Goal: Task Accomplishment & Management: Complete application form

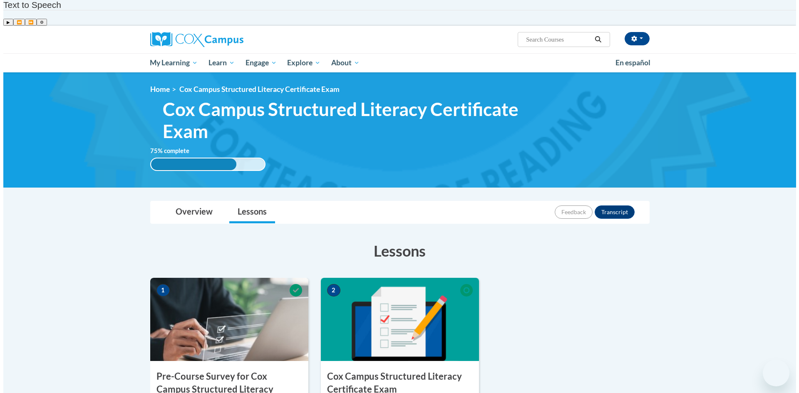
scroll to position [208, 0]
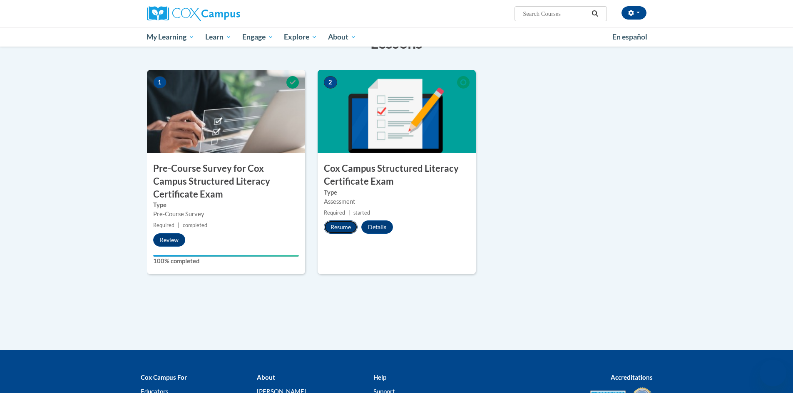
click at [342, 221] on button "Resume" at bounding box center [341, 227] width 34 height 13
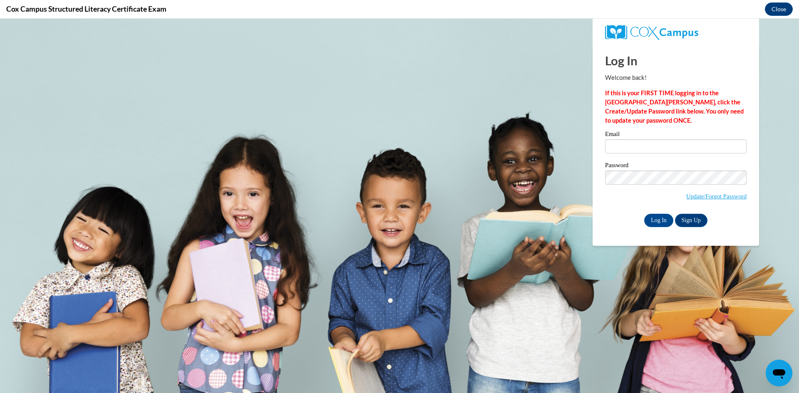
scroll to position [0, 0]
type input "[EMAIL_ADDRESS][PERSON_NAME][DOMAIN_NAME]"
click at [647, 222] on input "Log In" at bounding box center [659, 220] width 29 height 13
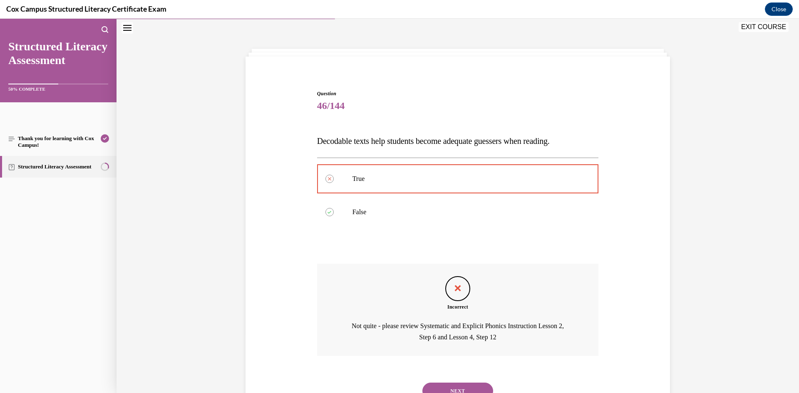
scroll to position [61, 0]
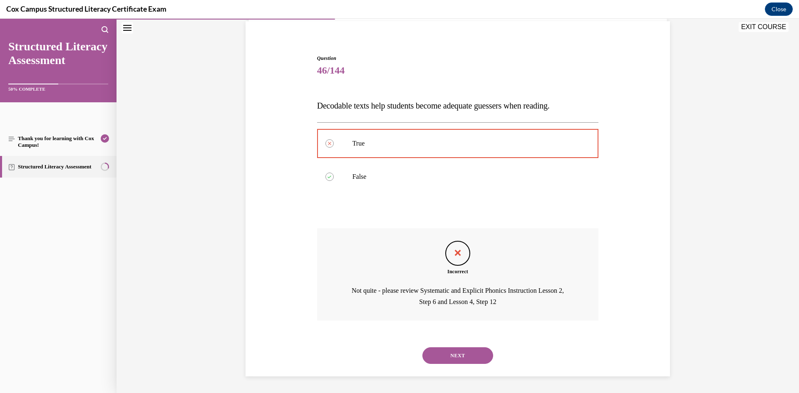
click at [459, 358] on button "NEXT" at bounding box center [458, 356] width 71 height 17
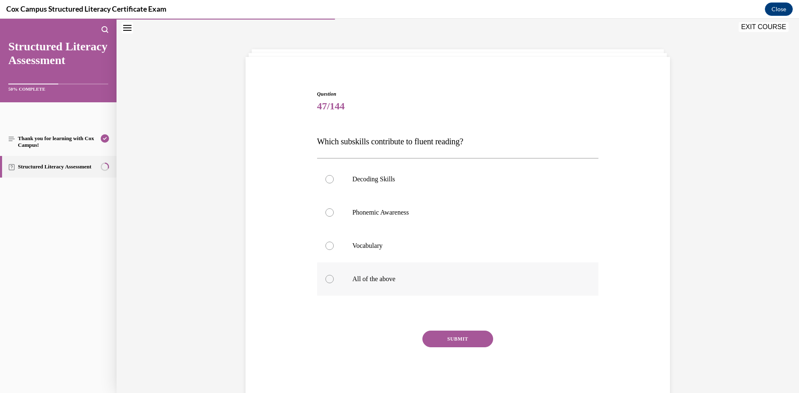
click at [384, 275] on label "All of the above" at bounding box center [458, 279] width 282 height 33
click at [334, 275] on input "All of the above" at bounding box center [330, 279] width 8 height 8
radio input "true"
click at [435, 341] on button "SUBMIT" at bounding box center [458, 339] width 71 height 17
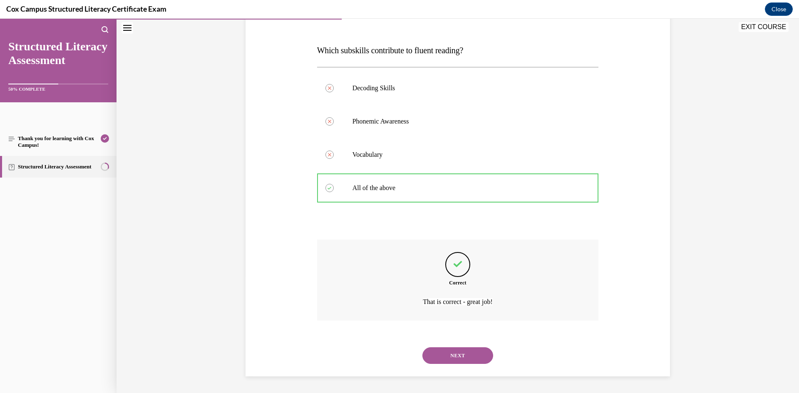
click at [474, 352] on button "NEXT" at bounding box center [458, 356] width 71 height 17
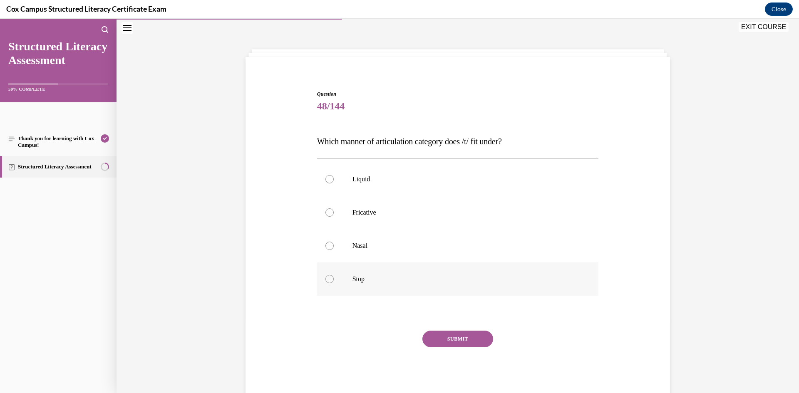
click at [402, 285] on label "Stop" at bounding box center [458, 279] width 282 height 33
click at [334, 284] on input "Stop" at bounding box center [330, 279] width 8 height 8
radio input "true"
click at [439, 339] on button "SUBMIT" at bounding box center [458, 339] width 71 height 17
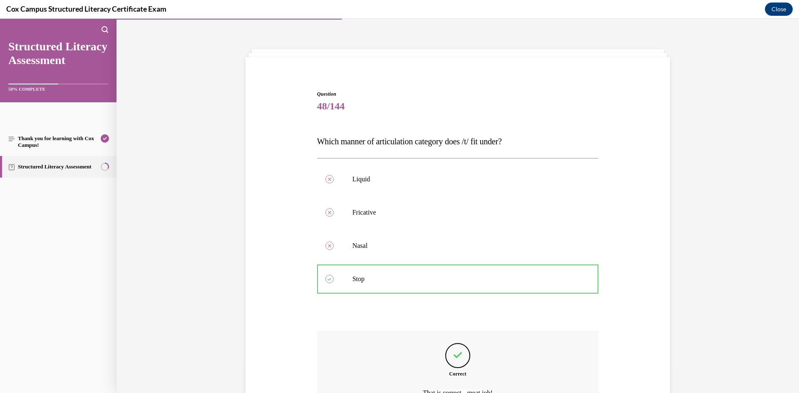
scroll to position [117, 0]
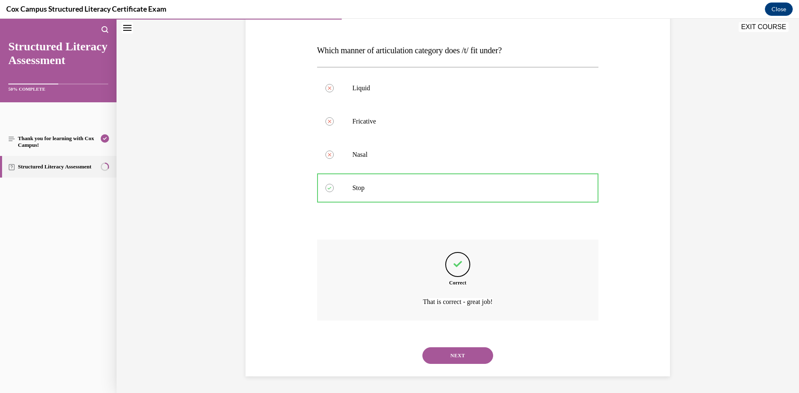
click at [426, 357] on button "NEXT" at bounding box center [458, 356] width 71 height 17
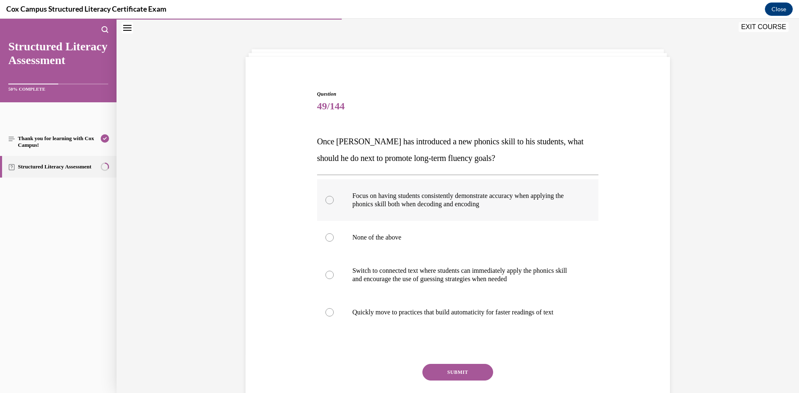
click at [437, 219] on label "Focus on having students consistently demonstrate accuracy when applying the ph…" at bounding box center [458, 200] width 282 height 42
click at [334, 204] on input "Focus on having students consistently demonstrate accuracy when applying the ph…" at bounding box center [330, 200] width 8 height 8
radio input "true"
click at [459, 376] on button "SUBMIT" at bounding box center [458, 372] width 71 height 17
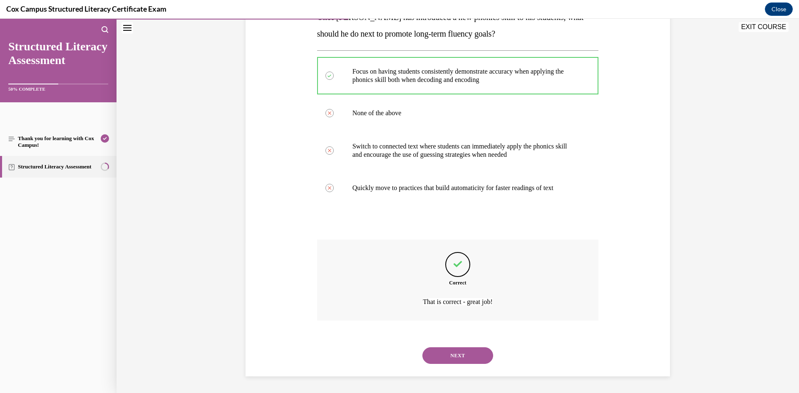
click at [462, 348] on button "NEXT" at bounding box center [458, 356] width 71 height 17
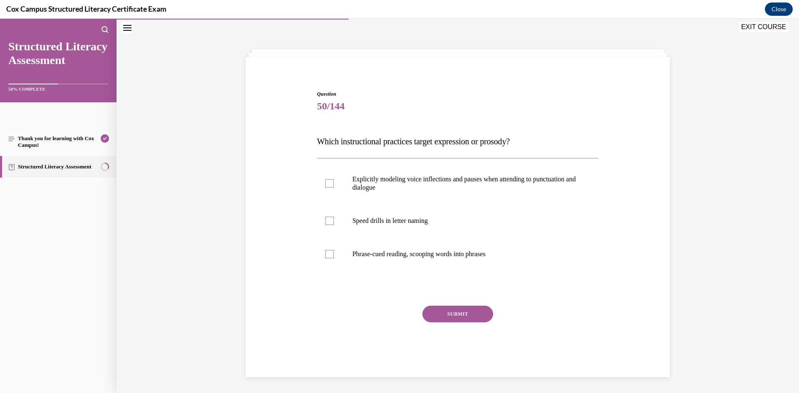
click at [510, 143] on span "Which instructional practices target expression or prosody?" at bounding box center [413, 141] width 193 height 9
click at [510, 145] on span "Which instructional practices target expression or prosody?" at bounding box center [413, 141] width 193 height 9
click at [369, 188] on p "Explicitly modeling voice inflections and pauses when attending to punctuation …" at bounding box center [466, 183] width 226 height 17
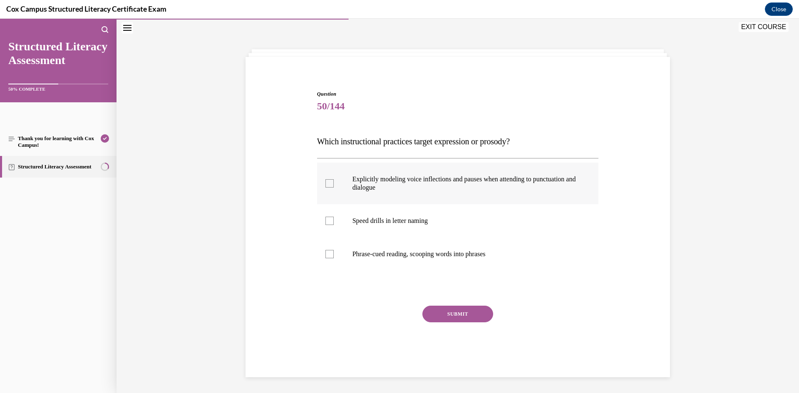
click at [334, 188] on input "Explicitly modeling voice inflections and pauses when attending to punctuation …" at bounding box center [330, 183] width 8 height 8
checkbox input "true"
click at [471, 315] on button "SUBMIT" at bounding box center [458, 314] width 71 height 17
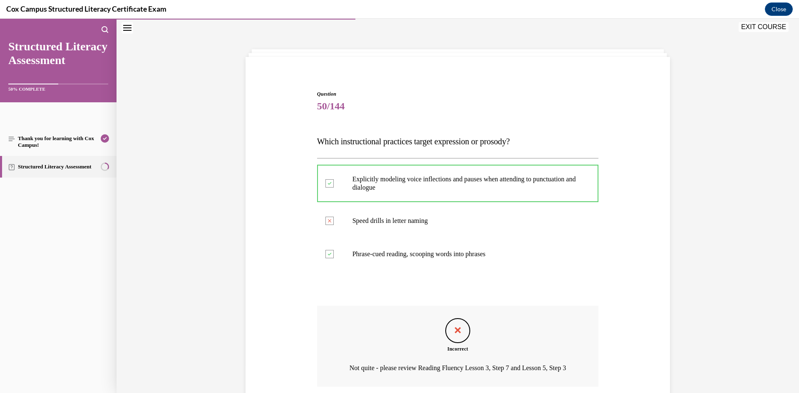
scroll to position [103, 0]
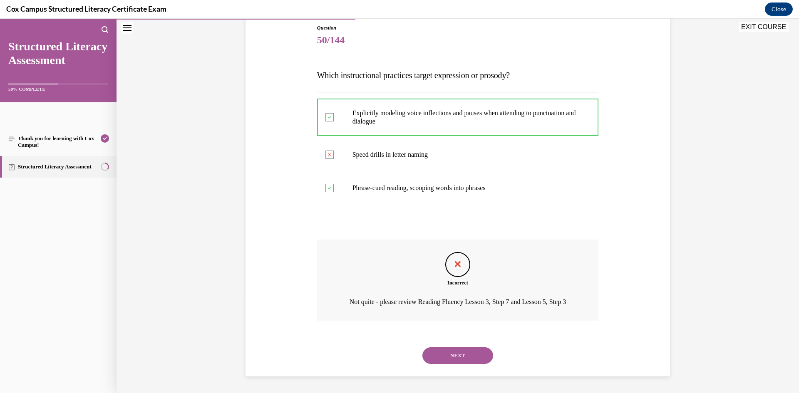
click at [436, 355] on button "NEXT" at bounding box center [458, 356] width 71 height 17
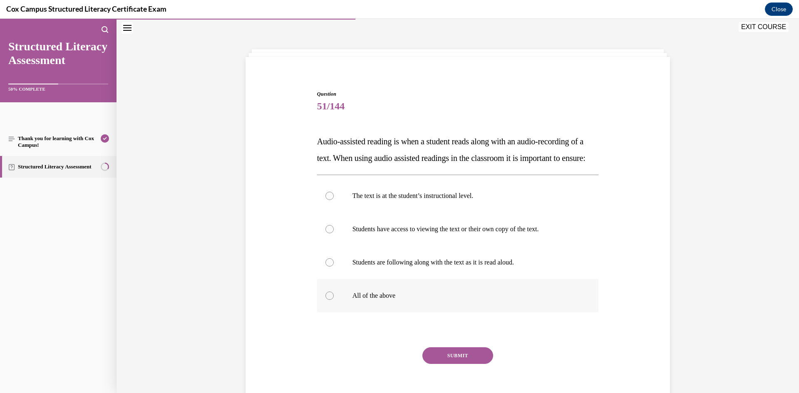
click at [418, 313] on label "All of the above" at bounding box center [458, 295] width 282 height 33
click at [334, 300] on input "All of the above" at bounding box center [330, 296] width 8 height 8
radio input "true"
click at [434, 364] on button "SUBMIT" at bounding box center [458, 356] width 71 height 17
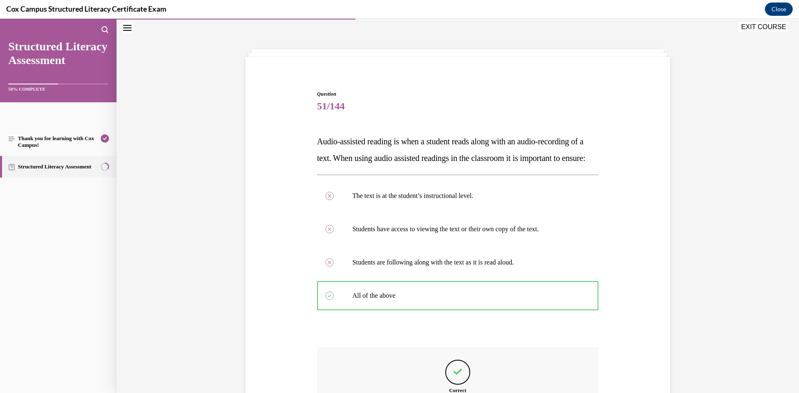
scroll to position [133, 0]
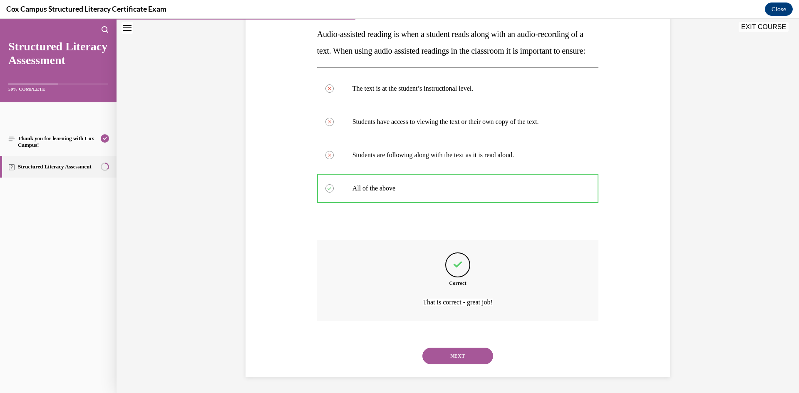
click at [469, 365] on button "NEXT" at bounding box center [458, 356] width 71 height 17
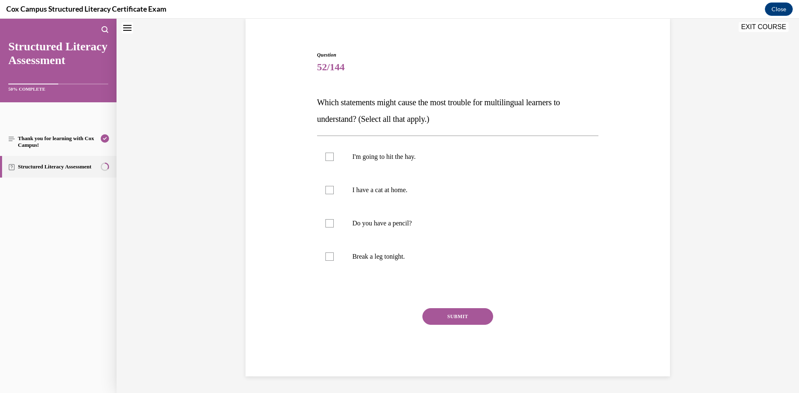
scroll to position [25, 0]
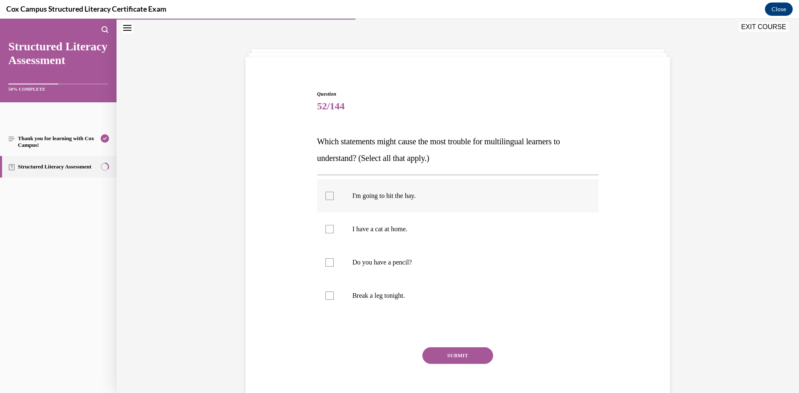
click at [480, 202] on label "I'm going to hit the hay." at bounding box center [458, 195] width 282 height 33
click at [334, 200] on input "I'm going to hit the hay." at bounding box center [330, 196] width 8 height 8
checkbox input "true"
click at [407, 291] on label "Break a leg tonight." at bounding box center [458, 295] width 282 height 33
click at [334, 292] on input "Break a leg tonight." at bounding box center [330, 296] width 8 height 8
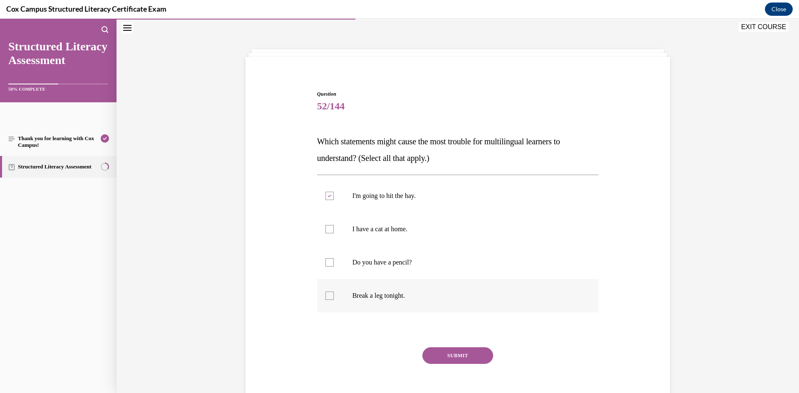
checkbox input "true"
drag, startPoint x: 456, startPoint y: 350, endPoint x: 457, endPoint y: 354, distance: 4.2
click at [457, 354] on button "SUBMIT" at bounding box center [458, 356] width 71 height 17
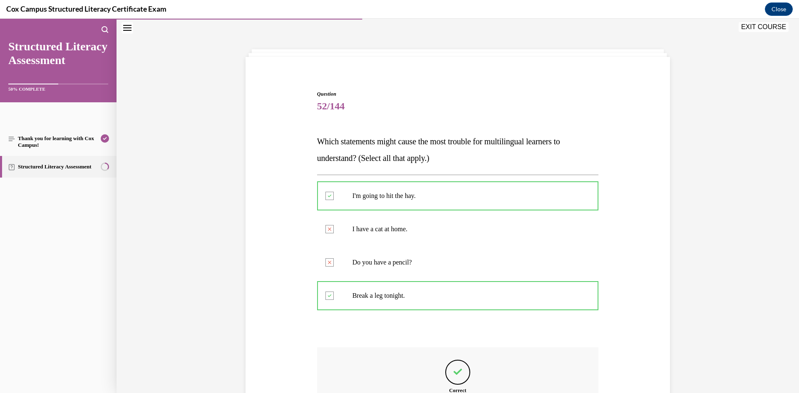
scroll to position [133, 0]
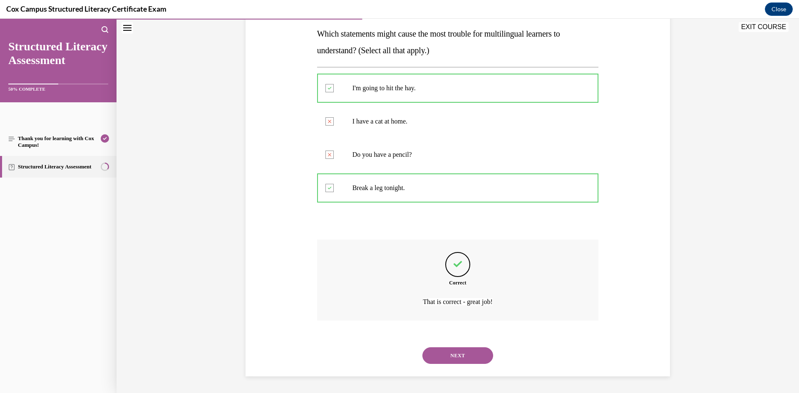
click at [471, 363] on button "NEXT" at bounding box center [458, 356] width 71 height 17
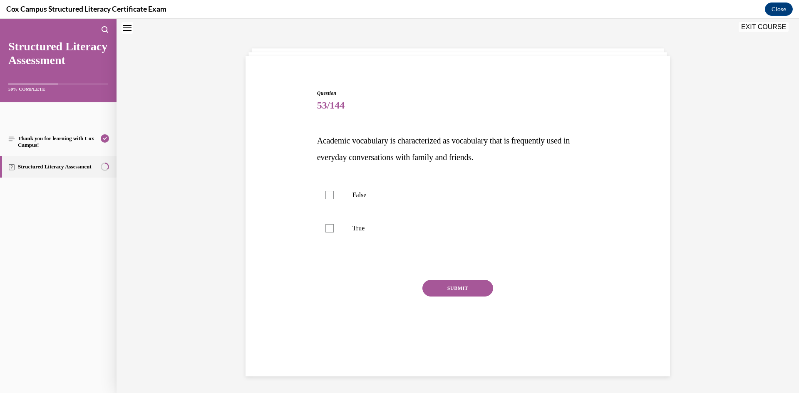
scroll to position [25, 0]
click at [473, 355] on div "Question 53/144 Academic vocabulary is characterized as vocabulary that is freq…" at bounding box center [458, 217] width 425 height 321
click at [390, 210] on label "False" at bounding box center [458, 195] width 282 height 33
click at [334, 200] on input "False" at bounding box center [330, 196] width 8 height 8
checkbox input "true"
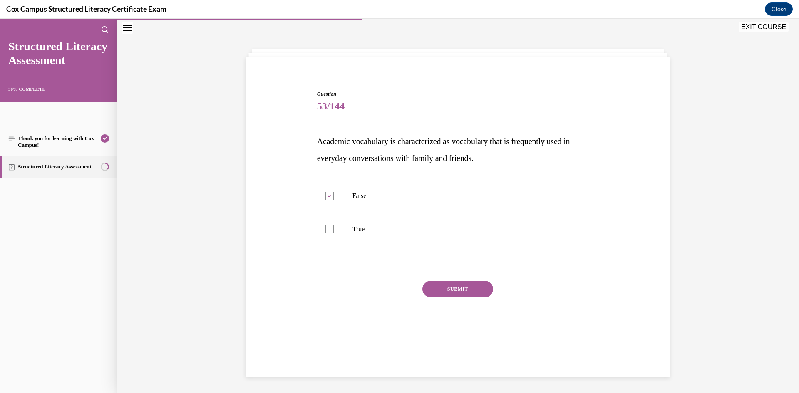
click at [446, 289] on button "SUBMIT" at bounding box center [458, 289] width 71 height 17
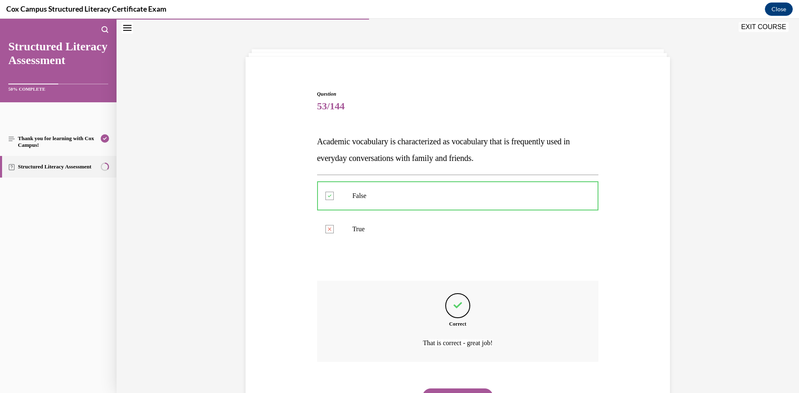
scroll to position [67, 0]
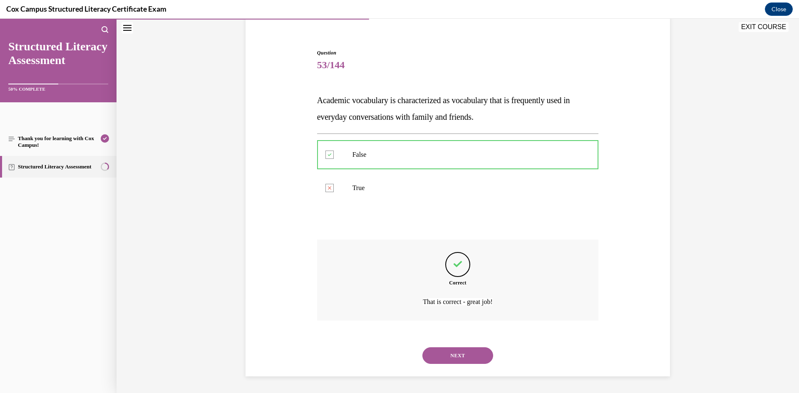
click at [466, 351] on button "NEXT" at bounding box center [458, 356] width 71 height 17
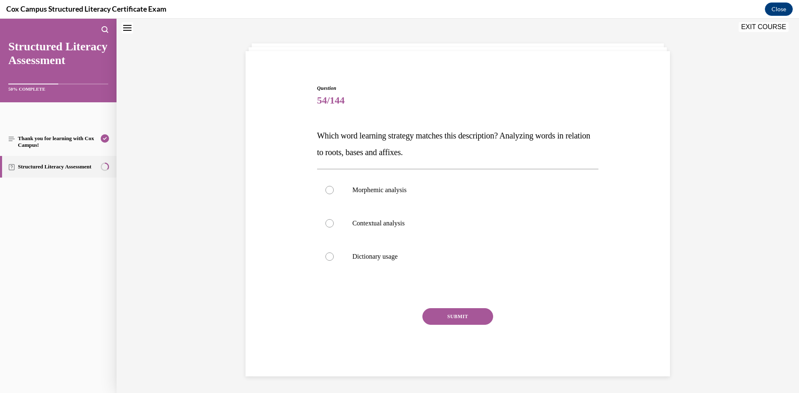
scroll to position [25, 0]
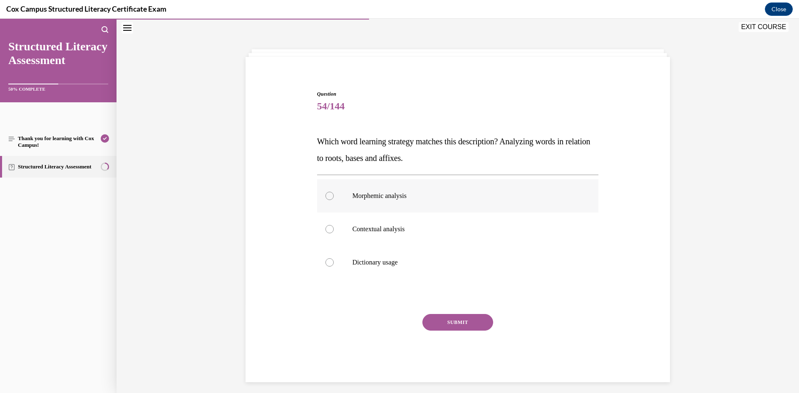
click at [438, 197] on p "Morphemic analysis" at bounding box center [466, 196] width 226 height 8
click at [334, 197] on input "Morphemic analysis" at bounding box center [330, 196] width 8 height 8
radio input "true"
click at [456, 327] on button "SUBMIT" at bounding box center [458, 322] width 71 height 17
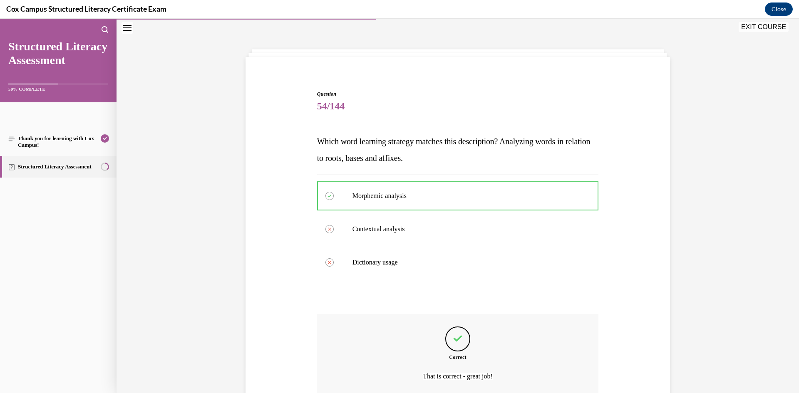
scroll to position [100, 0]
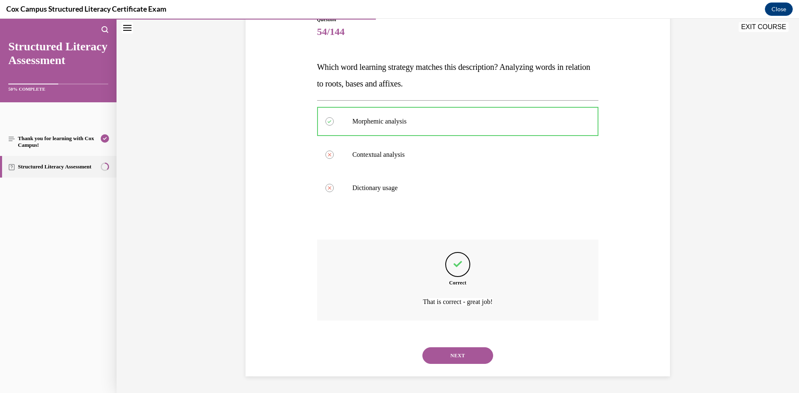
click at [462, 358] on button "NEXT" at bounding box center [458, 356] width 71 height 17
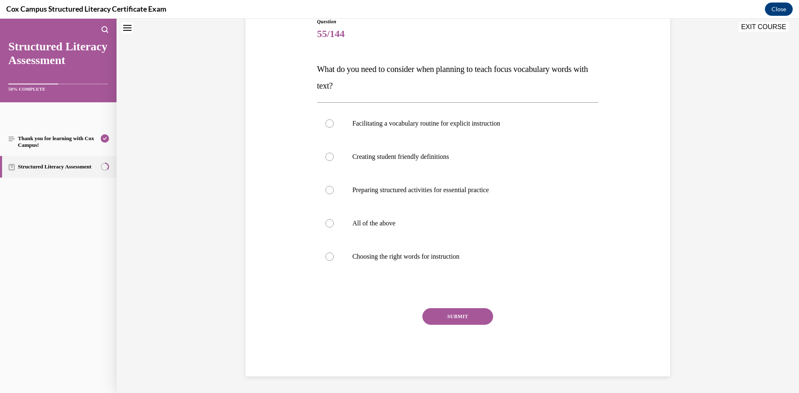
scroll to position [25, 0]
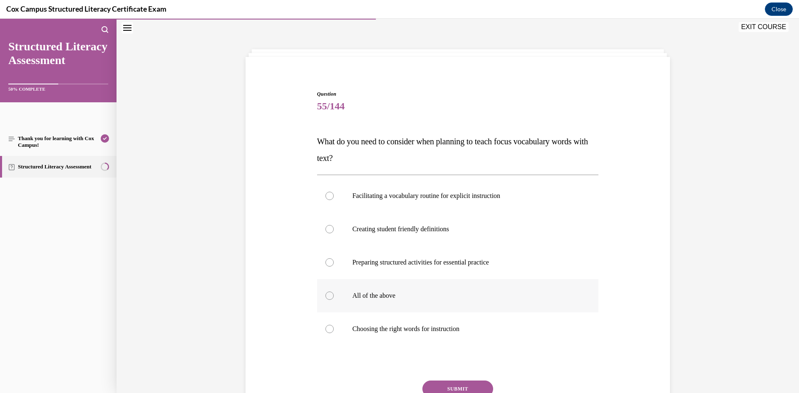
click at [431, 302] on label "All of the above" at bounding box center [458, 295] width 282 height 33
click at [334, 300] on input "All of the above" at bounding box center [330, 296] width 8 height 8
radio input "true"
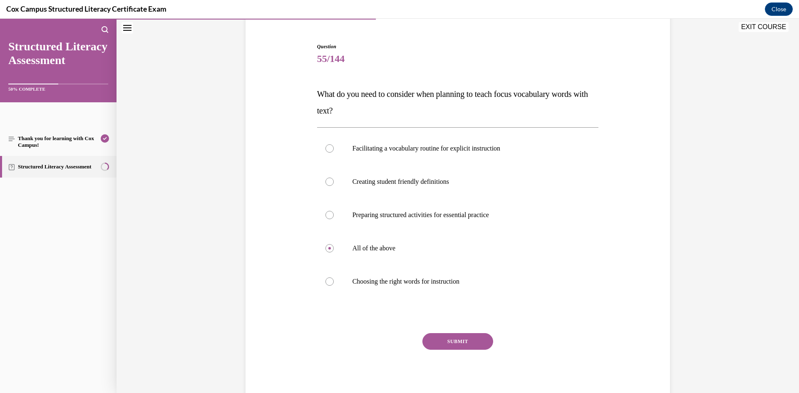
click at [459, 338] on button "SUBMIT" at bounding box center [458, 342] width 71 height 17
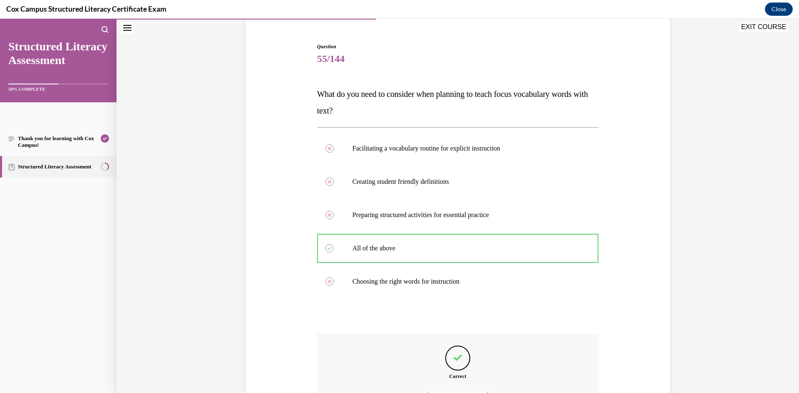
scroll to position [167, 0]
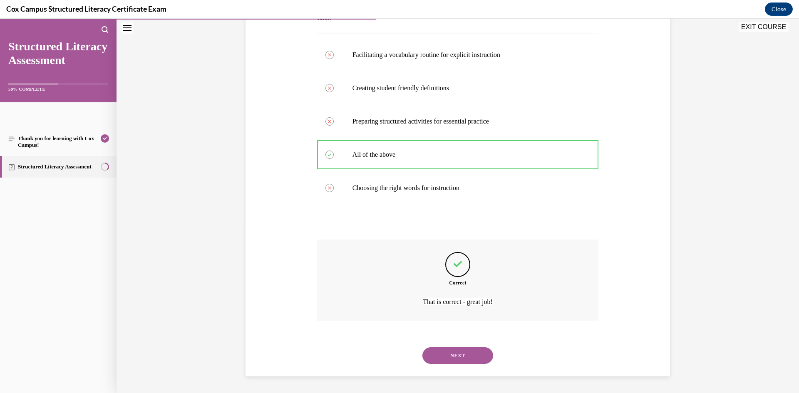
click at [477, 347] on div "NEXT" at bounding box center [458, 355] width 282 height 33
click at [477, 352] on button "NEXT" at bounding box center [458, 356] width 71 height 17
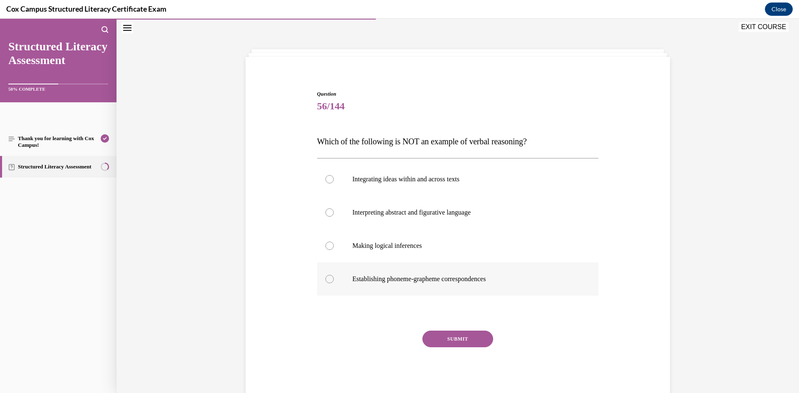
click at [373, 286] on label "Establishing phoneme-grapheme correspondences" at bounding box center [458, 279] width 282 height 33
click at [334, 284] on input "Establishing phoneme-grapheme correspondences" at bounding box center [330, 279] width 8 height 8
radio input "true"
click at [464, 332] on button "SUBMIT" at bounding box center [458, 339] width 71 height 17
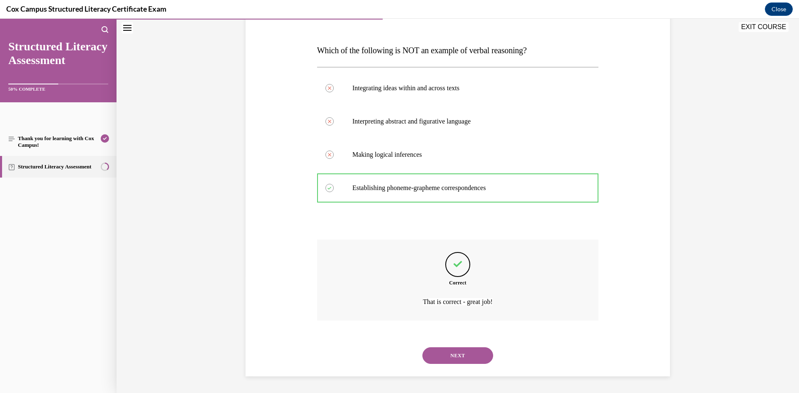
click at [439, 353] on button "NEXT" at bounding box center [458, 356] width 71 height 17
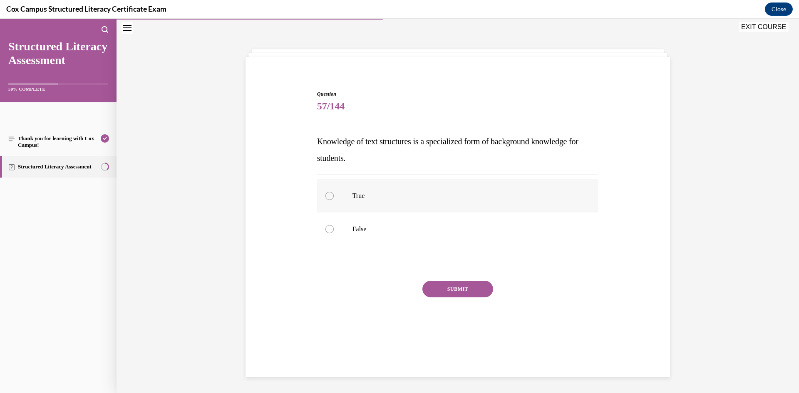
click at [392, 207] on label "True" at bounding box center [458, 195] width 282 height 33
click at [334, 200] on input "True" at bounding box center [330, 196] width 8 height 8
radio input "true"
click at [467, 294] on button "SUBMIT" at bounding box center [458, 289] width 71 height 17
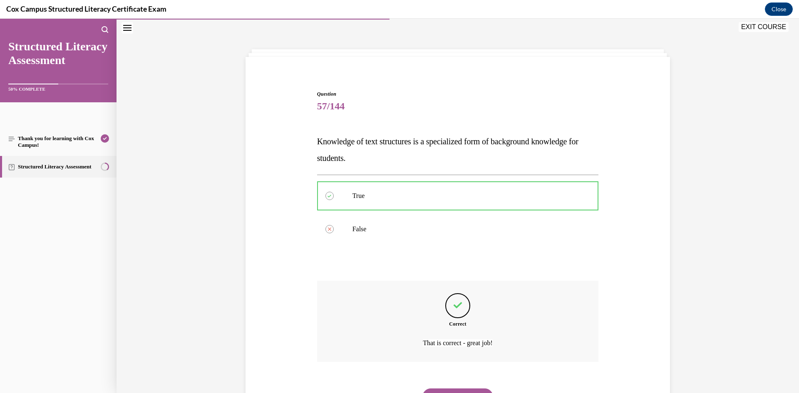
scroll to position [67, 0]
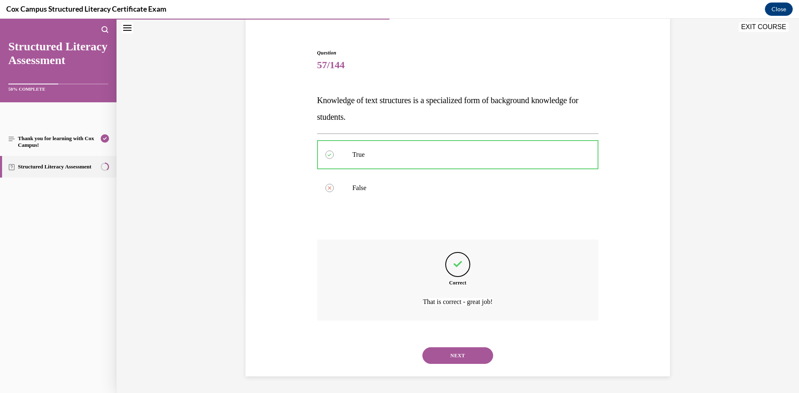
click at [466, 362] on button "NEXT" at bounding box center [458, 356] width 71 height 17
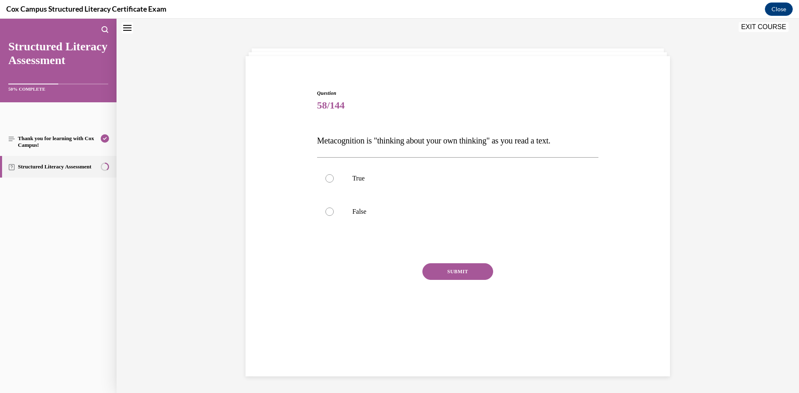
scroll to position [25, 0]
click at [390, 175] on label "True" at bounding box center [458, 179] width 282 height 33
click at [334, 175] on input "True" at bounding box center [330, 179] width 8 height 8
radio input "true"
click at [460, 268] on button "SUBMIT" at bounding box center [458, 272] width 71 height 17
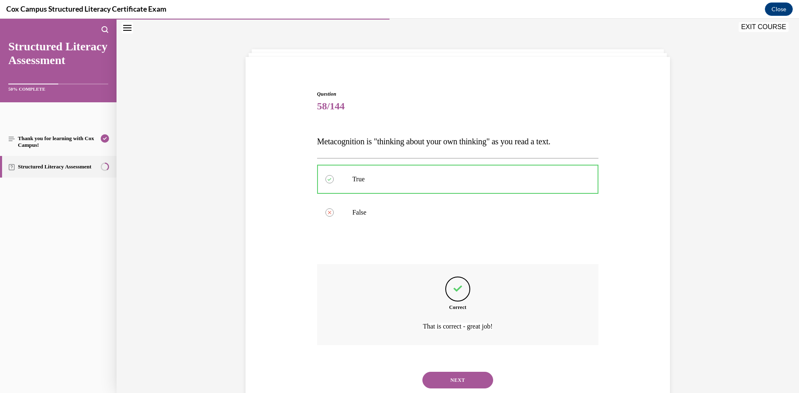
scroll to position [50, 0]
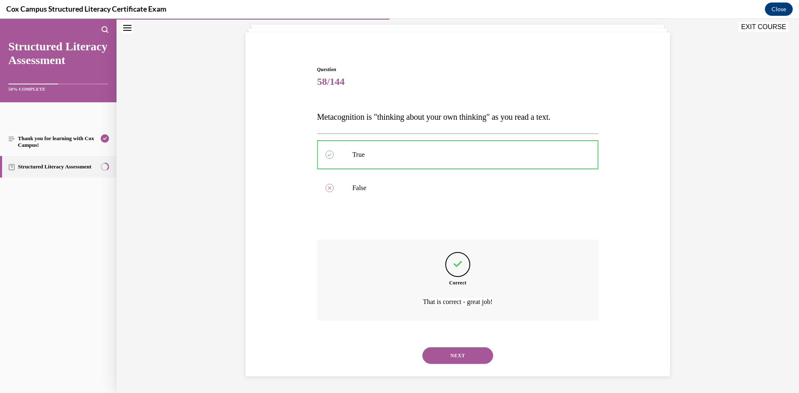
click at [450, 362] on button "NEXT" at bounding box center [458, 356] width 71 height 17
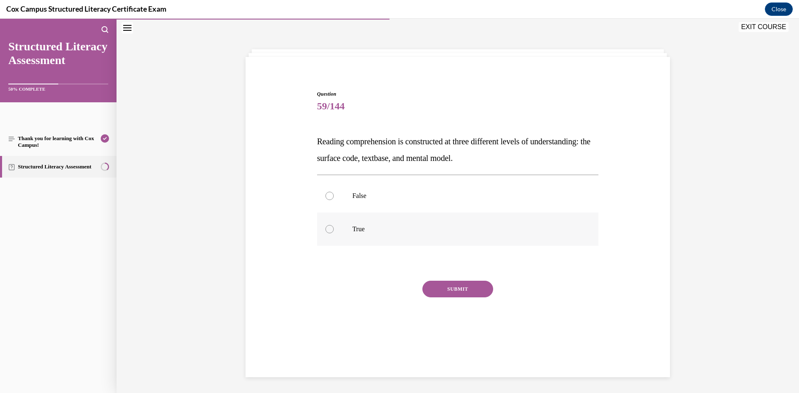
click at [374, 230] on p "True" at bounding box center [466, 229] width 226 height 8
click at [334, 230] on input "True" at bounding box center [330, 229] width 8 height 8
radio input "true"
click at [428, 293] on button "SUBMIT" at bounding box center [458, 289] width 71 height 17
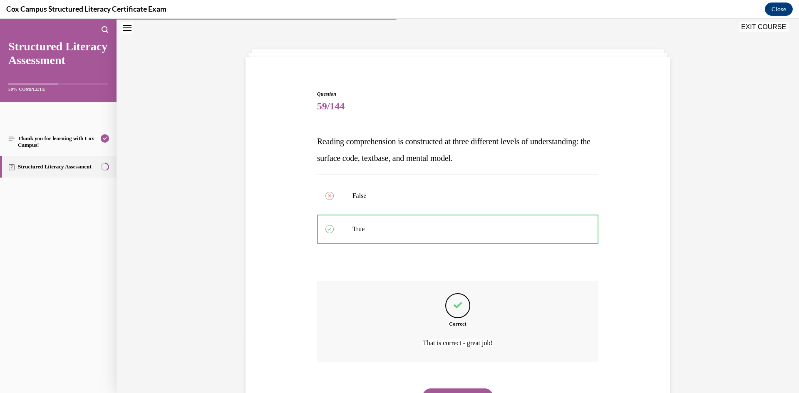
scroll to position [67, 0]
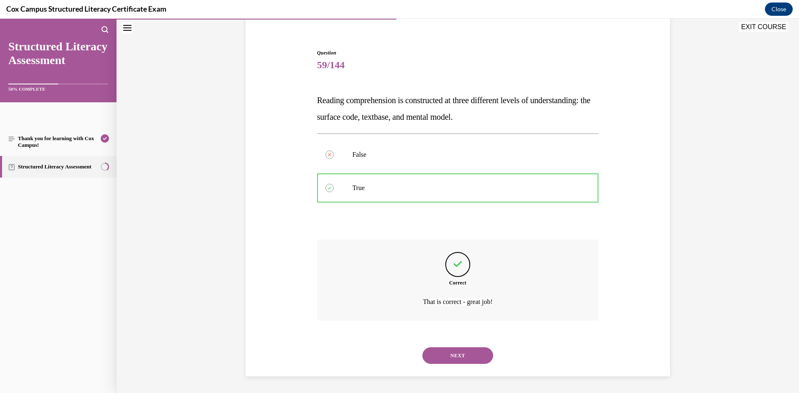
click at [469, 356] on button "NEXT" at bounding box center [458, 356] width 71 height 17
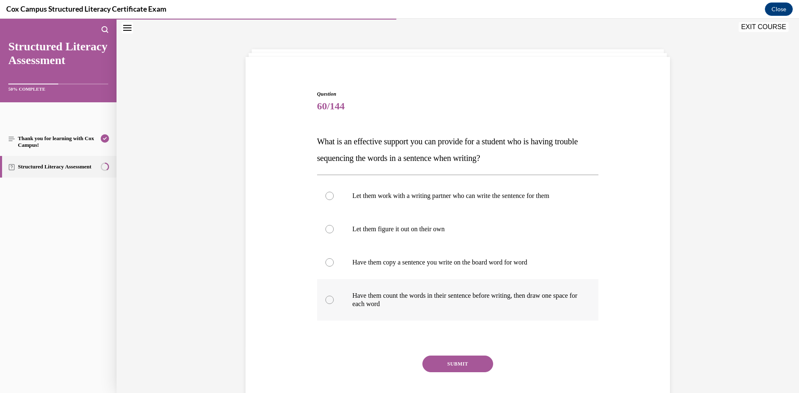
click at [420, 296] on p "Have them count the words in their sentence before writing, then draw one space…" at bounding box center [466, 300] width 226 height 17
click at [334, 296] on input "Have them count the words in their sentence before writing, then draw one space…" at bounding box center [330, 300] width 8 height 8
radio input "true"
click at [459, 370] on button "SUBMIT" at bounding box center [458, 364] width 71 height 17
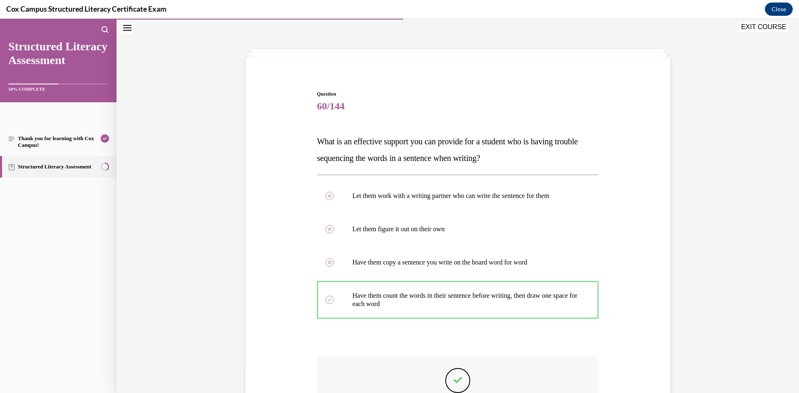
scroll to position [142, 0]
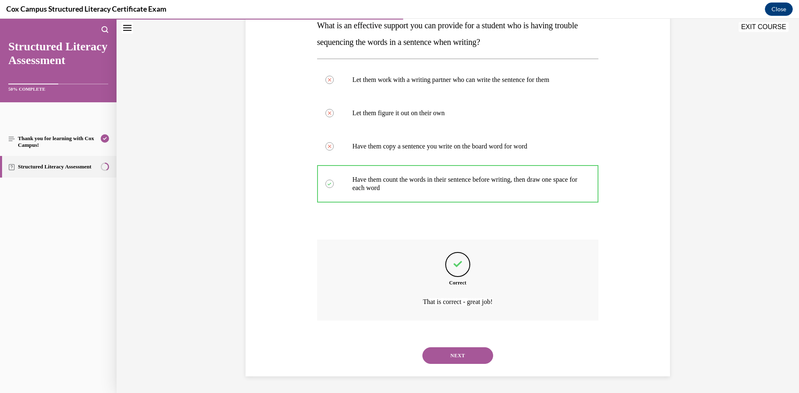
click at [485, 351] on button "NEXT" at bounding box center [458, 356] width 71 height 17
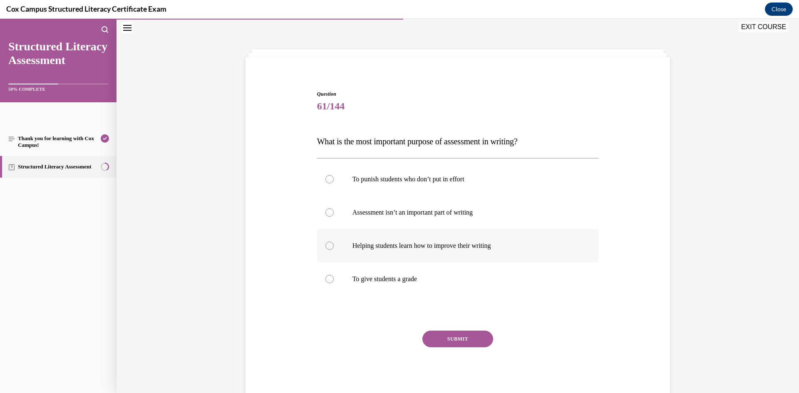
click at [430, 251] on label "Helping students learn how to improve their writing" at bounding box center [458, 245] width 282 height 33
click at [334, 250] on input "Helping students learn how to improve their writing" at bounding box center [330, 246] width 8 height 8
radio input "true"
click at [439, 340] on button "SUBMIT" at bounding box center [458, 339] width 71 height 17
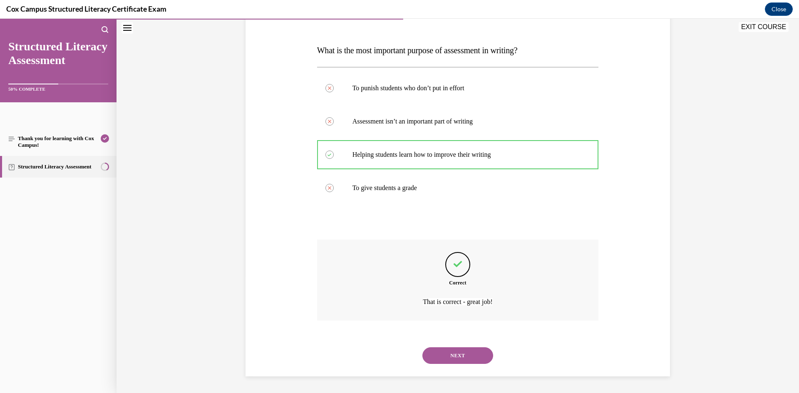
click at [459, 353] on button "NEXT" at bounding box center [458, 356] width 71 height 17
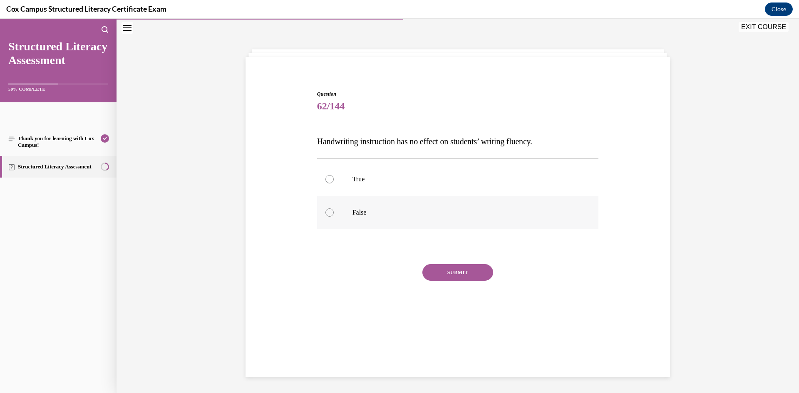
click at [362, 209] on p "False" at bounding box center [466, 213] width 226 height 8
click at [334, 209] on input "False" at bounding box center [330, 213] width 8 height 8
radio input "true"
click at [437, 270] on button "SUBMIT" at bounding box center [458, 272] width 71 height 17
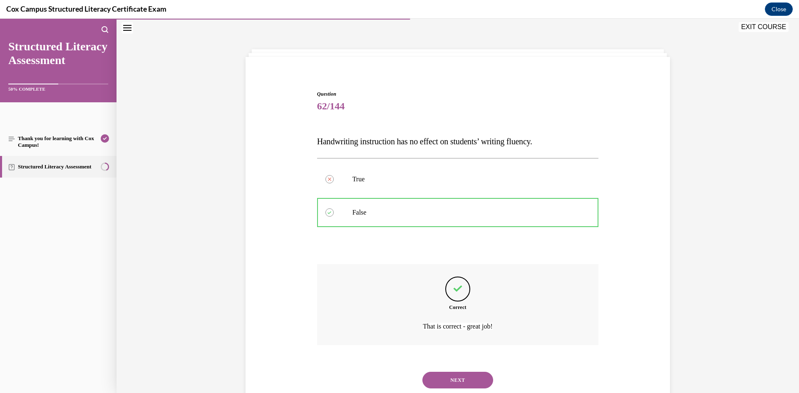
scroll to position [50, 0]
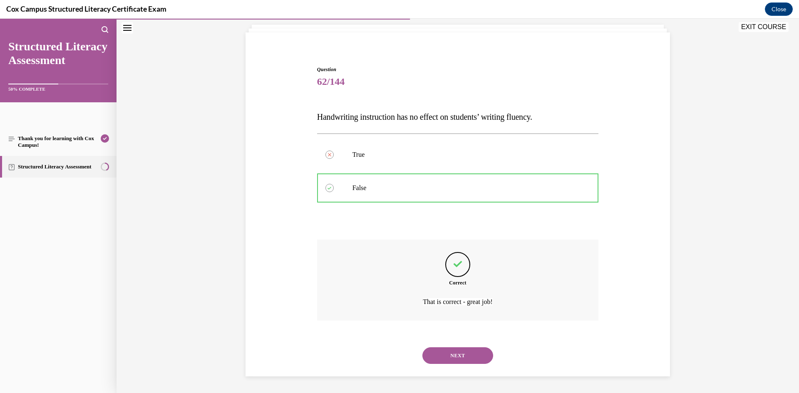
click at [455, 347] on div "NEXT" at bounding box center [458, 355] width 282 height 33
click at [452, 348] on button "NEXT" at bounding box center [458, 356] width 71 height 17
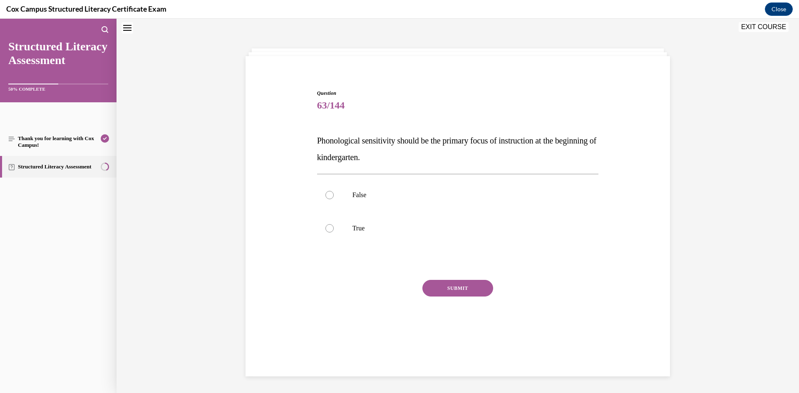
scroll to position [25, 0]
click at [379, 222] on label "True" at bounding box center [458, 229] width 282 height 33
click at [334, 225] on input "True" at bounding box center [330, 229] width 8 height 8
radio input "true"
click at [383, 188] on label "False" at bounding box center [458, 195] width 282 height 33
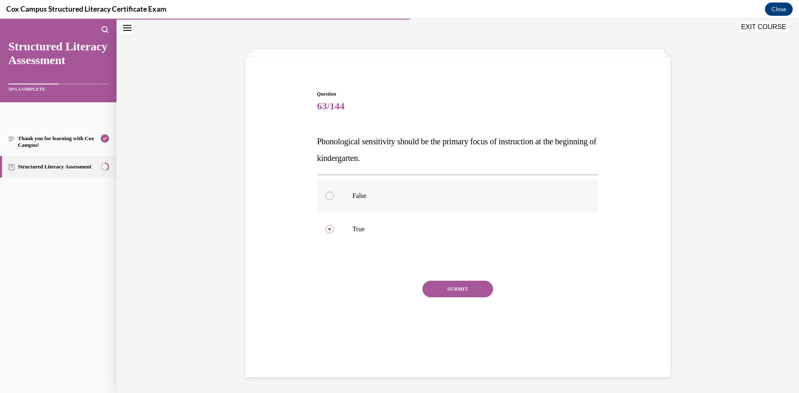
click at [334, 192] on input "False" at bounding box center [330, 196] width 8 height 8
radio input "true"
click at [463, 298] on div "SUBMIT NEXT" at bounding box center [458, 315] width 282 height 68
click at [462, 292] on button "SUBMIT" at bounding box center [458, 289] width 71 height 17
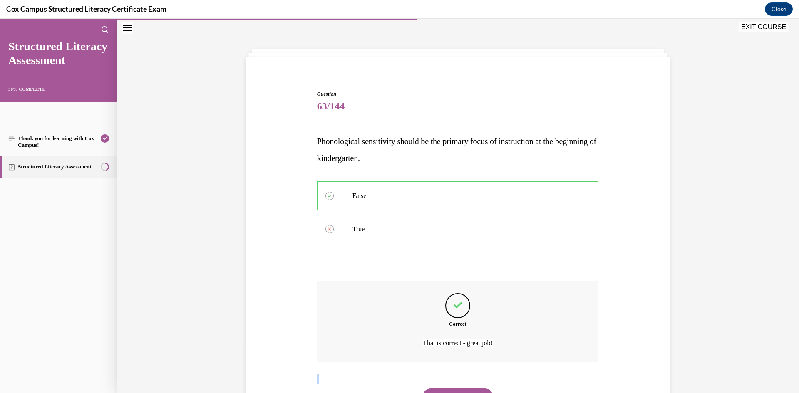
scroll to position [67, 0]
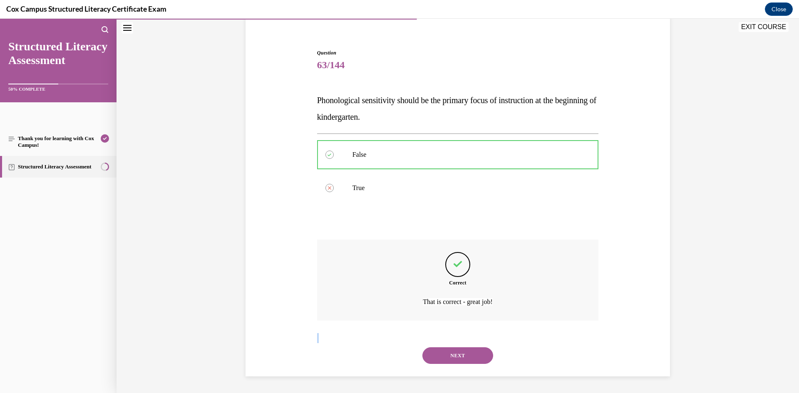
drag, startPoint x: 468, startPoint y: 340, endPoint x: 466, endPoint y: 346, distance: 6.0
click at [468, 340] on div "NEXT" at bounding box center [458, 355] width 282 height 33
click at [467, 357] on button "NEXT" at bounding box center [458, 356] width 71 height 17
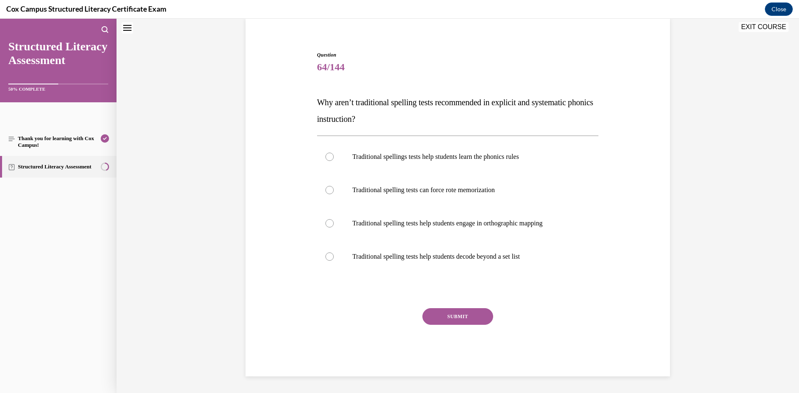
scroll to position [25, 0]
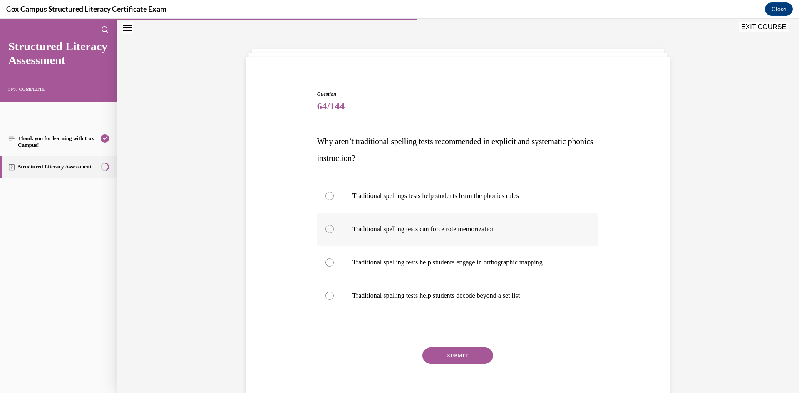
click at [454, 225] on p "Traditional spelling tests can force rote memorization" at bounding box center [466, 229] width 226 height 8
click at [334, 225] on input "Traditional spelling tests can force rote memorization" at bounding box center [330, 229] width 8 height 8
radio input "true"
click at [439, 351] on button "SUBMIT" at bounding box center [458, 356] width 71 height 17
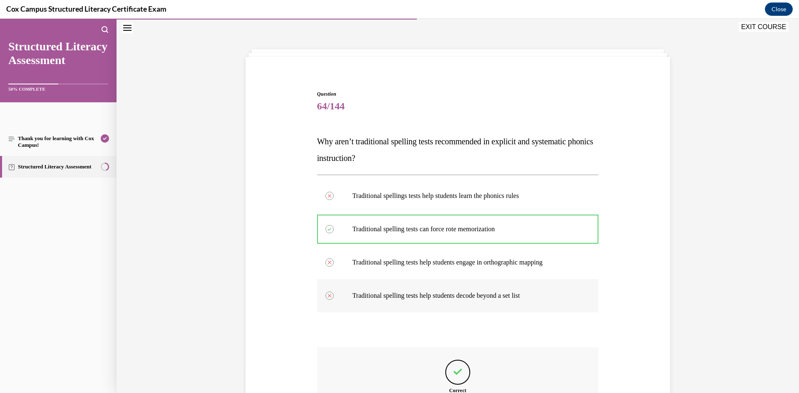
scroll to position [133, 0]
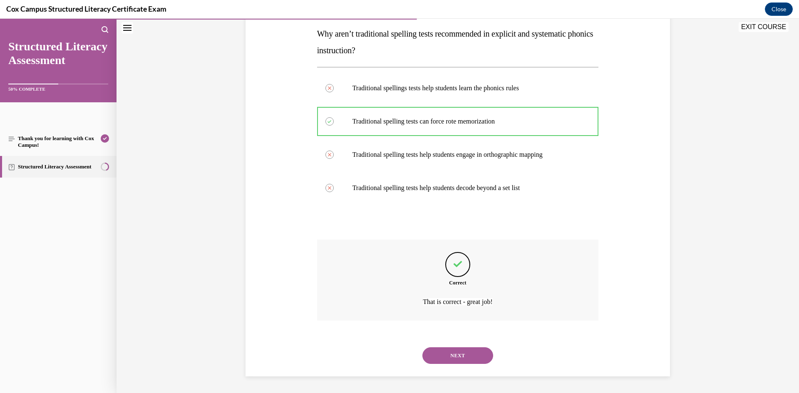
click at [455, 351] on button "NEXT" at bounding box center [458, 356] width 71 height 17
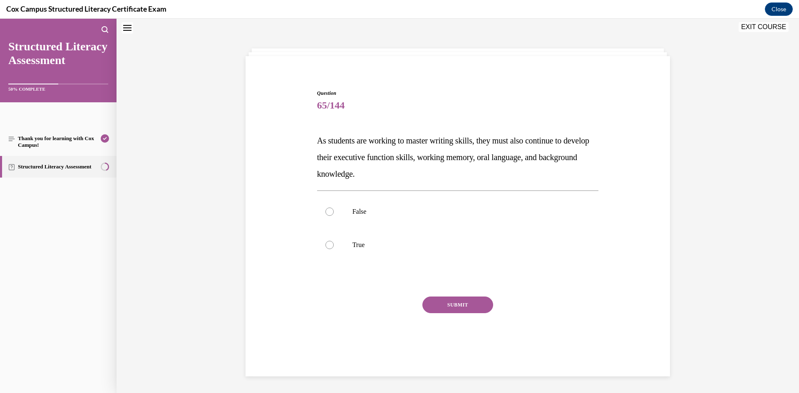
scroll to position [25, 0]
click at [369, 248] on p "True" at bounding box center [466, 246] width 226 height 8
click at [334, 248] on input "True" at bounding box center [330, 246] width 8 height 8
radio input "true"
click at [460, 299] on button "SUBMIT" at bounding box center [458, 306] width 71 height 17
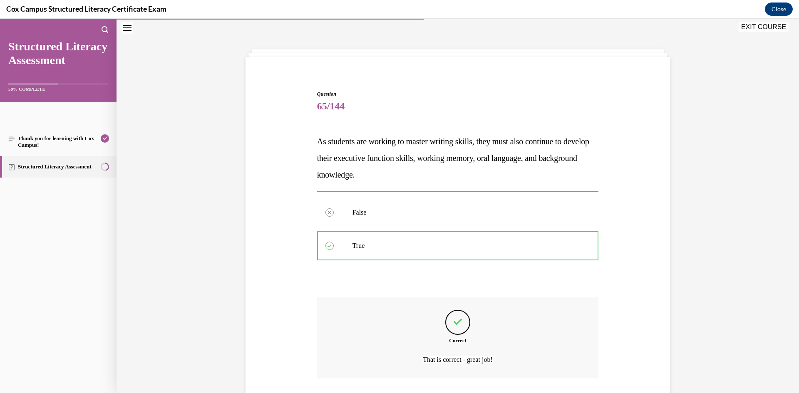
scroll to position [83, 0]
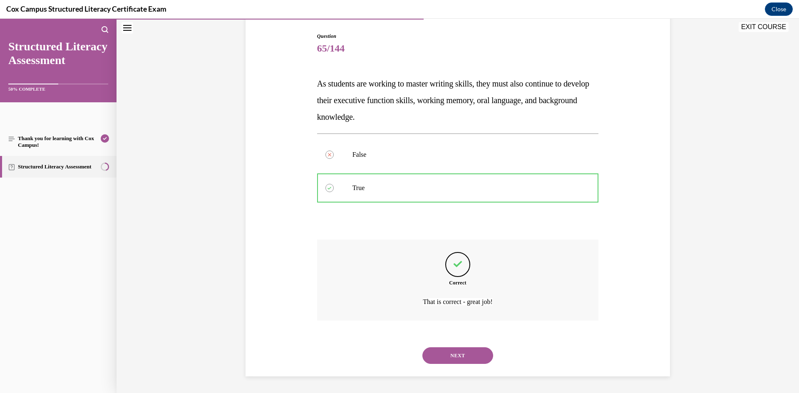
click at [486, 361] on button "NEXT" at bounding box center [458, 356] width 71 height 17
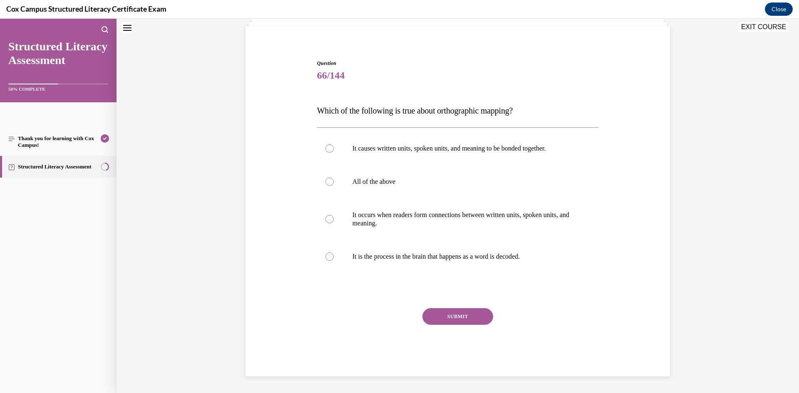
scroll to position [25, 0]
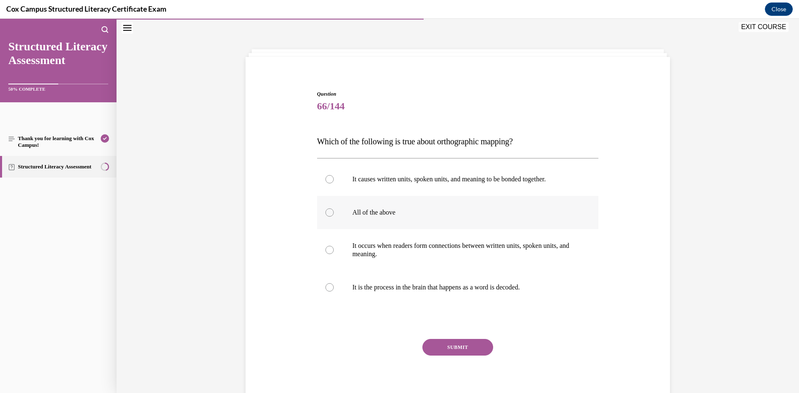
click at [414, 213] on p "All of the above" at bounding box center [466, 213] width 226 height 8
click at [334, 213] on input "All of the above" at bounding box center [330, 213] width 8 height 8
radio input "true"
click at [476, 345] on button "SUBMIT" at bounding box center [458, 347] width 71 height 17
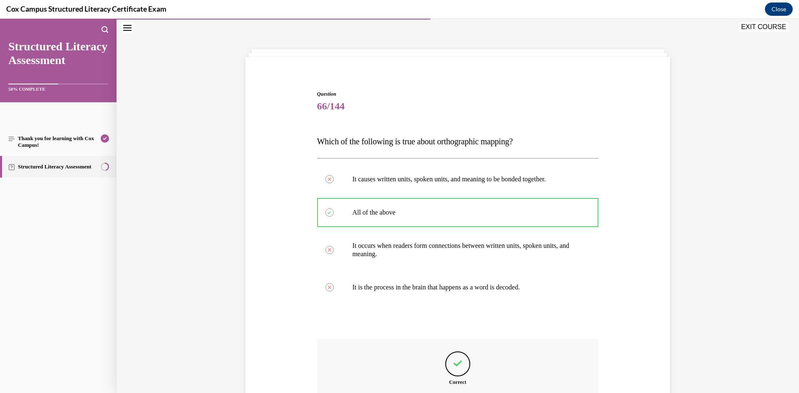
scroll to position [125, 0]
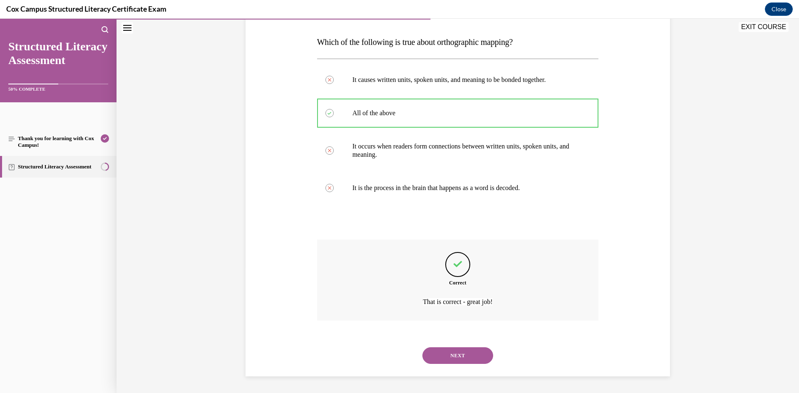
click at [446, 358] on button "NEXT" at bounding box center [458, 356] width 71 height 17
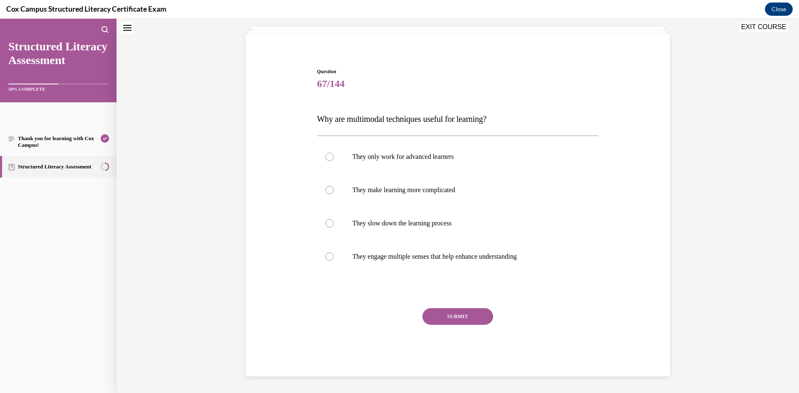
scroll to position [25, 0]
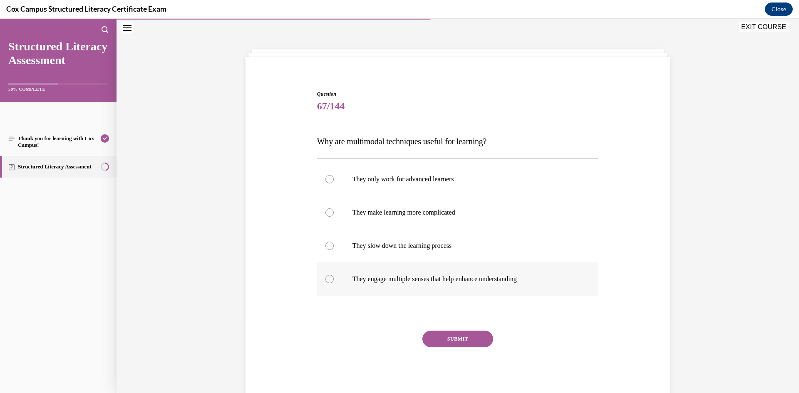
click at [436, 281] on p "They engage multiple senses that help enhance understanding" at bounding box center [466, 279] width 226 height 8
click at [334, 281] on input "They engage multiple senses that help enhance understanding" at bounding box center [330, 279] width 8 height 8
radio input "true"
click at [456, 355] on div "SUBMIT NEXT" at bounding box center [458, 365] width 282 height 68
click at [454, 341] on button "SUBMIT" at bounding box center [458, 339] width 71 height 17
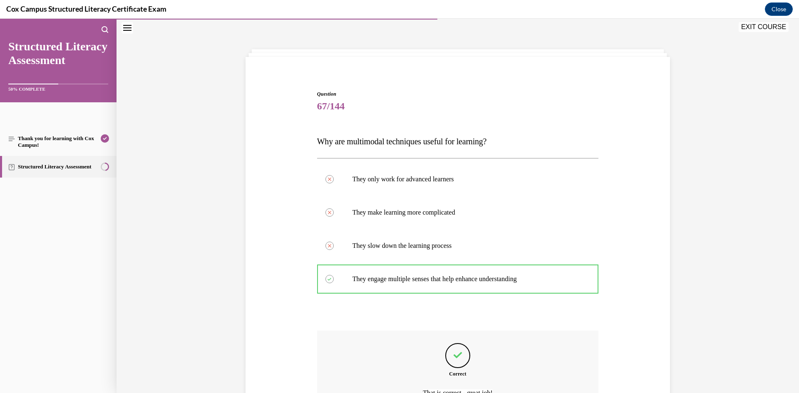
scroll to position [117, 0]
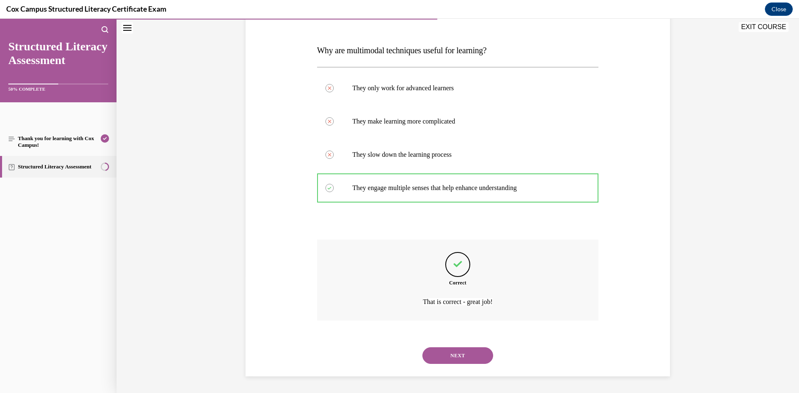
click at [464, 361] on button "NEXT" at bounding box center [458, 356] width 71 height 17
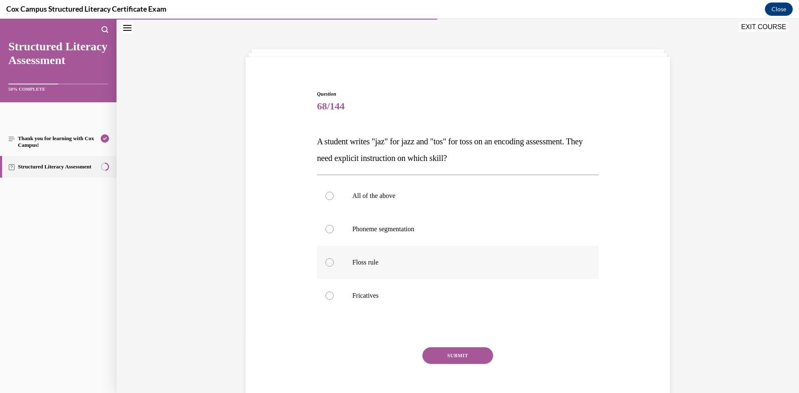
click at [394, 275] on label "Floss rule" at bounding box center [458, 262] width 282 height 33
click at [334, 267] on input "Floss rule" at bounding box center [330, 263] width 8 height 8
radio input "true"
click at [426, 358] on button "SUBMIT" at bounding box center [458, 356] width 71 height 17
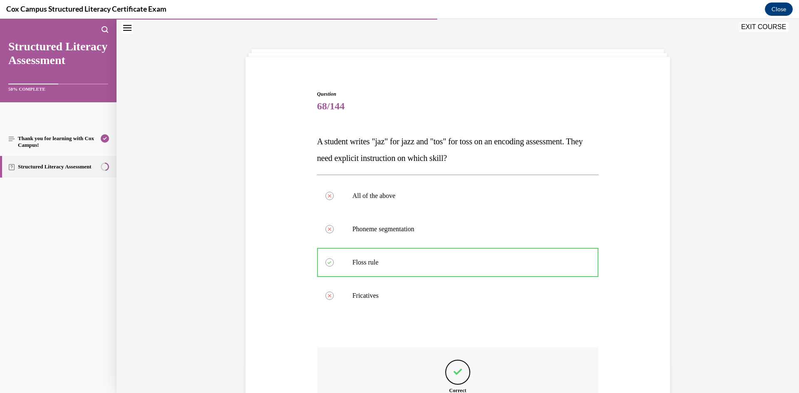
scroll to position [133, 0]
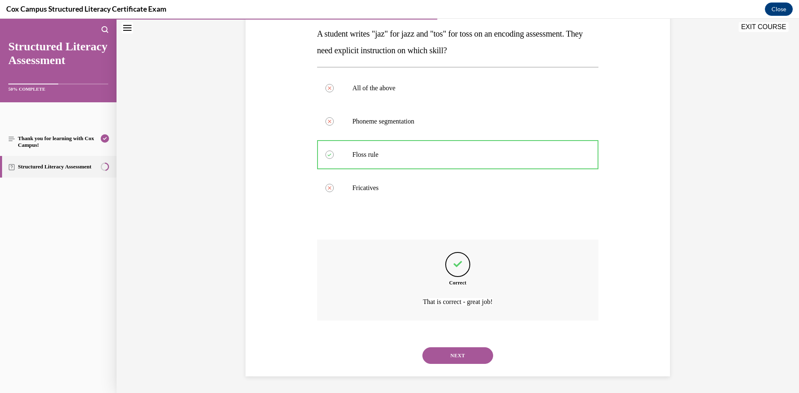
click at [435, 368] on div "NEXT" at bounding box center [458, 355] width 282 height 33
click at [435, 357] on button "NEXT" at bounding box center [458, 356] width 71 height 17
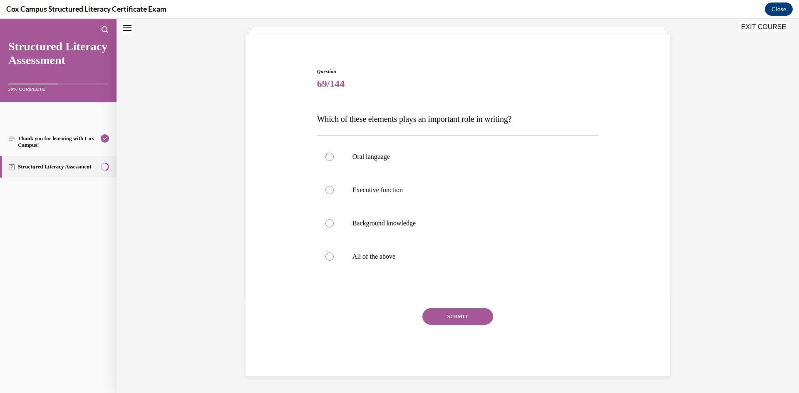
scroll to position [25, 0]
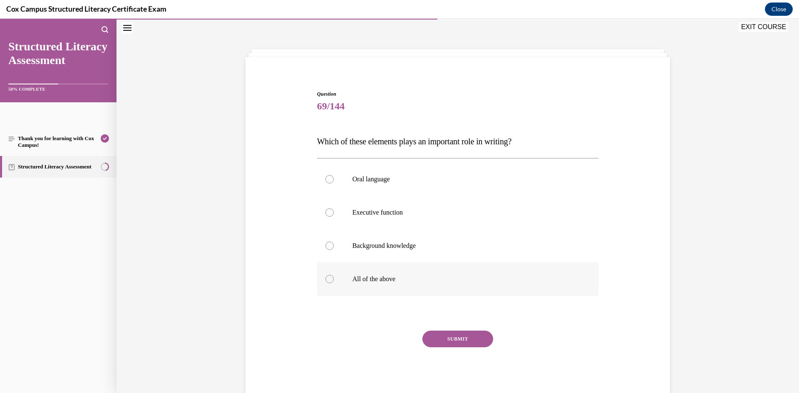
click at [392, 270] on label "All of the above" at bounding box center [458, 279] width 282 height 33
click at [334, 275] on input "All of the above" at bounding box center [330, 279] width 8 height 8
radio input "true"
click at [453, 336] on button "SUBMIT" at bounding box center [458, 339] width 71 height 17
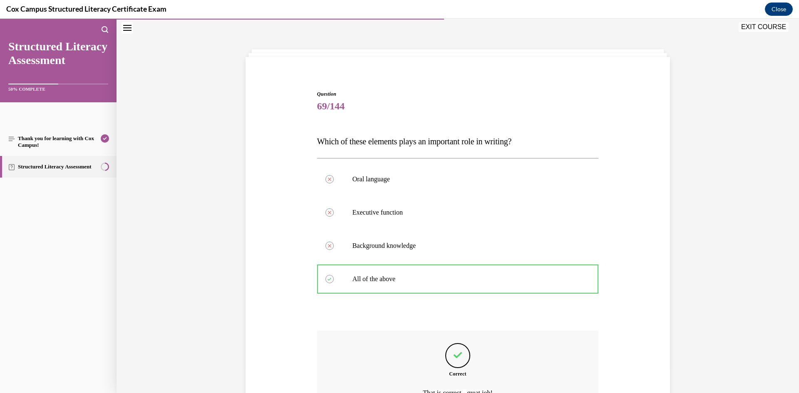
scroll to position [117, 0]
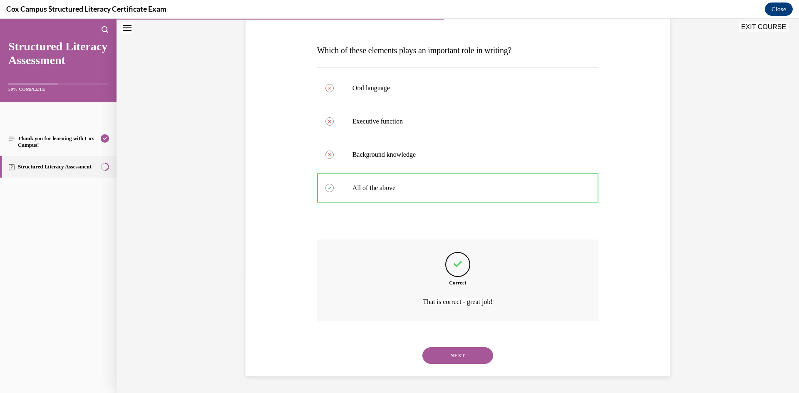
click at [448, 353] on button "NEXT" at bounding box center [458, 356] width 71 height 17
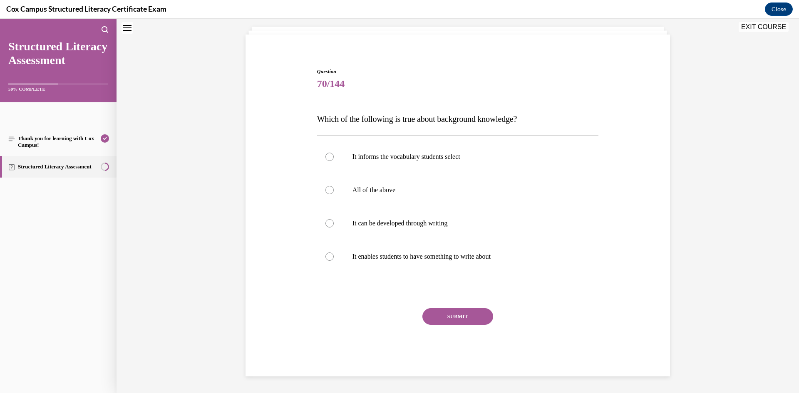
scroll to position [25, 0]
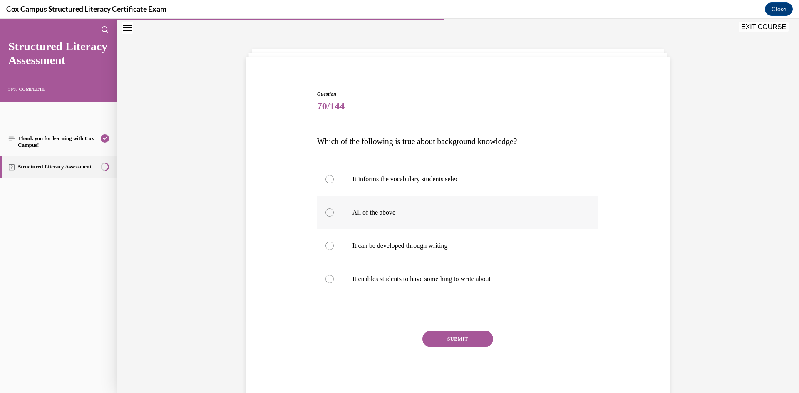
click at [368, 205] on label "All of the above" at bounding box center [458, 212] width 282 height 33
click at [334, 209] on input "All of the above" at bounding box center [330, 213] width 8 height 8
radio input "true"
click at [442, 339] on button "SUBMIT" at bounding box center [458, 339] width 71 height 17
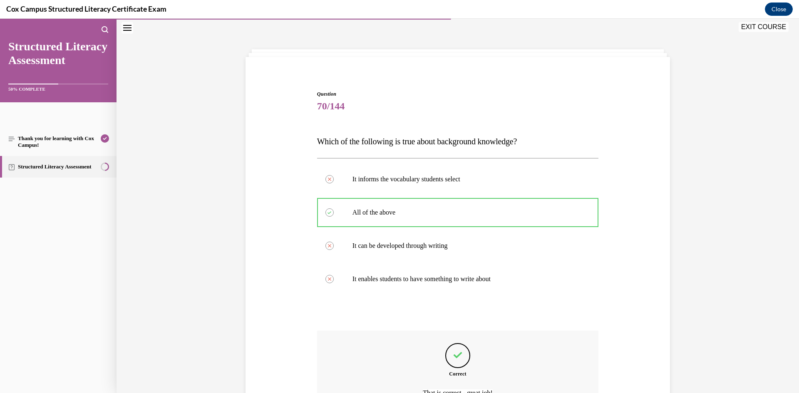
scroll to position [117, 0]
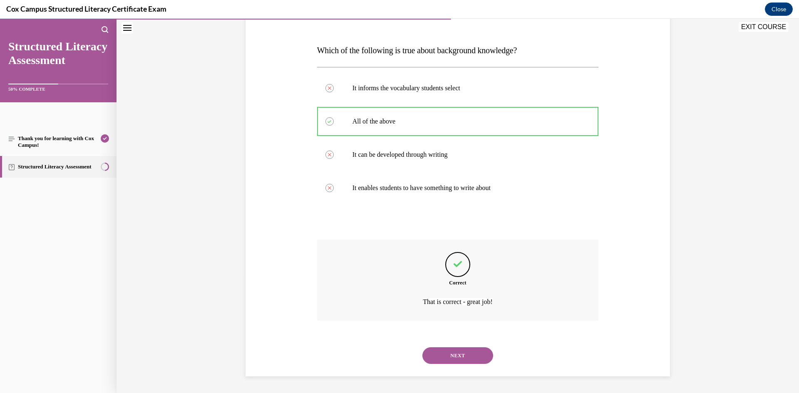
click at [456, 358] on button "NEXT" at bounding box center [458, 356] width 71 height 17
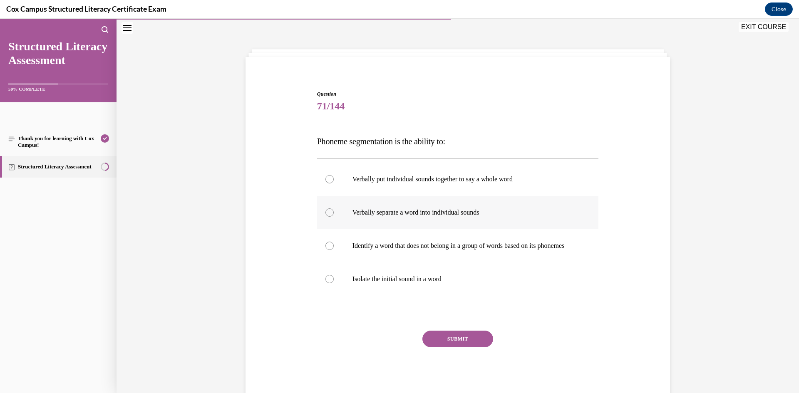
click at [379, 213] on p "Verbally separate a word into individual sounds" at bounding box center [466, 213] width 226 height 8
click at [334, 213] on input "Verbally separate a word into individual sounds" at bounding box center [330, 213] width 8 height 8
radio input "true"
click at [419, 340] on div "SUBMIT" at bounding box center [458, 352] width 282 height 42
click at [431, 348] on button "SUBMIT" at bounding box center [458, 339] width 71 height 17
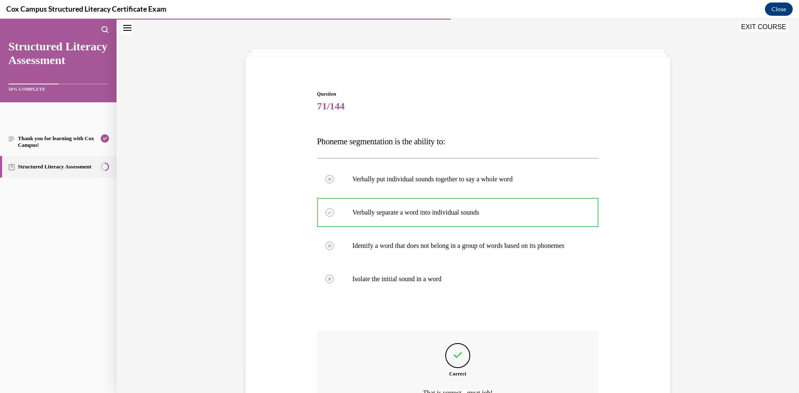
scroll to position [125, 0]
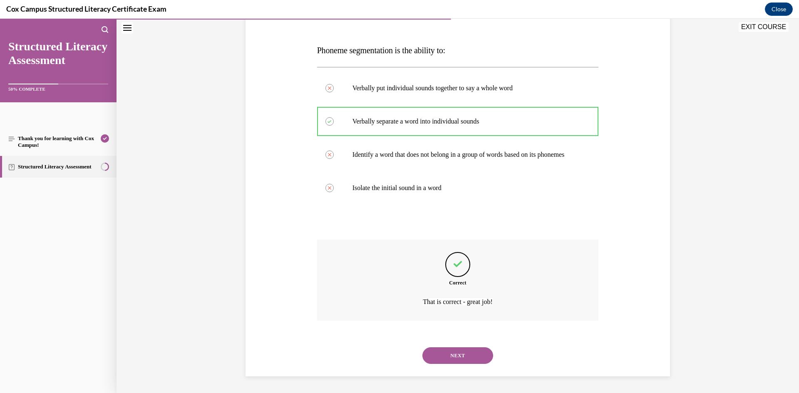
click at [468, 361] on button "NEXT" at bounding box center [458, 356] width 71 height 17
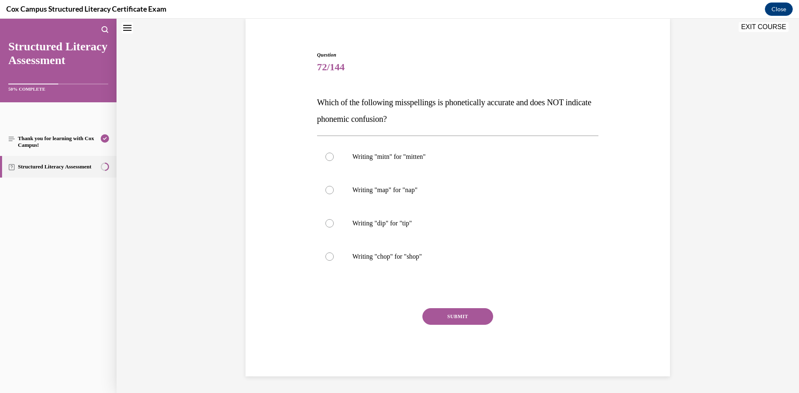
scroll to position [25, 0]
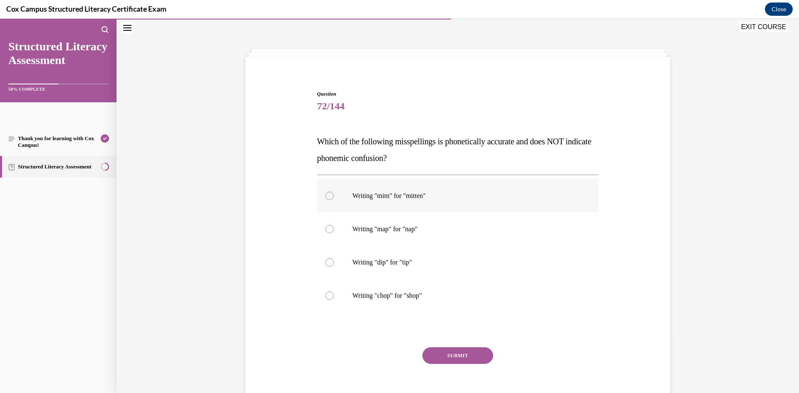
click at [425, 202] on label "Writing "mitn" for "mitten"" at bounding box center [458, 195] width 282 height 33
click at [334, 200] on input "Writing "mitn" for "mitten"" at bounding box center [330, 196] width 8 height 8
radio input "true"
click at [461, 354] on button "SUBMIT" at bounding box center [458, 356] width 71 height 17
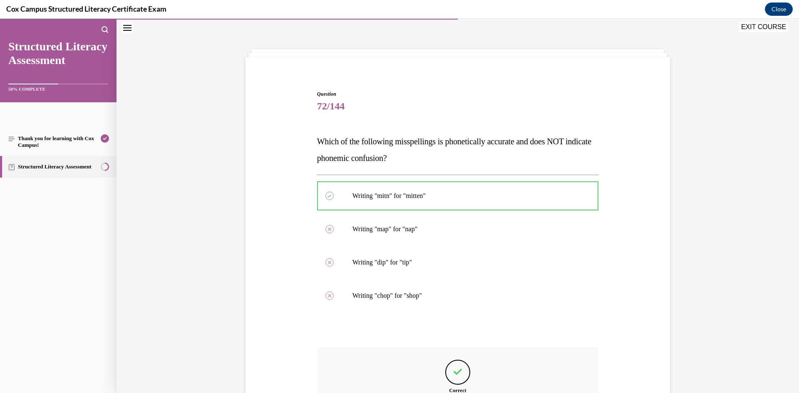
scroll to position [133, 0]
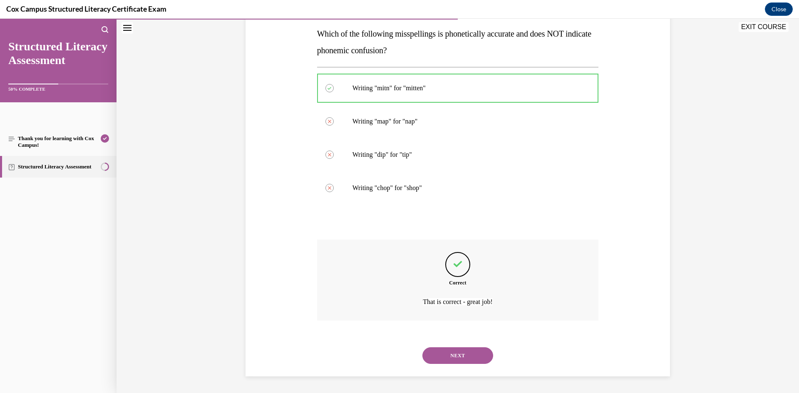
click at [463, 355] on button "NEXT" at bounding box center [458, 356] width 71 height 17
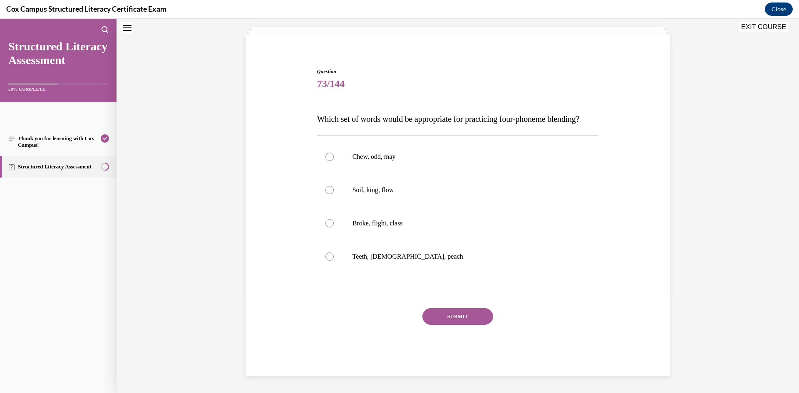
scroll to position [25, 0]
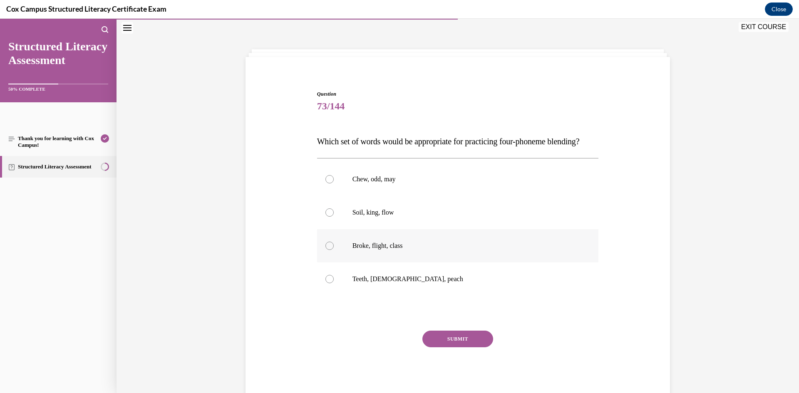
click at [408, 248] on label "Broke, flight, class" at bounding box center [458, 245] width 282 height 33
click at [334, 248] on input "Broke, flight, class" at bounding box center [330, 246] width 8 height 8
radio input "true"
click at [445, 348] on button "SUBMIT" at bounding box center [458, 339] width 71 height 17
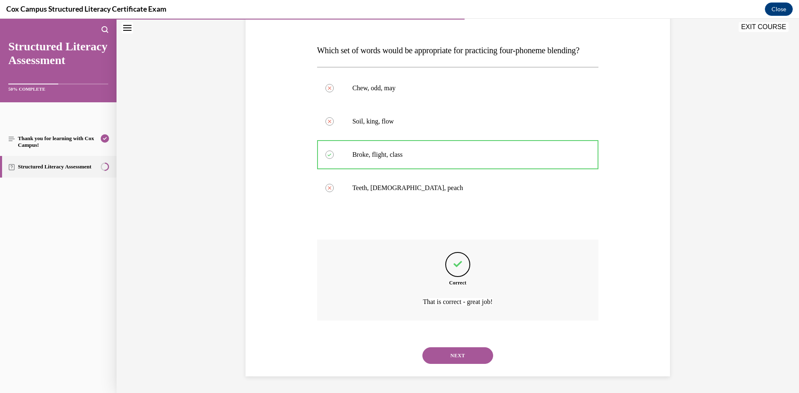
click at [467, 358] on button "NEXT" at bounding box center [458, 356] width 71 height 17
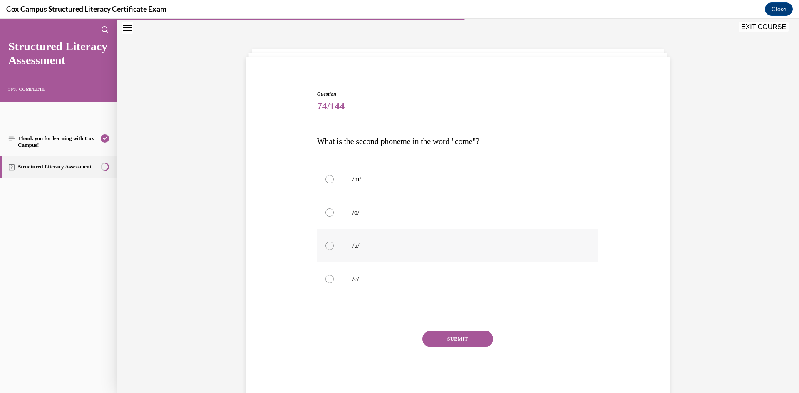
click at [373, 254] on label "/u/" at bounding box center [458, 245] width 282 height 33
click at [334, 250] on input "/u/" at bounding box center [330, 246] width 8 height 8
radio input "true"
click at [461, 341] on button "SUBMIT" at bounding box center [458, 339] width 71 height 17
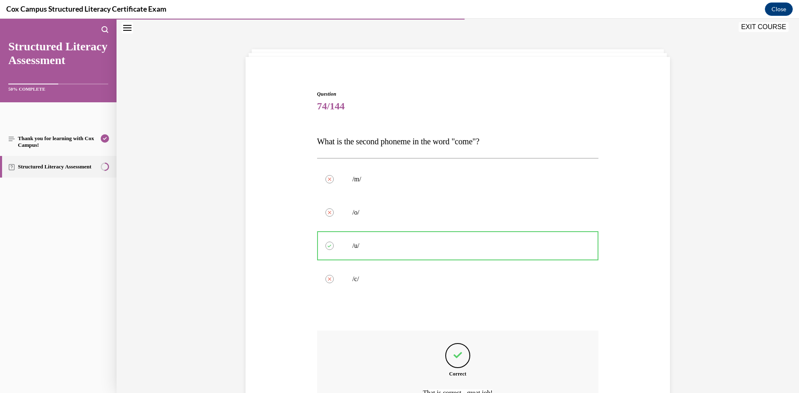
scroll to position [100, 0]
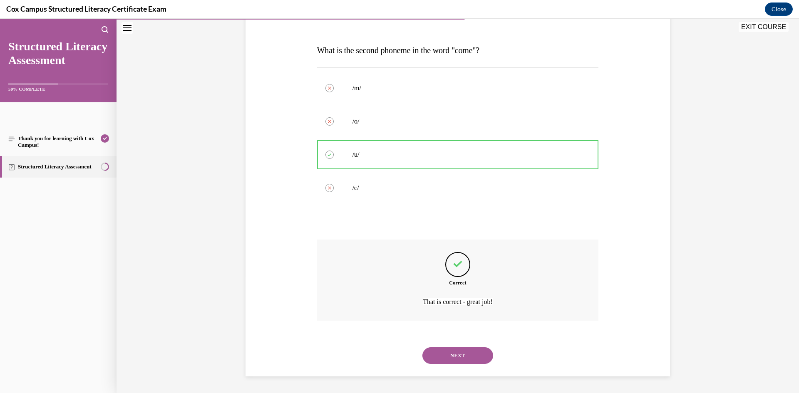
click at [468, 356] on button "NEXT" at bounding box center [458, 356] width 71 height 17
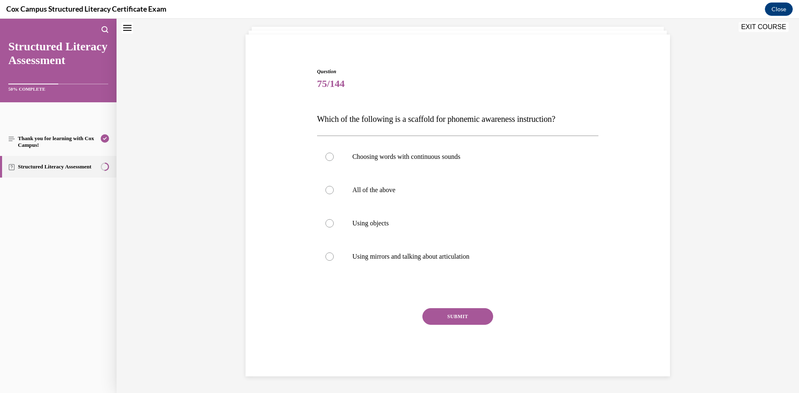
scroll to position [25, 0]
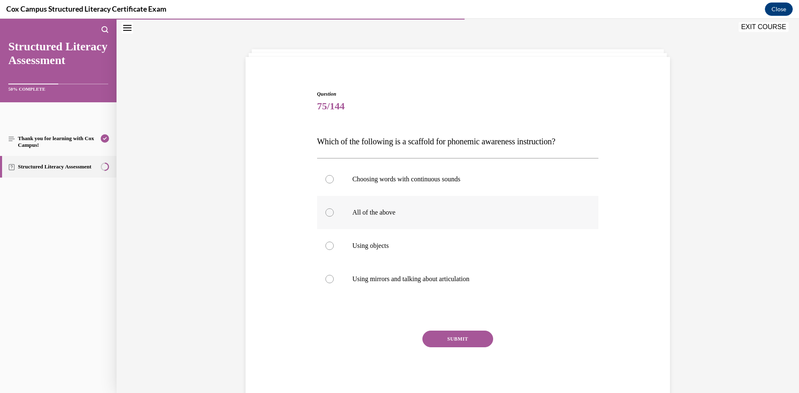
click at [455, 213] on p "All of the above" at bounding box center [466, 213] width 226 height 8
click at [334, 213] on input "All of the above" at bounding box center [330, 213] width 8 height 8
radio input "true"
click at [451, 340] on button "SUBMIT" at bounding box center [458, 339] width 71 height 17
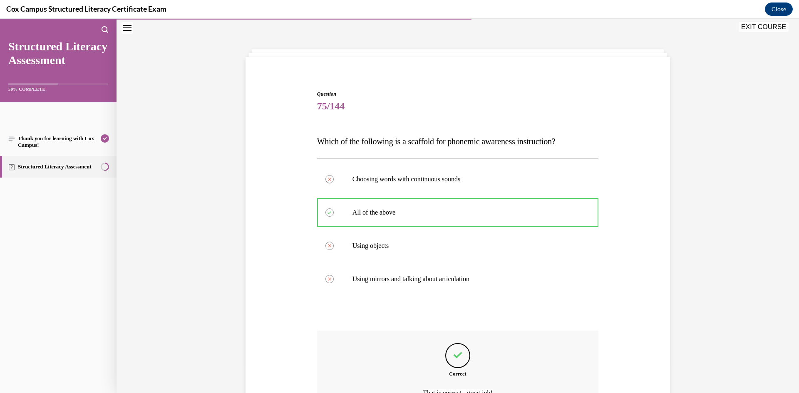
scroll to position [117, 0]
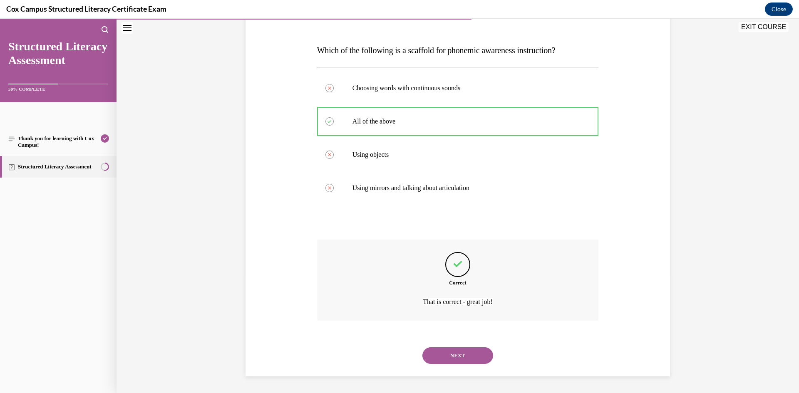
click at [469, 361] on button "NEXT" at bounding box center [458, 356] width 71 height 17
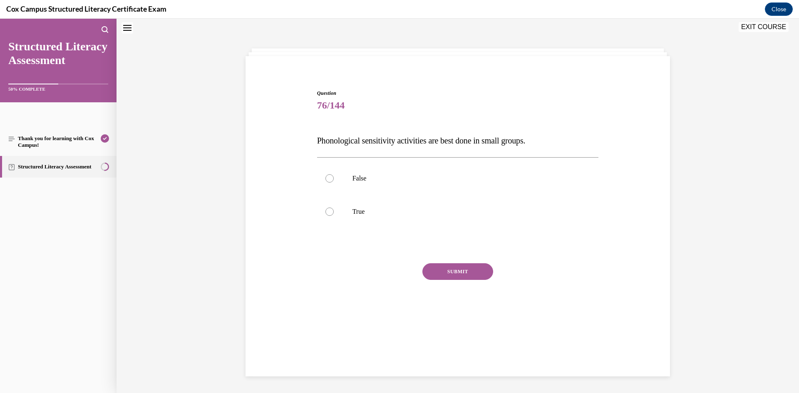
scroll to position [25, 0]
click at [373, 189] on label "False" at bounding box center [458, 179] width 282 height 33
click at [334, 184] on input "False" at bounding box center [330, 179] width 8 height 8
radio input "true"
click at [486, 267] on button "SUBMIT" at bounding box center [458, 272] width 71 height 17
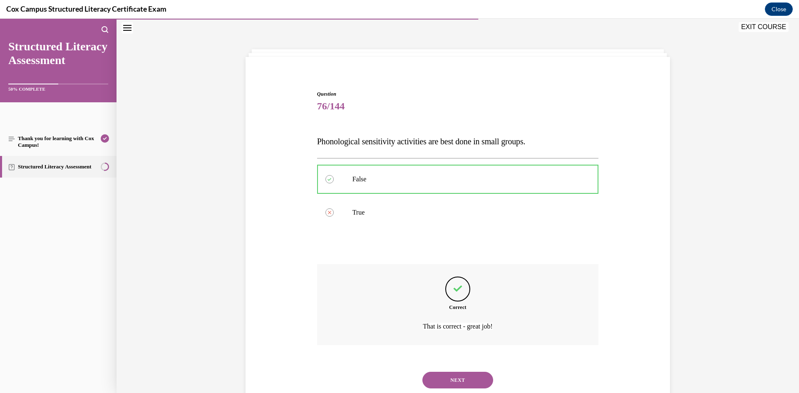
scroll to position [50, 0]
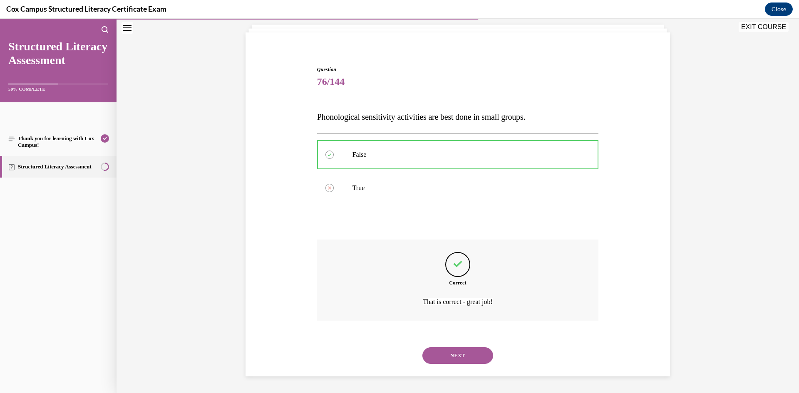
click at [475, 354] on button "NEXT" at bounding box center [458, 356] width 71 height 17
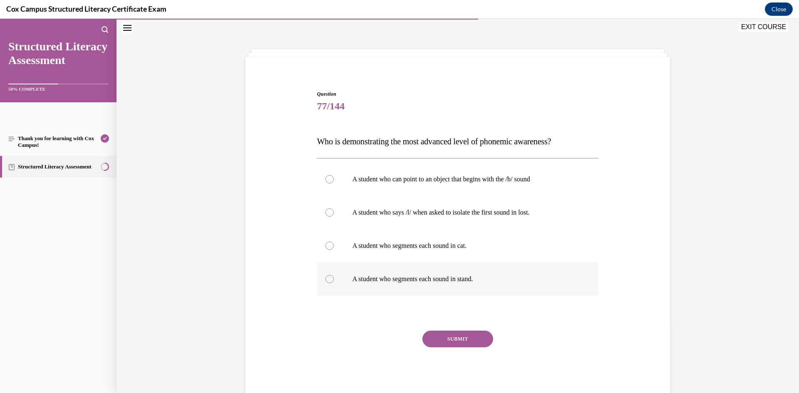
click at [487, 275] on label "A student who segments each sound in stand." at bounding box center [458, 279] width 282 height 33
click at [334, 275] on input "A student who segments each sound in stand." at bounding box center [330, 279] width 8 height 8
radio input "true"
click at [471, 349] on div "SUBMIT NEXT" at bounding box center [458, 365] width 282 height 68
click at [473, 333] on button "SUBMIT" at bounding box center [458, 339] width 71 height 17
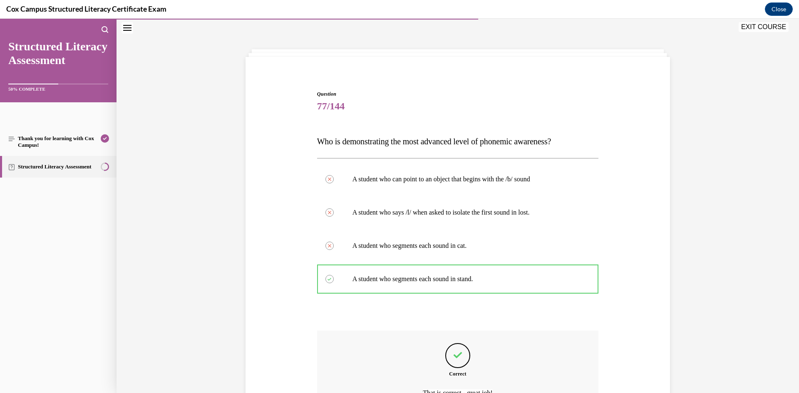
scroll to position [117, 0]
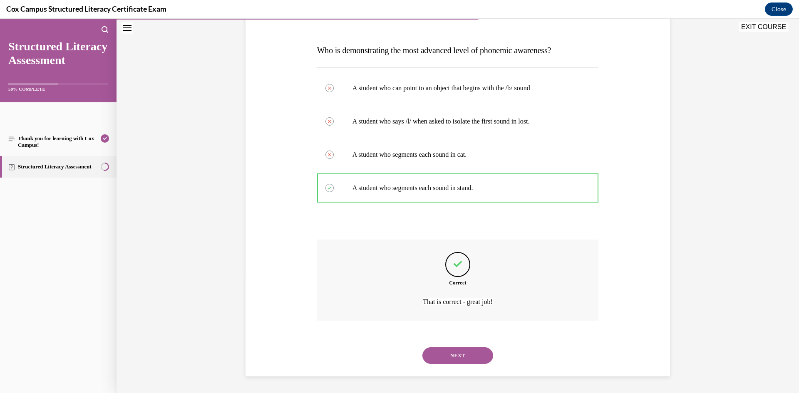
click at [473, 349] on button "NEXT" at bounding box center [458, 356] width 71 height 17
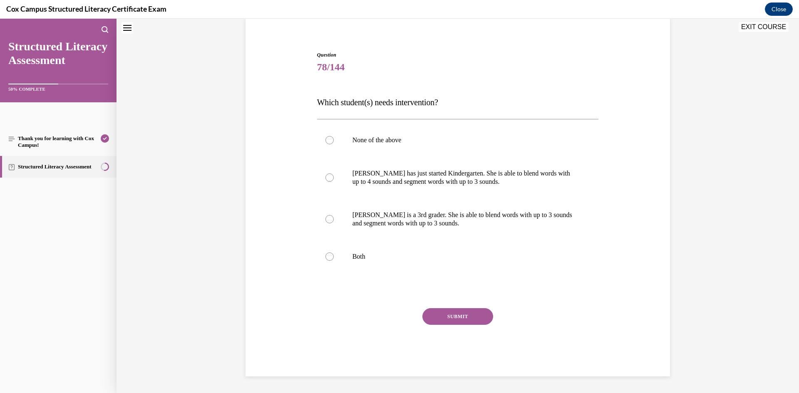
scroll to position [25, 0]
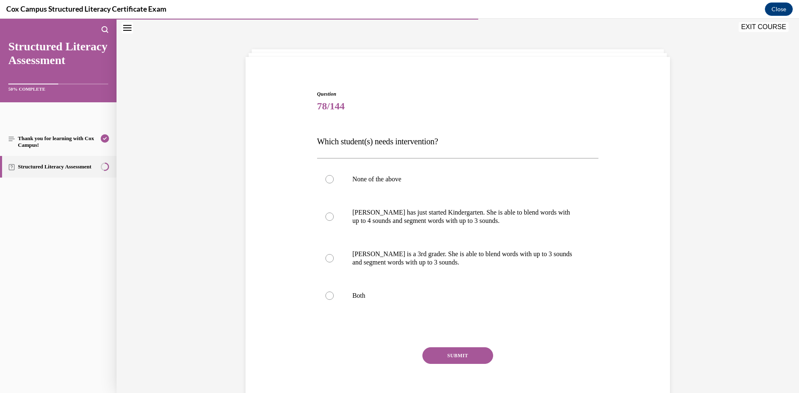
click at [473, 350] on button "SUBMIT" at bounding box center [458, 356] width 71 height 17
click at [491, 271] on label "[PERSON_NAME] is a 3rd grader. She is able to blend words with up to 3 sounds a…" at bounding box center [458, 259] width 282 height 42
click at [334, 263] on input "[PERSON_NAME] is a 3rd grader. She is able to blend words with up to 3 sounds a…" at bounding box center [330, 258] width 8 height 8
radio input "true"
click at [477, 360] on button "SUBMIT" at bounding box center [458, 356] width 71 height 17
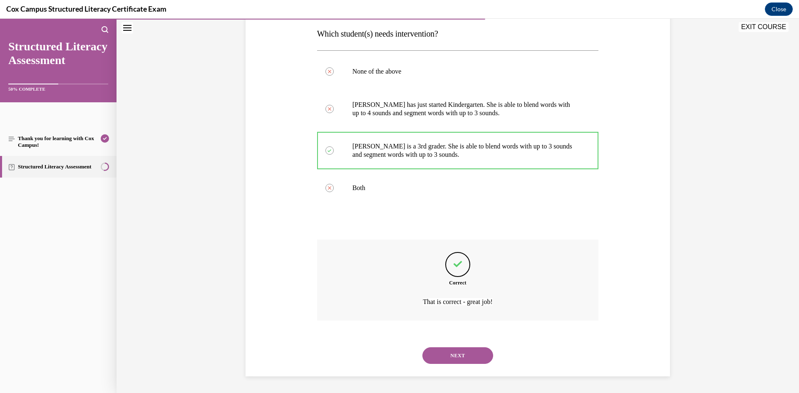
click at [478, 356] on button "NEXT" at bounding box center [458, 356] width 71 height 17
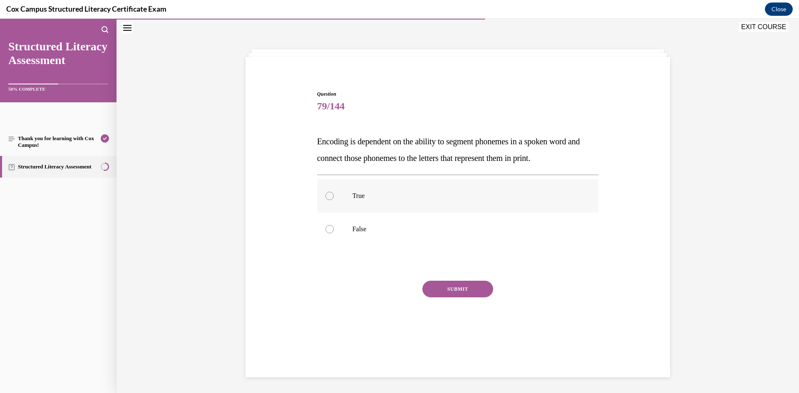
click at [373, 201] on label "True" at bounding box center [458, 195] width 282 height 33
click at [334, 200] on input "True" at bounding box center [330, 196] width 8 height 8
radio input "true"
click at [451, 297] on button "SUBMIT" at bounding box center [458, 289] width 71 height 17
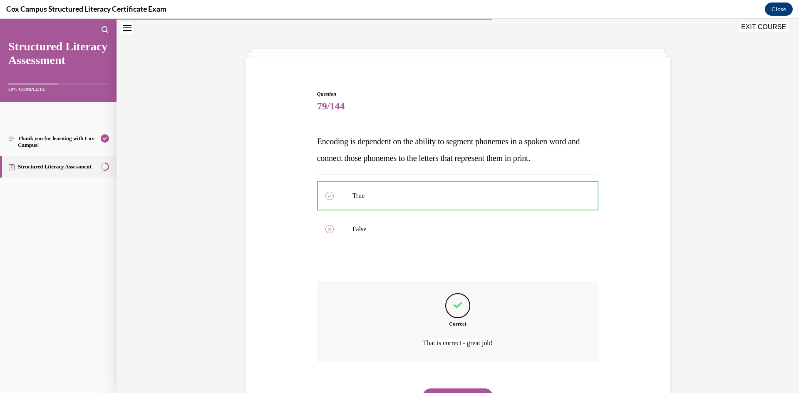
scroll to position [67, 0]
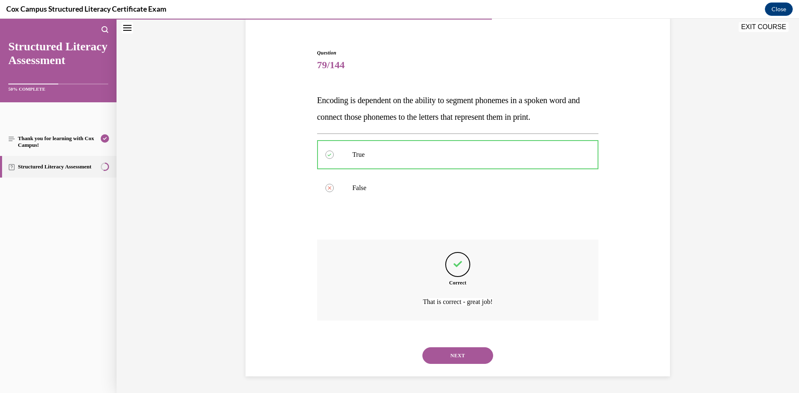
click at [456, 350] on button "NEXT" at bounding box center [458, 356] width 71 height 17
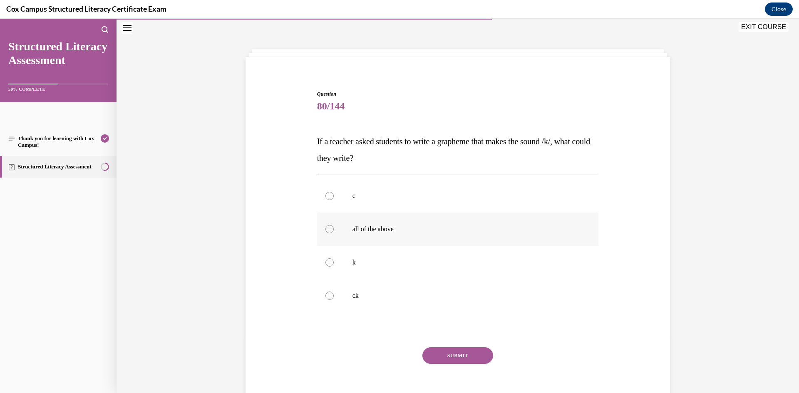
click at [398, 217] on label "all of the above" at bounding box center [458, 229] width 282 height 33
click at [334, 225] on input "all of the above" at bounding box center [330, 229] width 8 height 8
radio input "true"
click at [437, 359] on button "SUBMIT" at bounding box center [458, 356] width 71 height 17
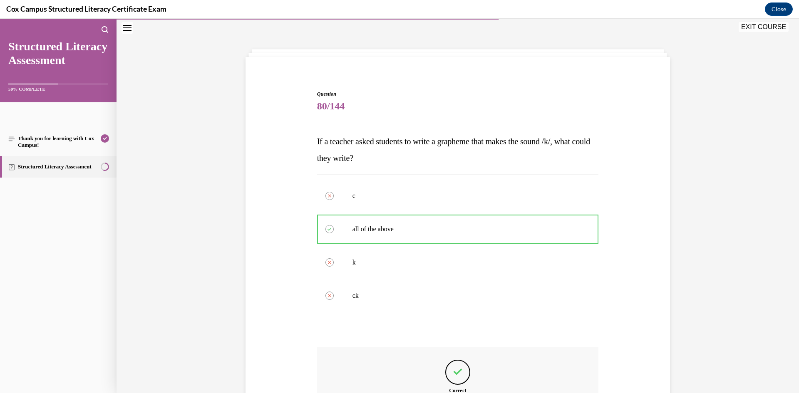
scroll to position [133, 0]
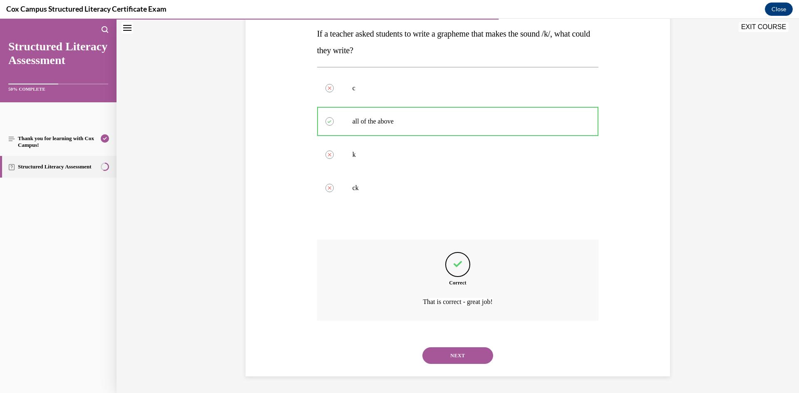
click at [464, 362] on button "NEXT" at bounding box center [458, 356] width 71 height 17
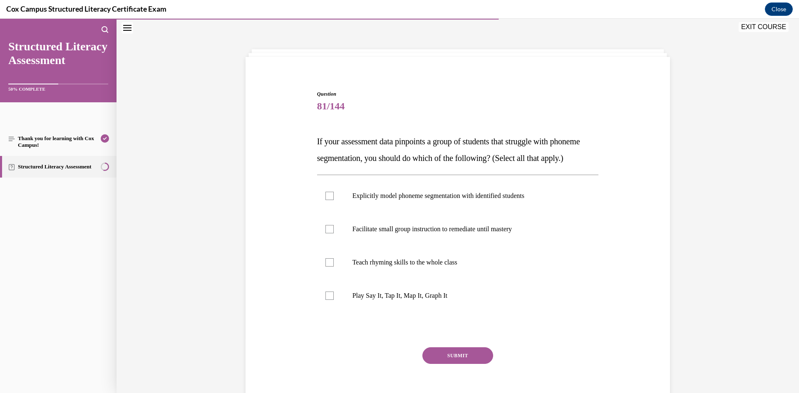
scroll to position [56, 0]
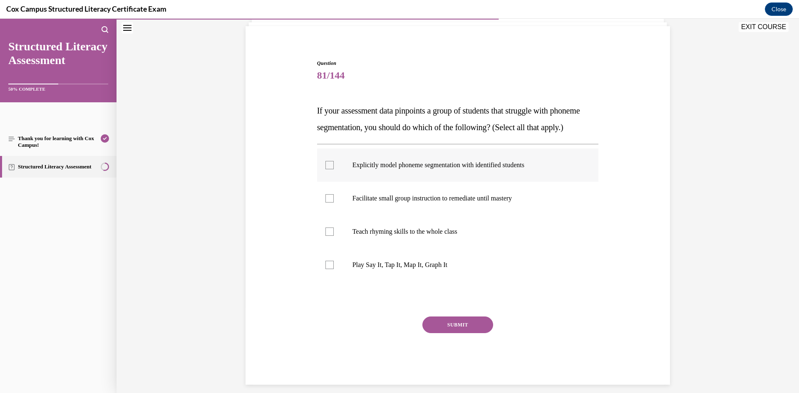
click at [509, 182] on label "Explicitly model phoneme segmentation with identified students" at bounding box center [458, 165] width 282 height 33
click at [334, 169] on input "Explicitly model phoneme segmentation with identified students" at bounding box center [330, 165] width 8 height 8
checkbox input "true"
click at [406, 203] on p "Facilitate small group instruction to remediate until mastery" at bounding box center [466, 198] width 226 height 8
click at [334, 203] on input "Facilitate small group instruction to remediate until mastery" at bounding box center [330, 198] width 8 height 8
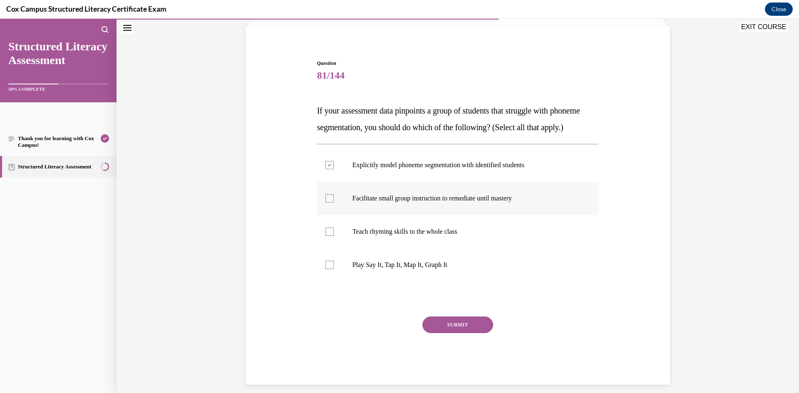
checkbox input "true"
click at [383, 282] on label "Play Say It, Tap It, Map It, Graph It" at bounding box center [458, 265] width 282 height 33
click at [334, 269] on input "Play Say It, Tap It, Map It, Graph It" at bounding box center [330, 265] width 8 height 8
checkbox input "true"
click at [462, 334] on button "SUBMIT" at bounding box center [458, 325] width 71 height 17
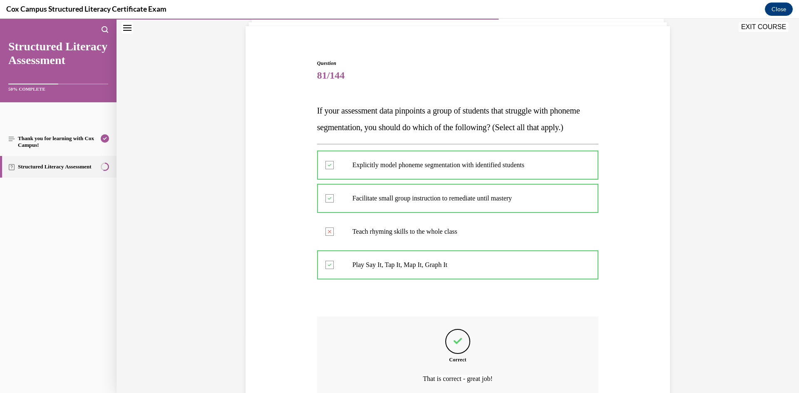
scroll to position [150, 0]
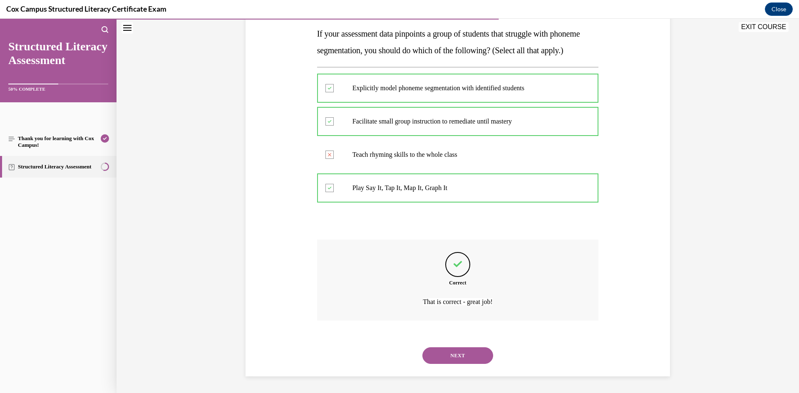
click at [481, 364] on button "NEXT" at bounding box center [458, 356] width 71 height 17
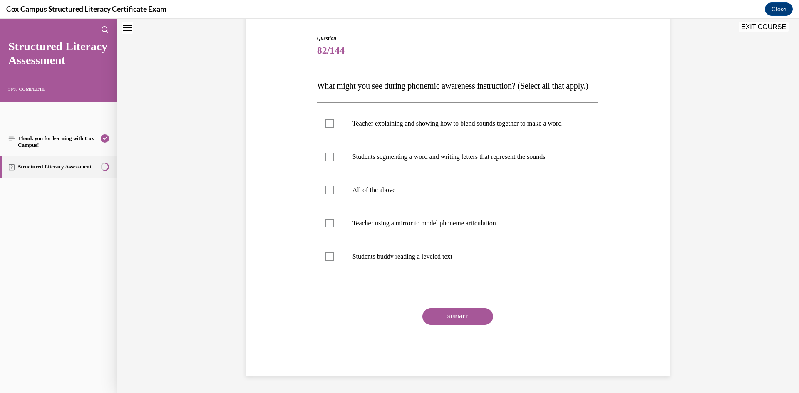
scroll to position [25, 0]
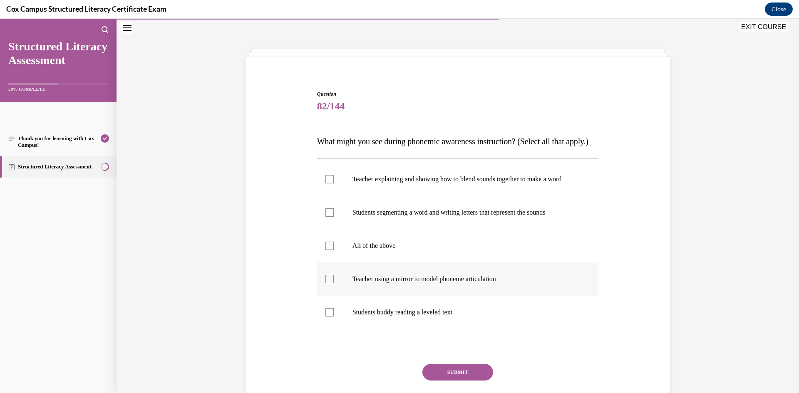
click at [451, 284] on p "Teacher using a mirror to model phoneme articulation" at bounding box center [466, 279] width 226 height 8
click at [334, 284] on input "Teacher using a mirror to model phoneme articulation" at bounding box center [330, 279] width 8 height 8
checkbox input "true"
click at [435, 217] on p "Students segmenting a word and writing letters that represent the sounds" at bounding box center [466, 213] width 226 height 8
click at [334, 217] on input "Students segmenting a word and writing letters that represent the sounds" at bounding box center [330, 213] width 8 height 8
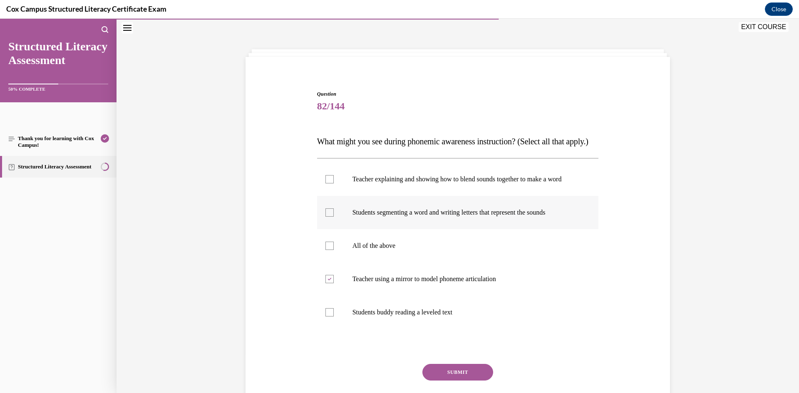
checkbox input "true"
click at [390, 196] on label "Teacher explaining and showing how to blend sounds together to make a word" at bounding box center [458, 179] width 282 height 33
click at [334, 184] on input "Teacher explaining and showing how to blend sounds together to make a word" at bounding box center [330, 179] width 8 height 8
checkbox input "true"
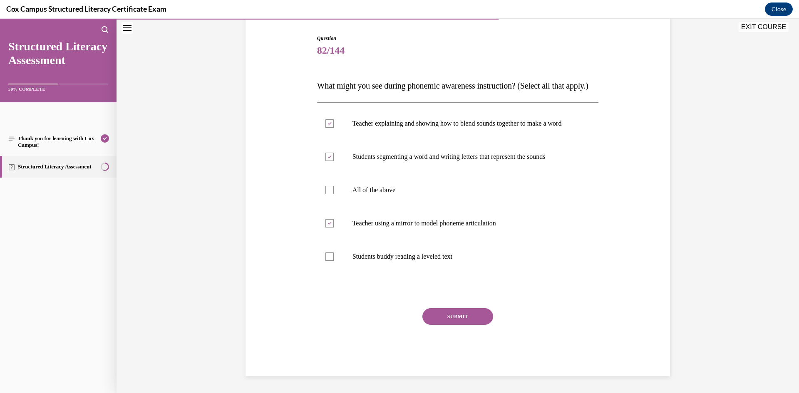
click at [436, 331] on div "Question 82/144 What might you see during phonemic awareness instruction? (Sele…" at bounding box center [458, 206] width 282 height 342
click at [446, 325] on button "SUBMIT" at bounding box center [458, 317] width 71 height 17
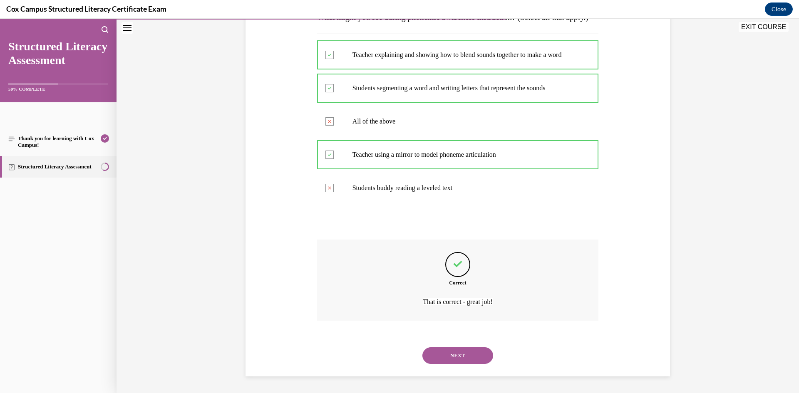
click at [459, 356] on button "NEXT" at bounding box center [458, 356] width 71 height 17
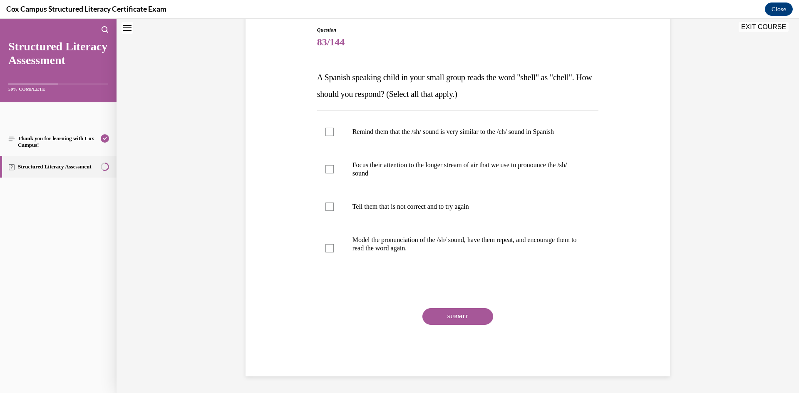
scroll to position [25, 0]
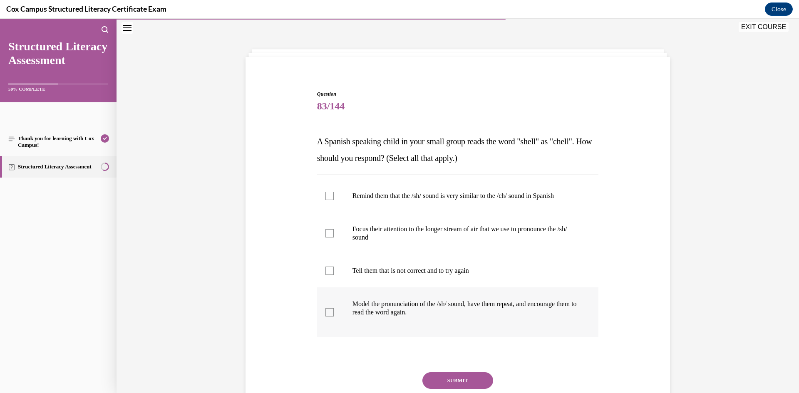
click at [335, 307] on label "Model the pronunciation of the /sh/ sound, have them repeat, and encourage them…" at bounding box center [458, 313] width 282 height 50
click at [334, 309] on input "Model the pronunciation of the /sh/ sound, have them repeat, and encourage them…" at bounding box center [330, 313] width 8 height 8
checkbox input "true"
click at [368, 234] on p "Focus their attention to the longer stream of air that we use to pronounce the …" at bounding box center [466, 233] width 226 height 17
click at [334, 234] on input "Focus their attention to the longer stream of air that we use to pronounce the …" at bounding box center [330, 233] width 8 height 8
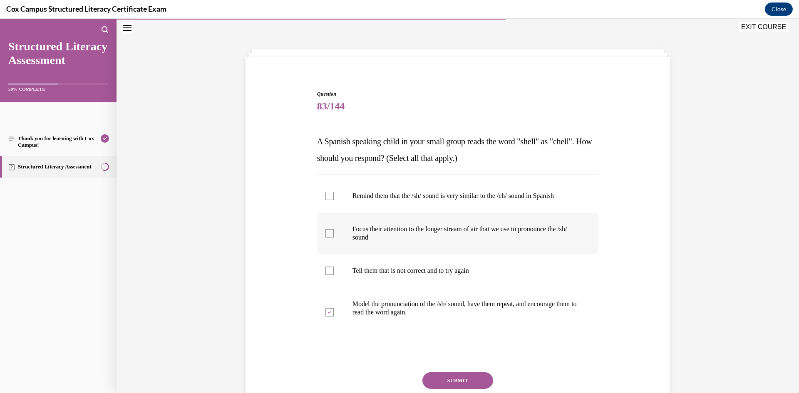
checkbox input "true"
click at [387, 194] on p "Remind them that the /sh/ sound is very similar to the /ch/ sound in Spanish" at bounding box center [466, 196] width 226 height 8
click at [334, 194] on input "Remind them that the /sh/ sound is very similar to the /ch/ sound in Spanish" at bounding box center [330, 196] width 8 height 8
checkbox input "true"
click at [455, 385] on button "SUBMIT" at bounding box center [458, 381] width 71 height 17
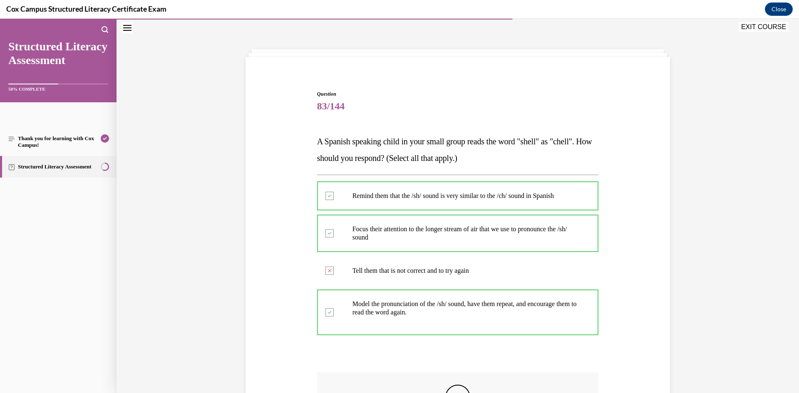
scroll to position [106, 0]
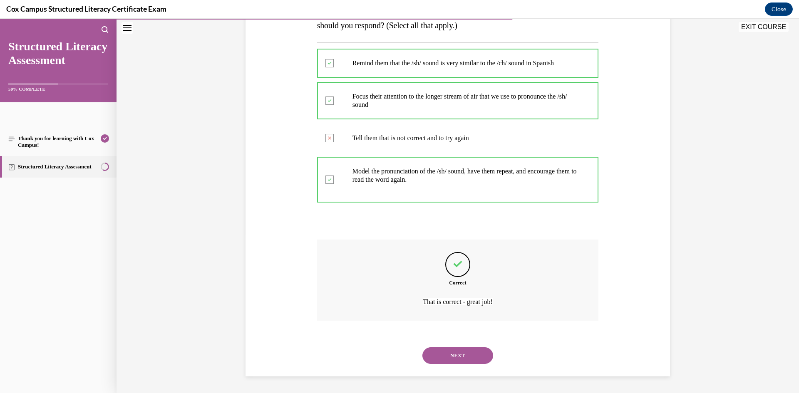
click at [469, 349] on button "NEXT" at bounding box center [458, 356] width 71 height 17
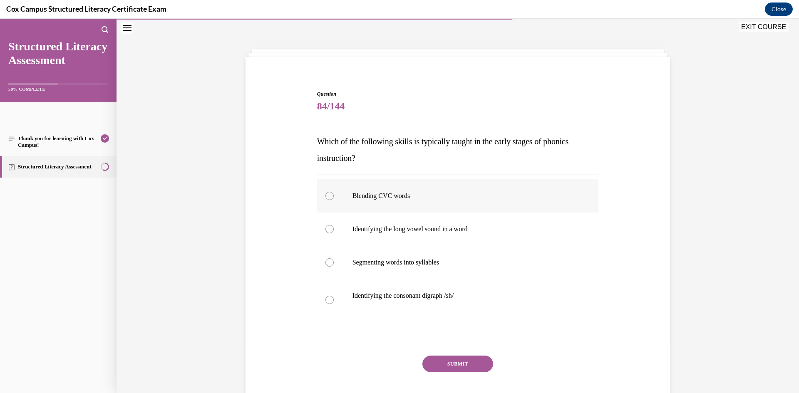
click at [454, 193] on p "Blending CVC words" at bounding box center [466, 196] width 226 height 8
click at [334, 193] on input "Blending CVC words" at bounding box center [330, 196] width 8 height 8
radio input "true"
click at [442, 361] on button "SUBMIT" at bounding box center [458, 364] width 71 height 17
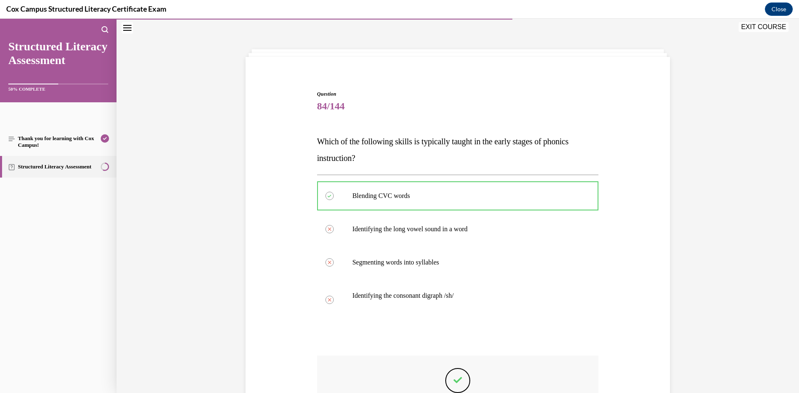
scroll to position [142, 0]
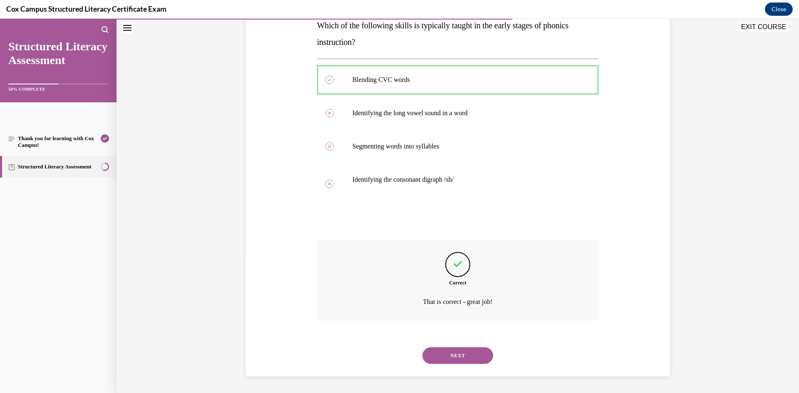
click at [477, 350] on button "NEXT" at bounding box center [458, 356] width 71 height 17
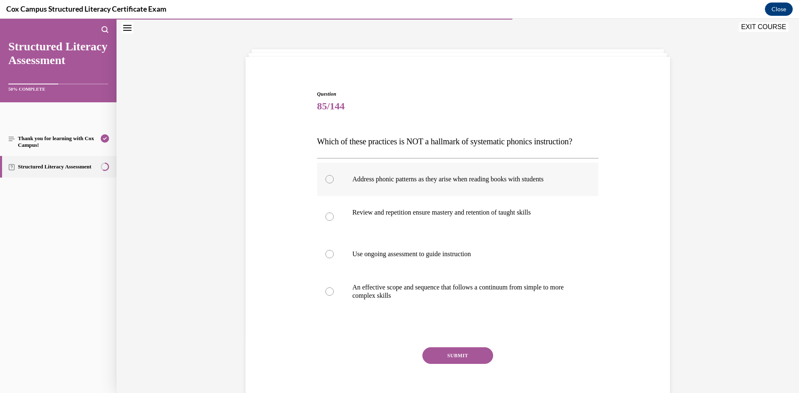
click at [408, 196] on label "Address phonic patterns as they arise when reading books with students" at bounding box center [458, 179] width 282 height 33
click at [334, 184] on input "Address phonic patterns as they arise when reading books with students" at bounding box center [330, 179] width 8 height 8
radio input "true"
click at [457, 364] on button "SUBMIT" at bounding box center [458, 356] width 71 height 17
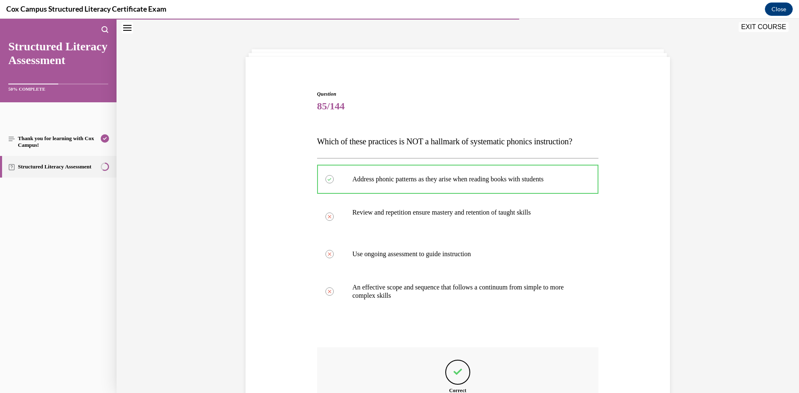
click at [459, 358] on div "Question 85/144 Which of these practices is NOT a hallmark of systematic phonic…" at bounding box center [458, 287] width 282 height 394
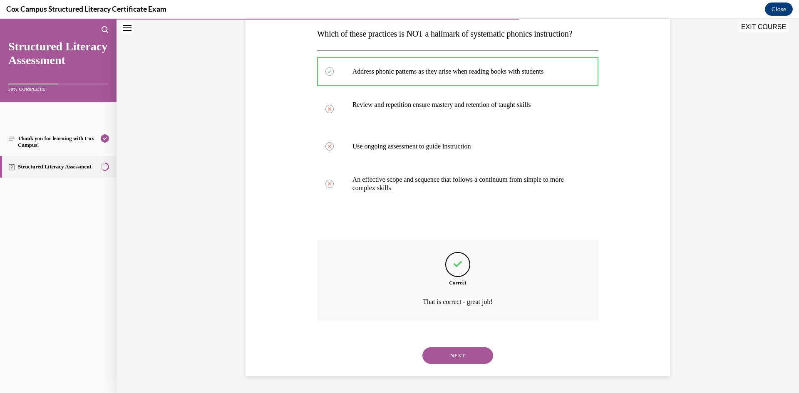
click at [469, 366] on div "NEXT" at bounding box center [458, 355] width 282 height 33
click at [468, 361] on button "NEXT" at bounding box center [458, 356] width 71 height 17
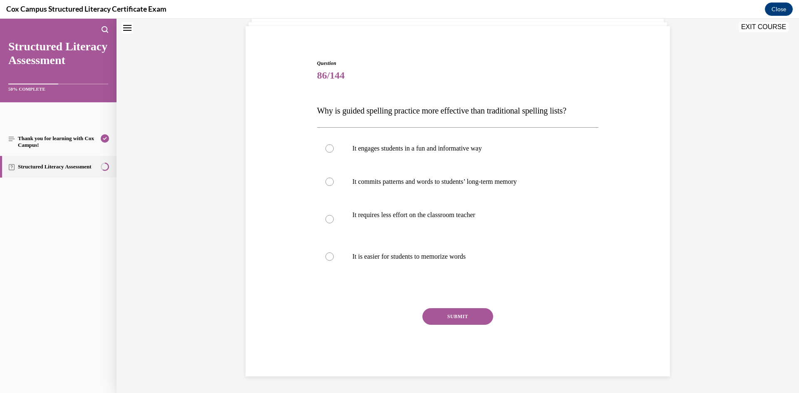
scroll to position [25, 0]
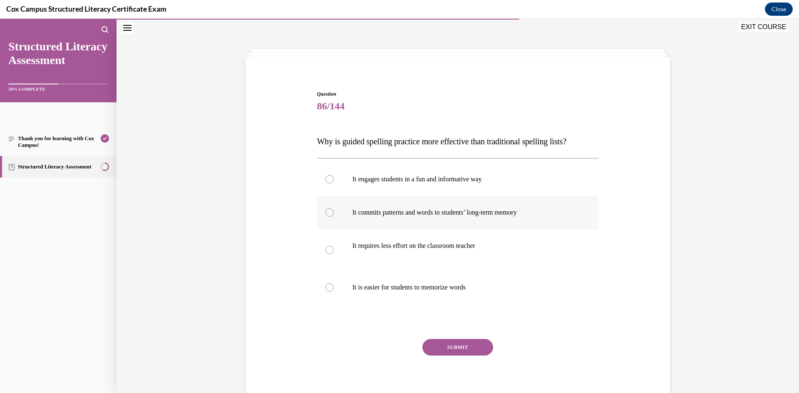
click at [398, 219] on label "It commits patterns and words to students’ long-term memory" at bounding box center [458, 212] width 282 height 33
click at [334, 217] on input "It commits patterns and words to students’ long-term memory" at bounding box center [330, 213] width 8 height 8
radio input "true"
click at [429, 347] on button "SUBMIT" at bounding box center [458, 347] width 71 height 17
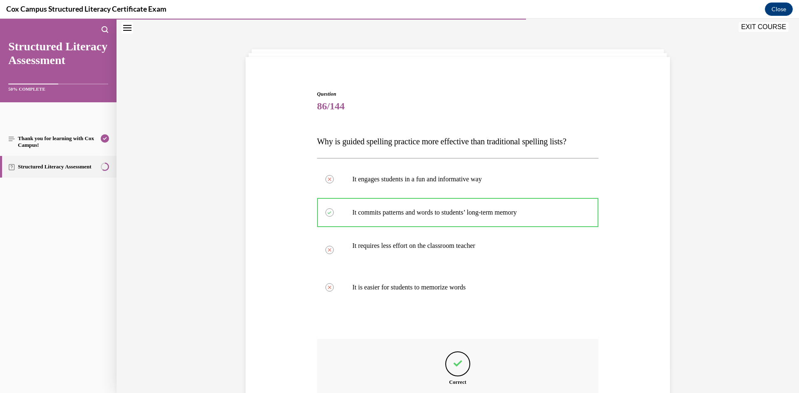
scroll to position [125, 0]
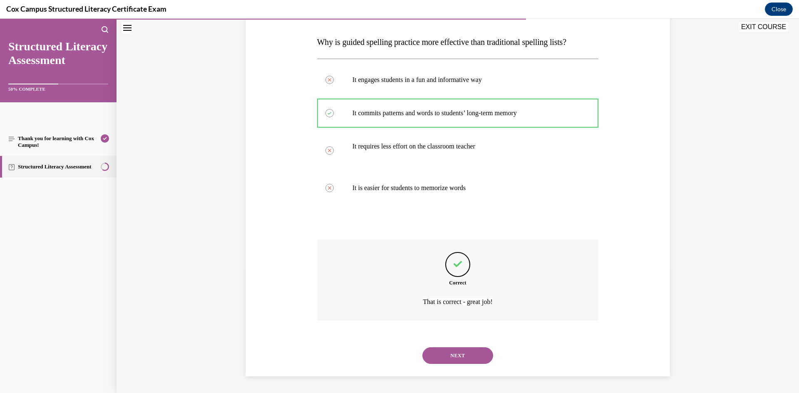
click at [451, 359] on button "NEXT" at bounding box center [458, 356] width 71 height 17
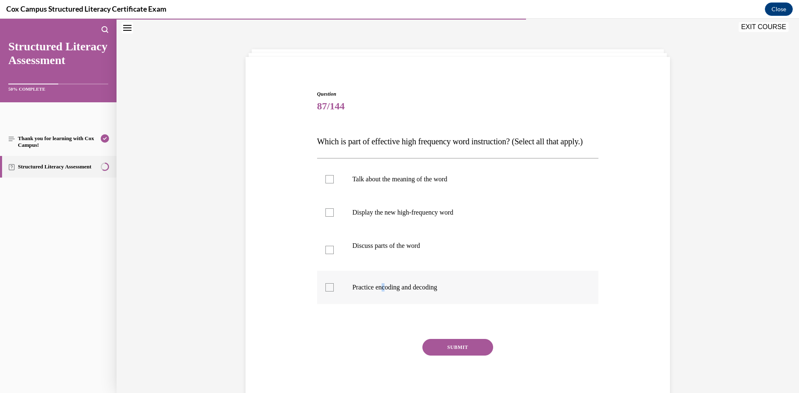
click at [383, 292] on p "Practice encoding and decoding" at bounding box center [466, 288] width 226 height 8
click at [379, 250] on p "Discuss parts of the word" at bounding box center [466, 246] width 226 height 8
click at [334, 254] on input "Discuss parts of the word" at bounding box center [330, 250] width 8 height 8
checkbox input "true"
click at [379, 229] on label "Display the new high-frequency word" at bounding box center [458, 212] width 282 height 33
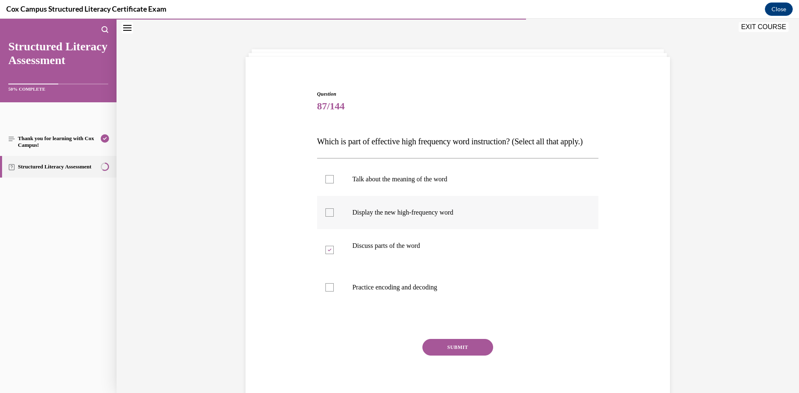
click at [334, 217] on input "Display the new high-frequency word" at bounding box center [330, 213] width 8 height 8
checkbox input "true"
click at [370, 184] on p "Talk about the meaning of the word" at bounding box center [466, 179] width 226 height 8
click at [334, 184] on input "Talk about the meaning of the word" at bounding box center [330, 179] width 8 height 8
checkbox input "true"
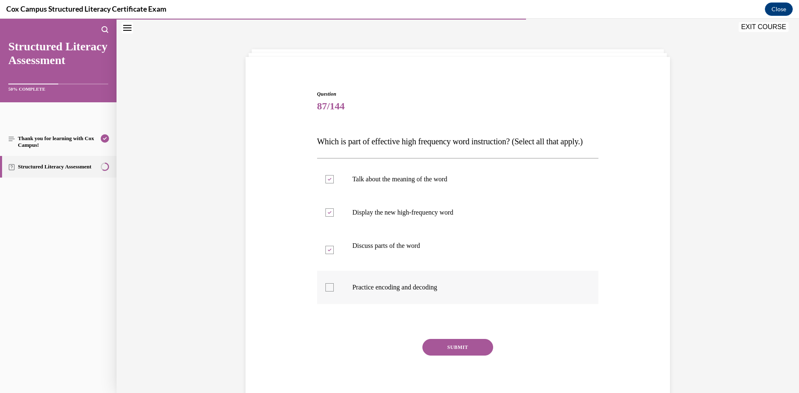
click at [381, 292] on p "Practice encoding and decoding" at bounding box center [466, 288] width 226 height 8
click at [334, 292] on input "Practice encoding and decoding" at bounding box center [330, 288] width 8 height 8
checkbox input "true"
click at [450, 356] on button "SUBMIT" at bounding box center [458, 347] width 71 height 17
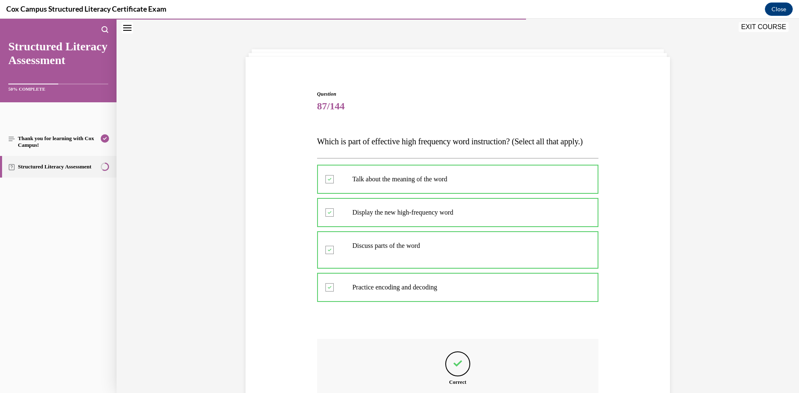
scroll to position [142, 0]
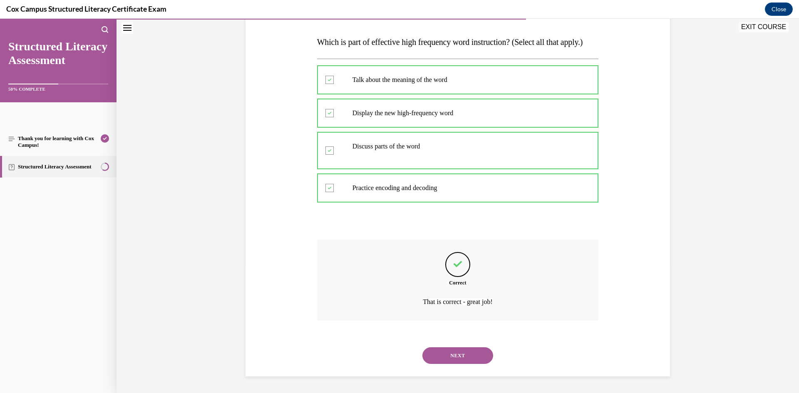
click at [473, 356] on button "NEXT" at bounding box center [458, 356] width 71 height 17
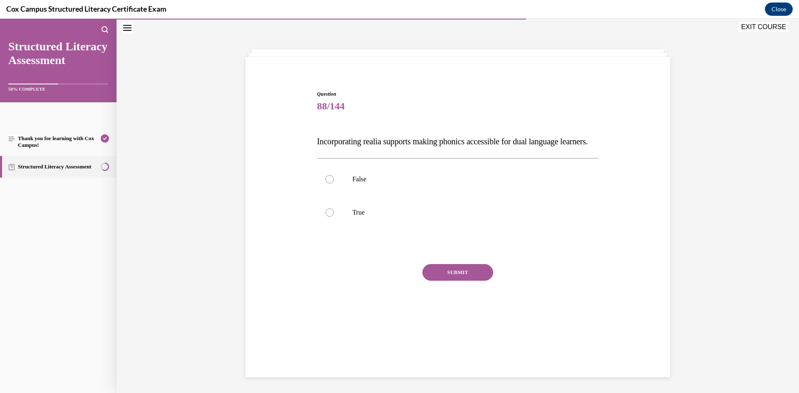
click at [449, 234] on div "False True" at bounding box center [458, 195] width 282 height 75
click at [455, 229] on label "True" at bounding box center [458, 212] width 282 height 33
click at [334, 217] on input "True" at bounding box center [330, 213] width 8 height 8
radio input "true"
click at [463, 281] on button "SUBMIT" at bounding box center [458, 272] width 71 height 17
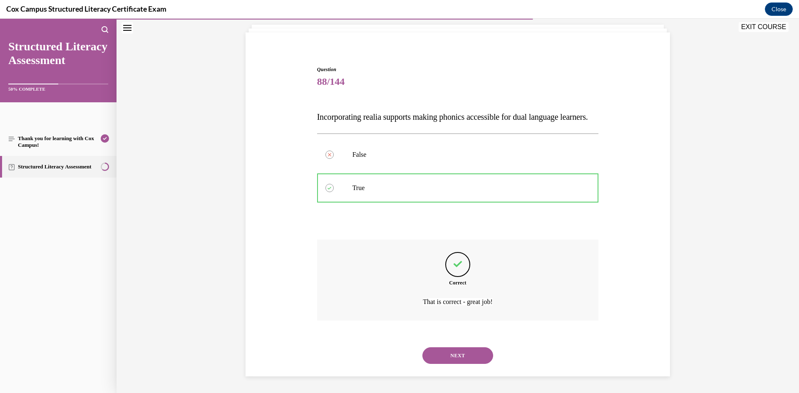
click at [469, 352] on button "NEXT" at bounding box center [458, 356] width 71 height 17
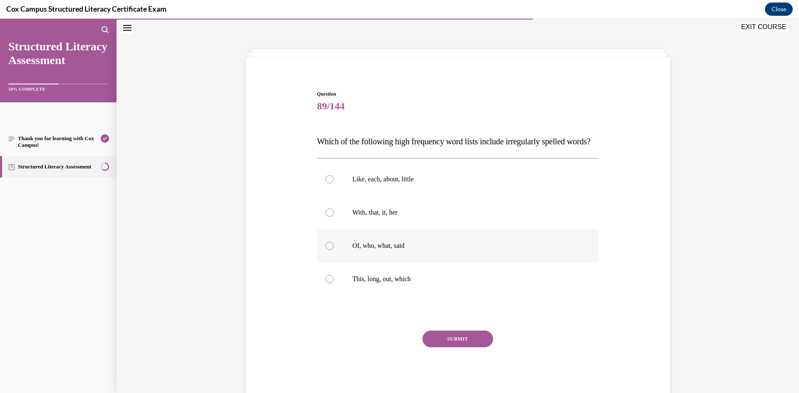
click at [392, 263] on label "Of, who, what, said" at bounding box center [458, 245] width 282 height 33
click at [334, 250] on input "Of, who, what, said" at bounding box center [330, 246] width 8 height 8
radio input "true"
click at [458, 348] on button "SUBMIT" at bounding box center [458, 339] width 71 height 17
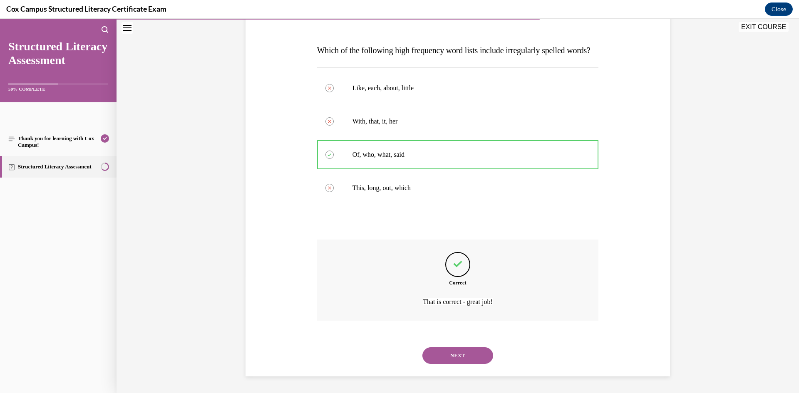
click at [460, 361] on button "NEXT" at bounding box center [458, 356] width 71 height 17
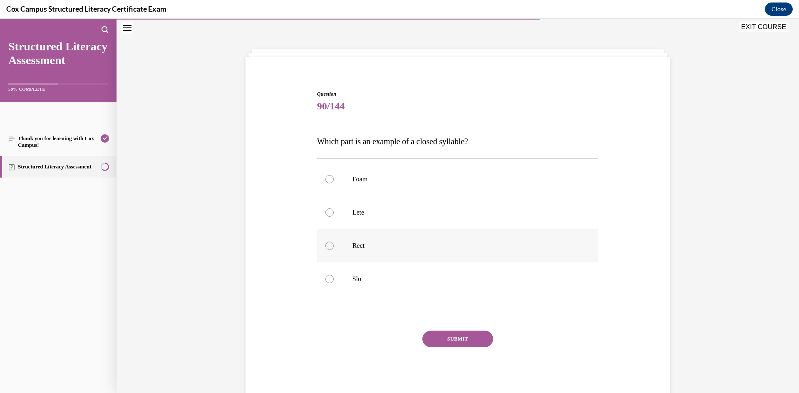
click at [361, 237] on label "Rect" at bounding box center [458, 245] width 282 height 33
click at [334, 242] on input "Rect" at bounding box center [330, 246] width 8 height 8
radio input "true"
click at [443, 333] on button "SUBMIT" at bounding box center [458, 339] width 71 height 17
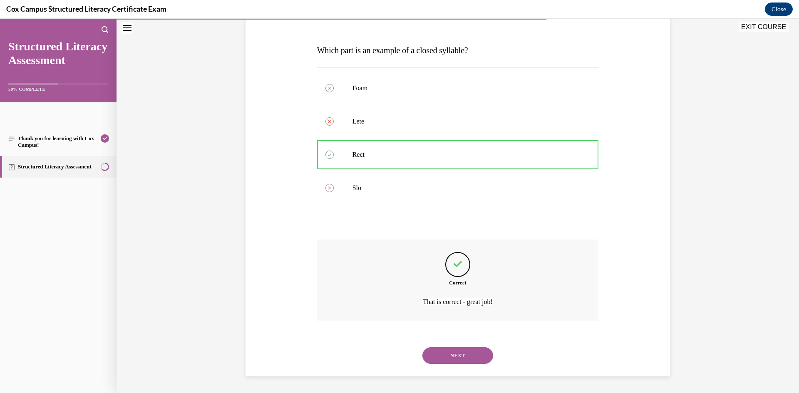
click at [473, 352] on button "NEXT" at bounding box center [458, 356] width 71 height 17
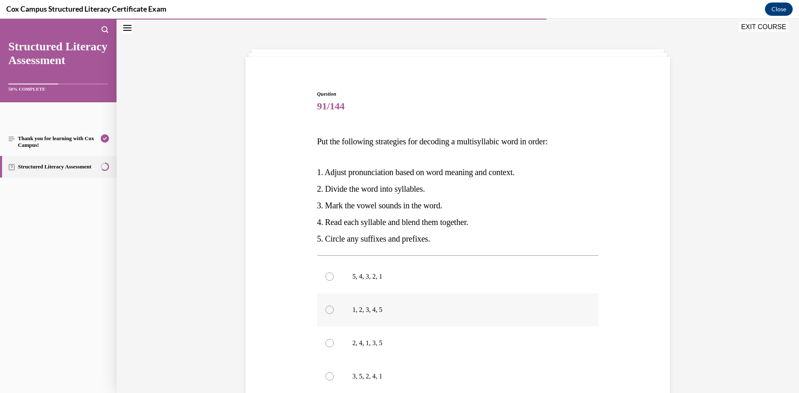
scroll to position [67, 0]
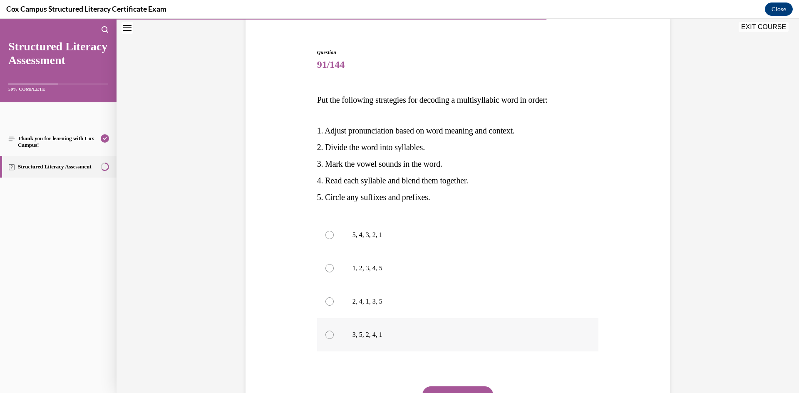
click at [405, 326] on label "3, 5, 2, 4, 1" at bounding box center [458, 335] width 282 height 33
click at [334, 331] on input "3, 5, 2, 4, 1" at bounding box center [330, 335] width 8 height 8
radio input "true"
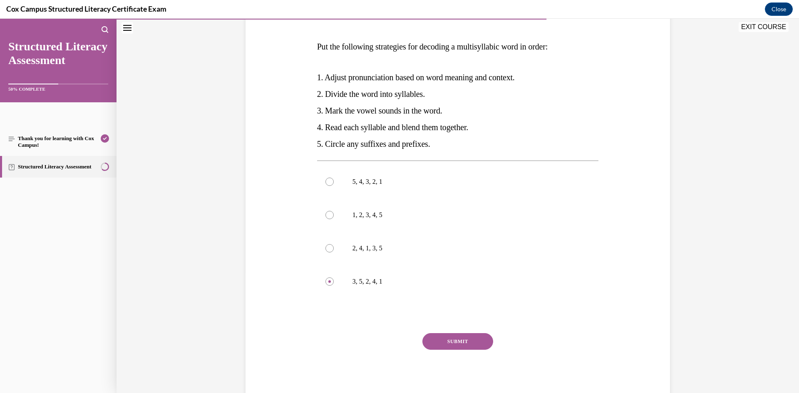
click at [446, 346] on button "SUBMIT" at bounding box center [458, 342] width 71 height 17
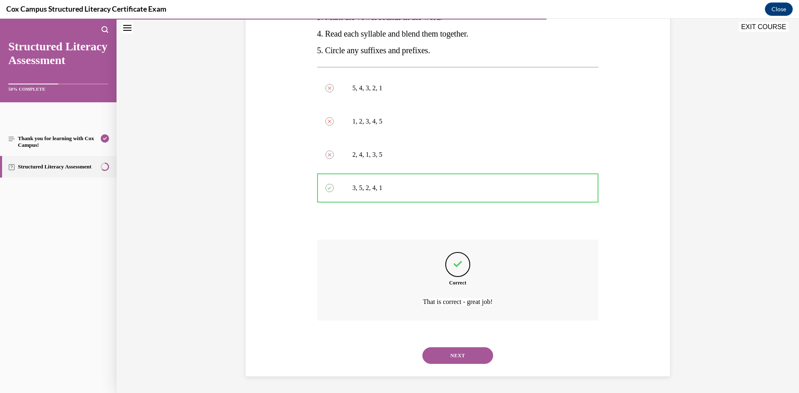
click at [466, 354] on button "NEXT" at bounding box center [458, 356] width 71 height 17
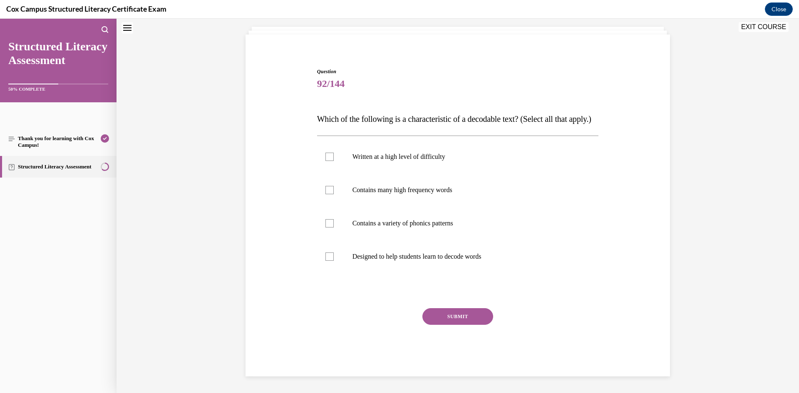
scroll to position [25, 0]
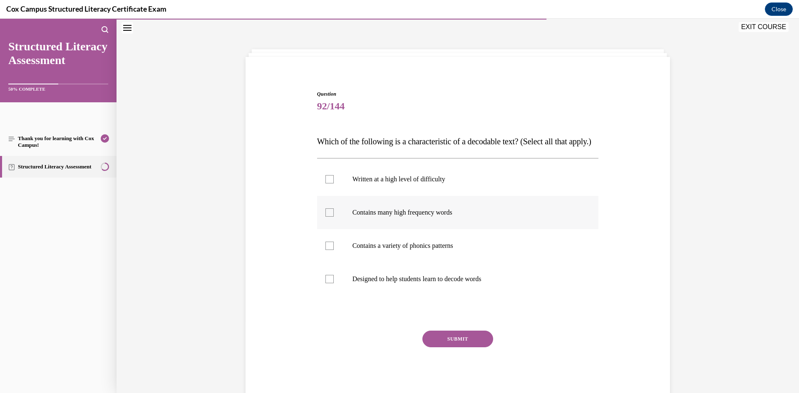
click at [436, 229] on label "Contains many high frequency words" at bounding box center [458, 212] width 282 height 33
click at [334, 217] on input "Contains many high frequency words" at bounding box center [330, 213] width 8 height 8
checkbox input "true"
click at [430, 263] on label "Contains a variety of phonics patterns" at bounding box center [458, 245] width 282 height 33
click at [334, 250] on input "Contains a variety of phonics patterns" at bounding box center [330, 246] width 8 height 8
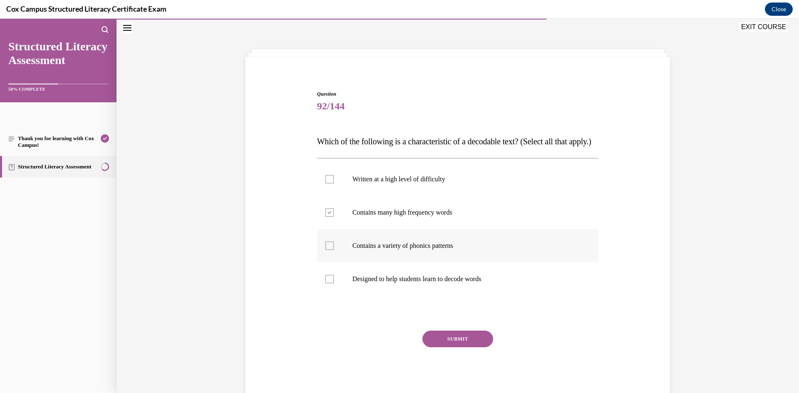
checkbox input "true"
click at [429, 284] on p "Designed to help students learn to decode words" at bounding box center [466, 279] width 226 height 8
click at [334, 284] on input "Designed to help students learn to decode words" at bounding box center [330, 279] width 8 height 8
checkbox input "true"
click at [444, 348] on button "SUBMIT" at bounding box center [458, 339] width 71 height 17
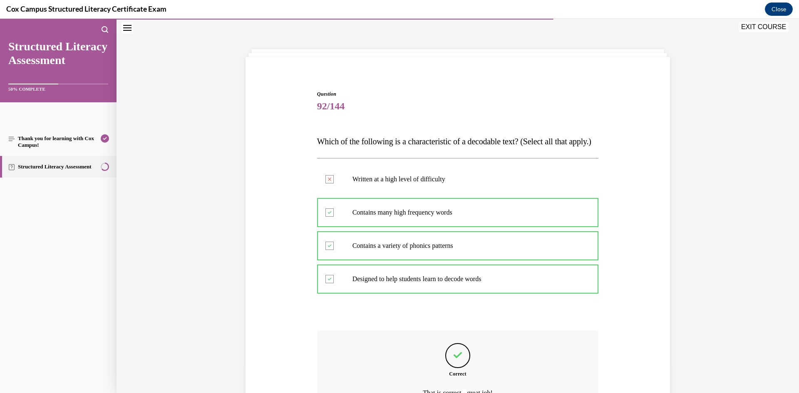
scroll to position [109, 0]
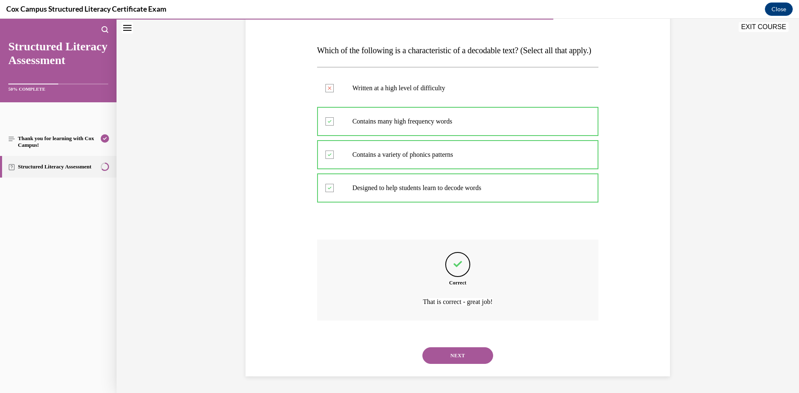
click at [459, 360] on button "NEXT" at bounding box center [458, 356] width 71 height 17
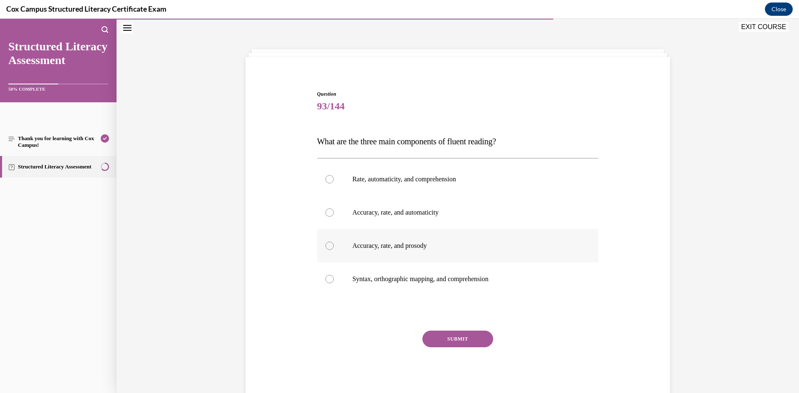
click at [426, 256] on label "Accuracy, rate, and prosody" at bounding box center [458, 245] width 282 height 33
click at [334, 250] on input "Accuracy, rate, and prosody" at bounding box center [330, 246] width 8 height 8
radio input "true"
click at [461, 334] on button "SUBMIT" at bounding box center [458, 339] width 71 height 17
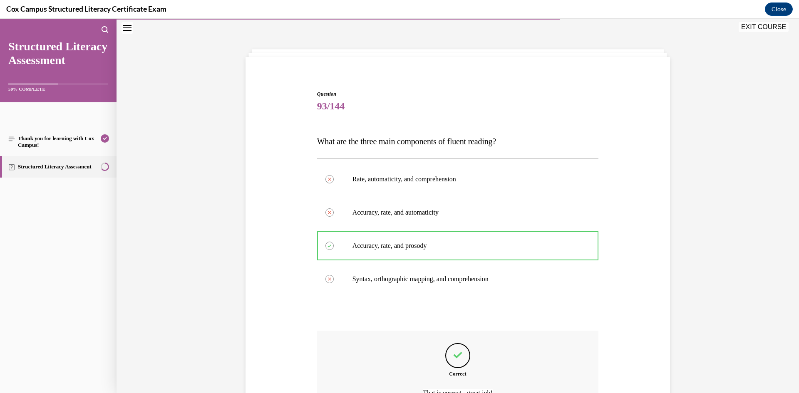
scroll to position [117, 0]
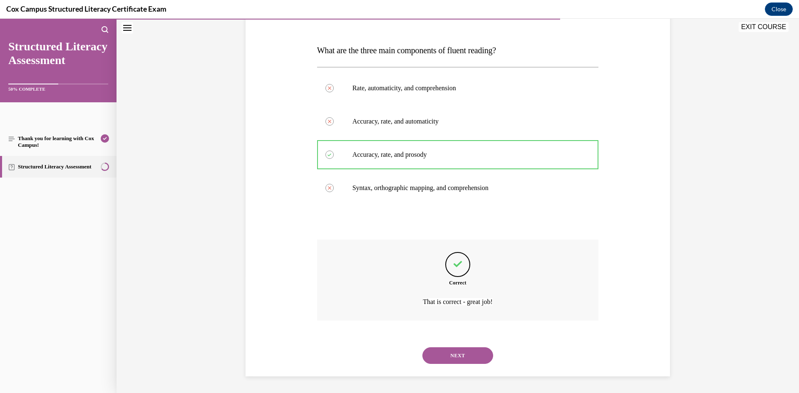
click at [466, 359] on button "NEXT" at bounding box center [458, 356] width 71 height 17
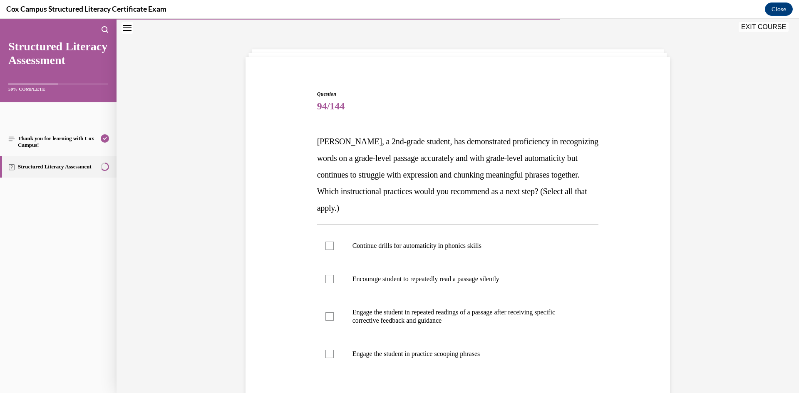
scroll to position [98, 0]
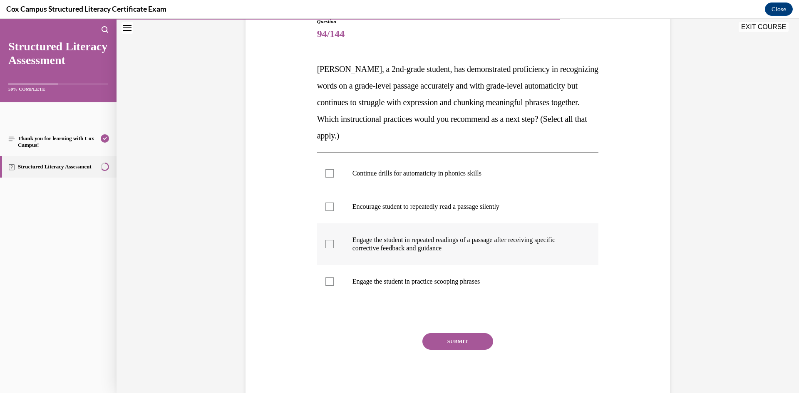
click at [560, 248] on p "Engage the student in repeated readings of a passage after receiving specific c…" at bounding box center [466, 244] width 226 height 17
click at [334, 248] on input "Engage the student in repeated readings of a passage after receiving specific c…" at bounding box center [330, 244] width 8 height 8
checkbox input "true"
click at [448, 287] on label "Engage the student in practice scooping phrases" at bounding box center [458, 281] width 282 height 33
click at [334, 286] on input "Engage the student in practice scooping phrases" at bounding box center [330, 282] width 8 height 8
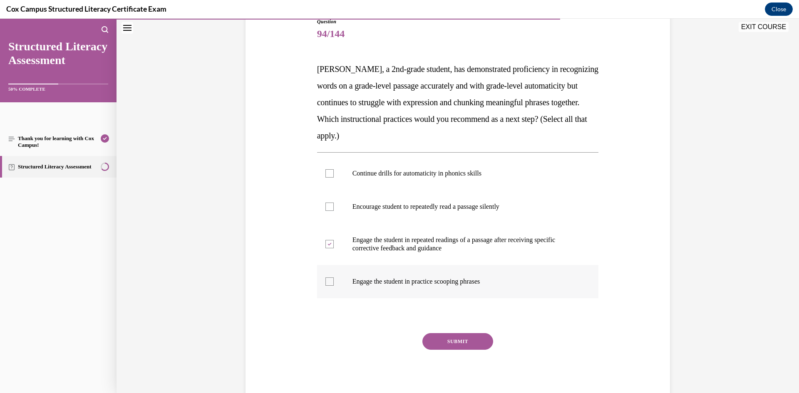
checkbox input "true"
click at [451, 341] on button "SUBMIT" at bounding box center [458, 342] width 71 height 17
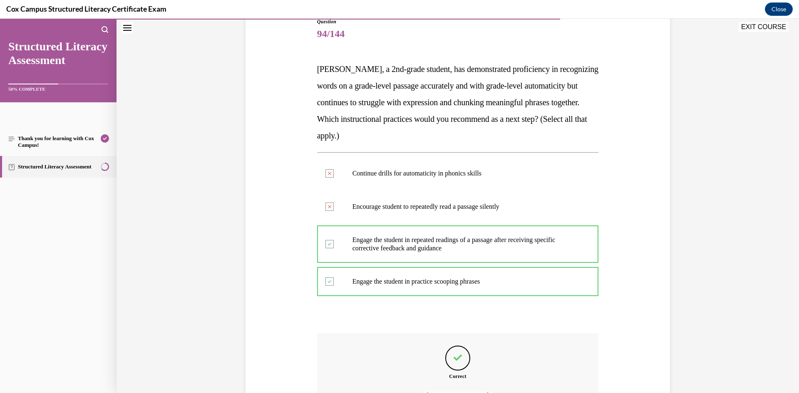
scroll to position [192, 0]
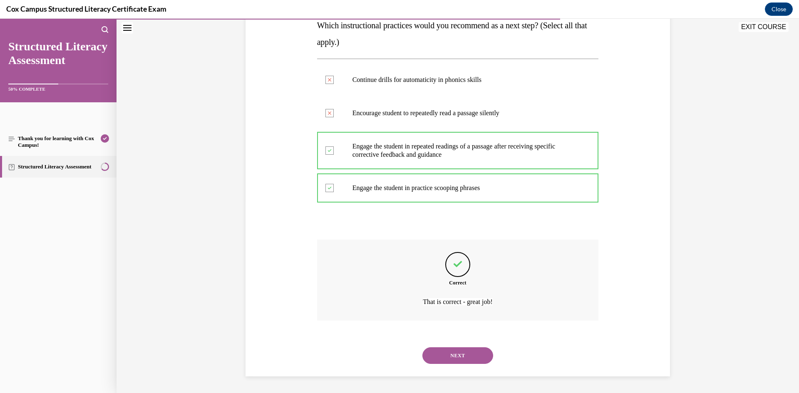
click at [468, 354] on button "NEXT" at bounding box center [458, 356] width 71 height 17
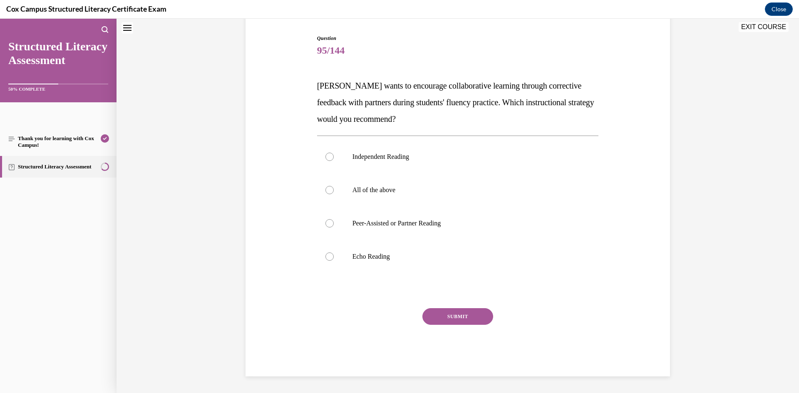
scroll to position [25, 0]
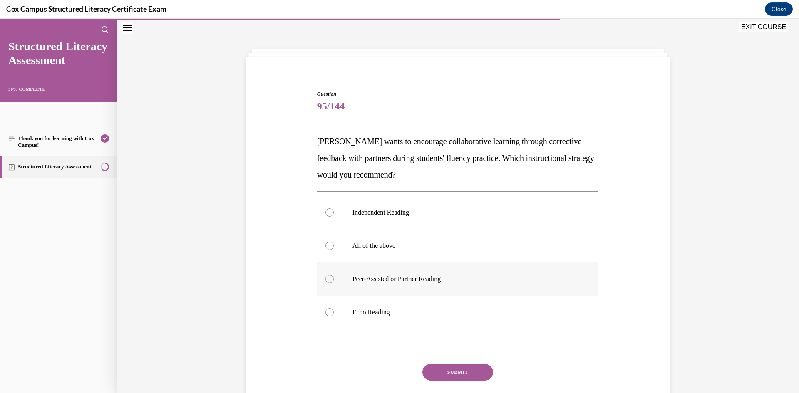
click at [420, 279] on p "Peer-Assisted or Partner Reading" at bounding box center [466, 279] width 226 height 8
click at [334, 279] on input "Peer-Assisted or Partner Reading" at bounding box center [330, 279] width 8 height 8
radio input "true"
click at [464, 366] on button "SUBMIT" at bounding box center [458, 372] width 71 height 17
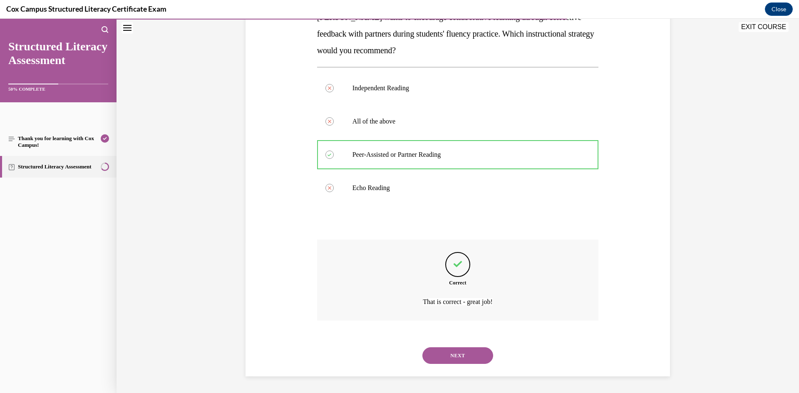
click at [467, 347] on div "NEXT" at bounding box center [458, 355] width 282 height 33
click at [465, 347] on div "NEXT" at bounding box center [458, 355] width 282 height 33
click at [471, 356] on button "NEXT" at bounding box center [458, 356] width 71 height 17
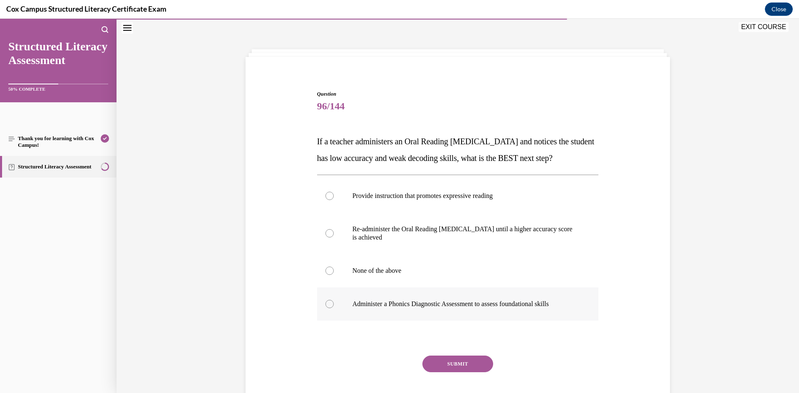
click at [427, 314] on label "Administer a Phonics Diagnostic Assessment to assess foundational skills" at bounding box center [458, 304] width 282 height 33
click at [334, 309] on input "Administer a Phonics Diagnostic Assessment to assess foundational skills" at bounding box center [330, 304] width 8 height 8
radio input "true"
click at [441, 373] on button "SUBMIT" at bounding box center [458, 364] width 71 height 17
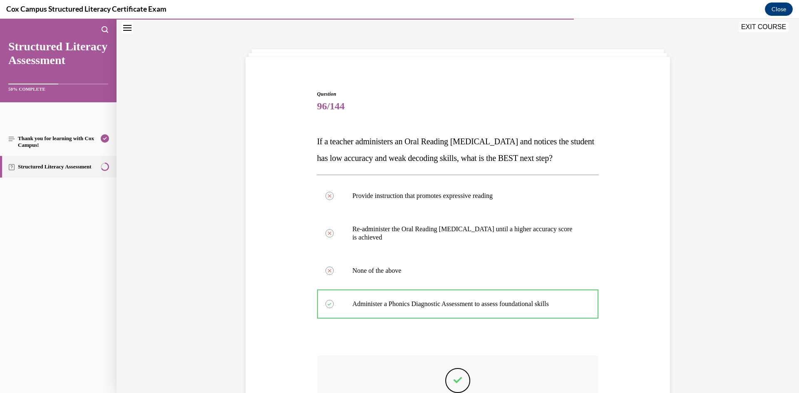
scroll to position [158, 0]
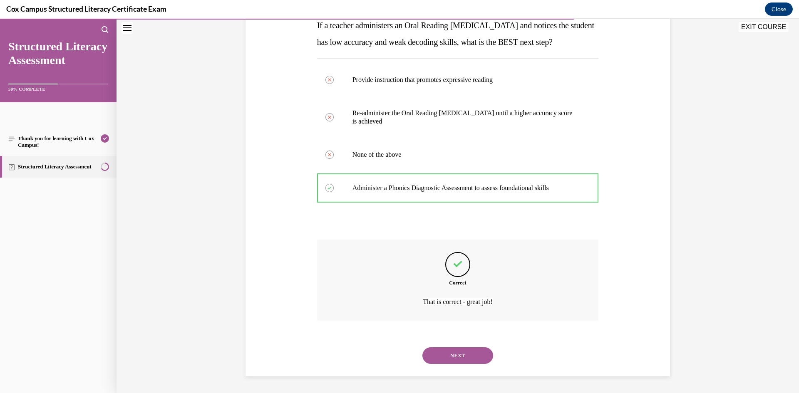
click at [438, 357] on button "NEXT" at bounding box center [458, 356] width 71 height 17
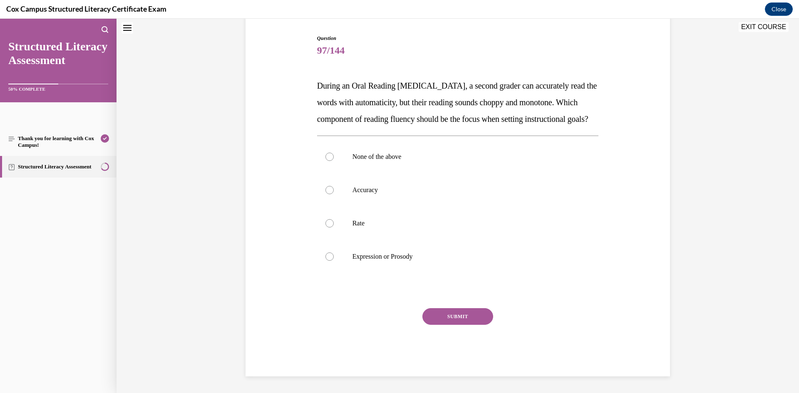
scroll to position [25, 0]
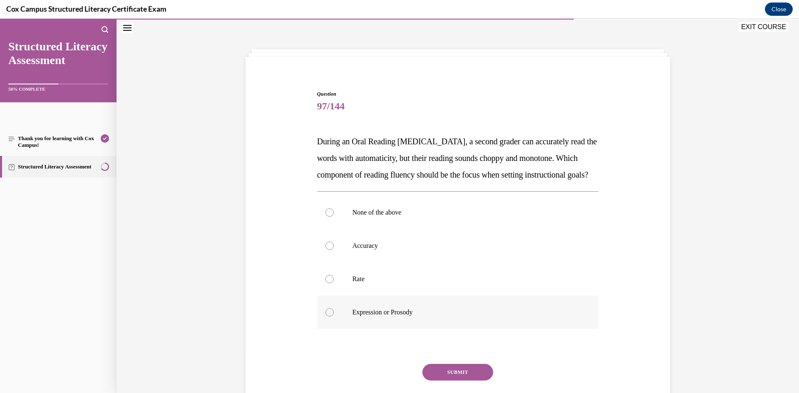
click at [424, 329] on label "Expression or Prosody" at bounding box center [458, 312] width 282 height 33
click at [334, 317] on input "Expression or Prosody" at bounding box center [330, 313] width 8 height 8
radio input "true"
click at [443, 381] on button "SUBMIT" at bounding box center [458, 372] width 71 height 17
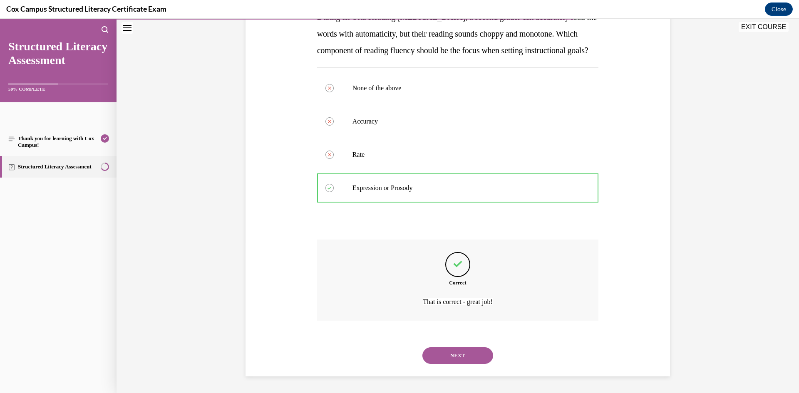
click at [450, 356] on button "NEXT" at bounding box center [458, 356] width 71 height 17
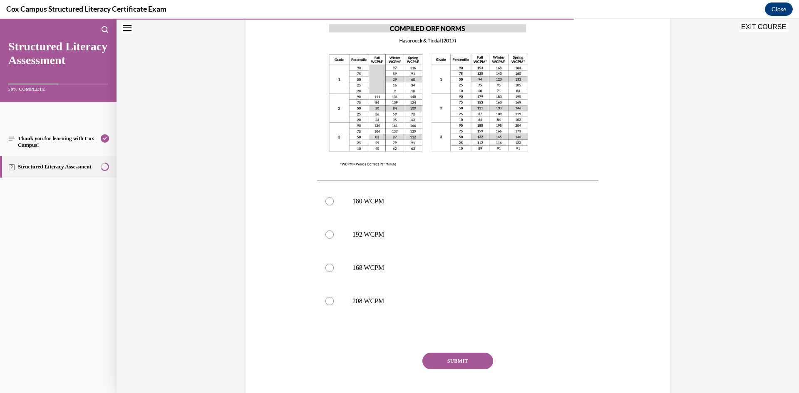
scroll to position [254, 0]
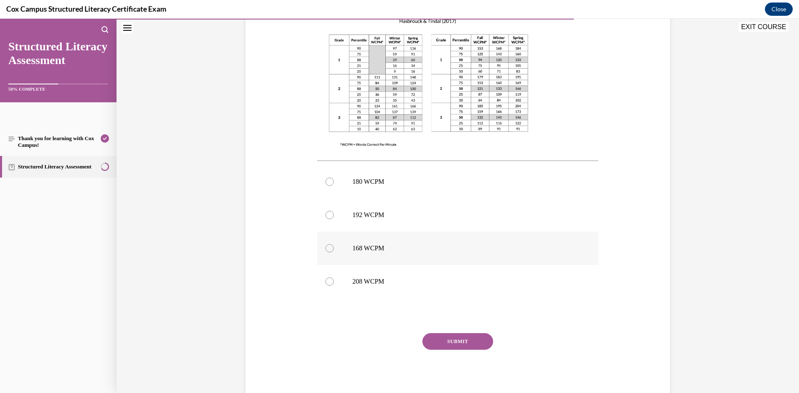
click at [376, 252] on p "168 WCPM" at bounding box center [466, 248] width 226 height 8
click at [334, 252] on input "168 WCPM" at bounding box center [330, 248] width 8 height 8
radio input "true"
click at [434, 334] on button "SUBMIT" at bounding box center [458, 342] width 71 height 17
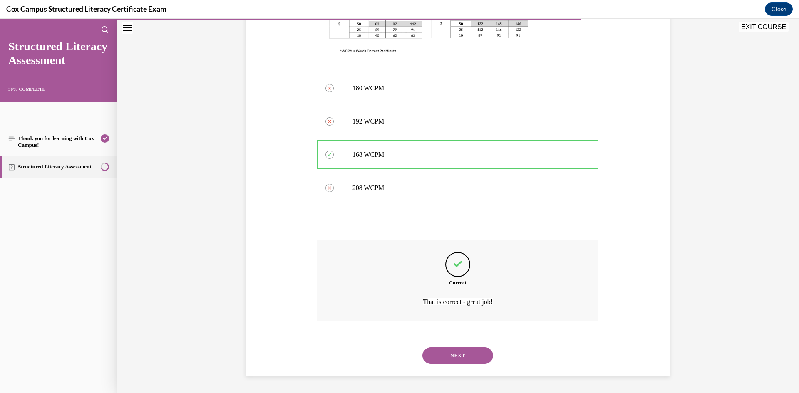
click at [438, 363] on button "NEXT" at bounding box center [458, 356] width 71 height 17
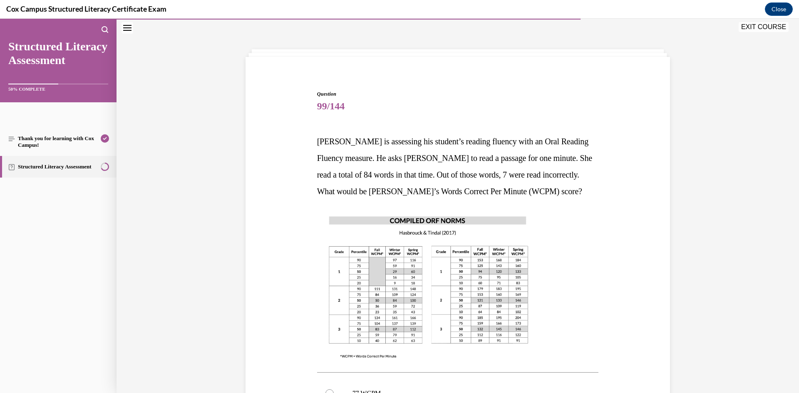
scroll to position [192, 0]
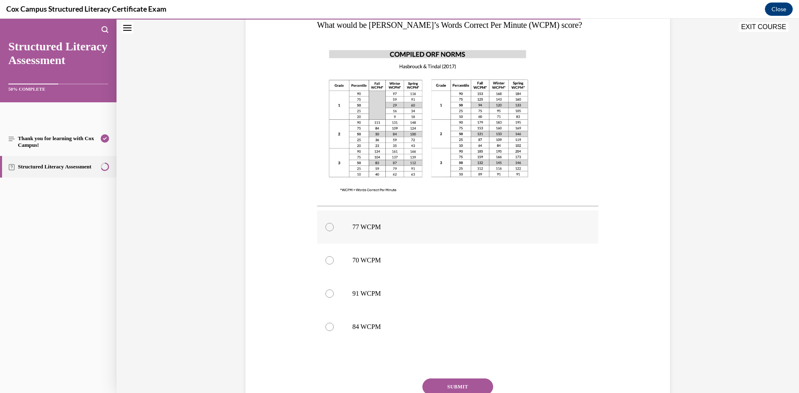
click at [386, 229] on p "77 WCPM" at bounding box center [466, 227] width 226 height 8
click at [334, 229] on input "77 WCPM" at bounding box center [330, 227] width 8 height 8
radio input "true"
click at [466, 380] on button "SUBMIT" at bounding box center [458, 387] width 71 height 17
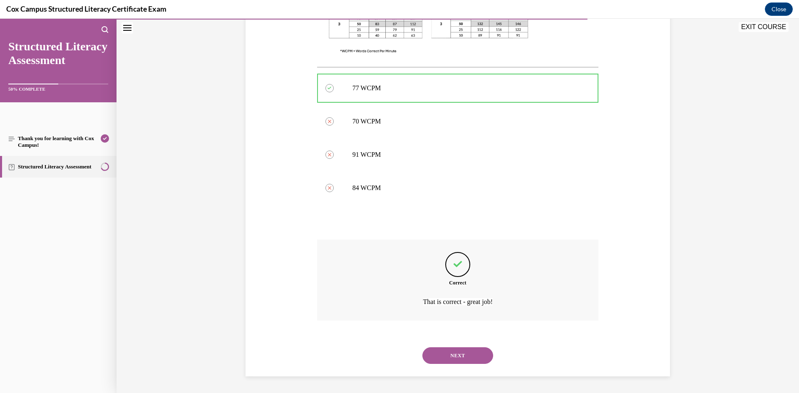
click at [461, 362] on button "NEXT" at bounding box center [458, 356] width 71 height 17
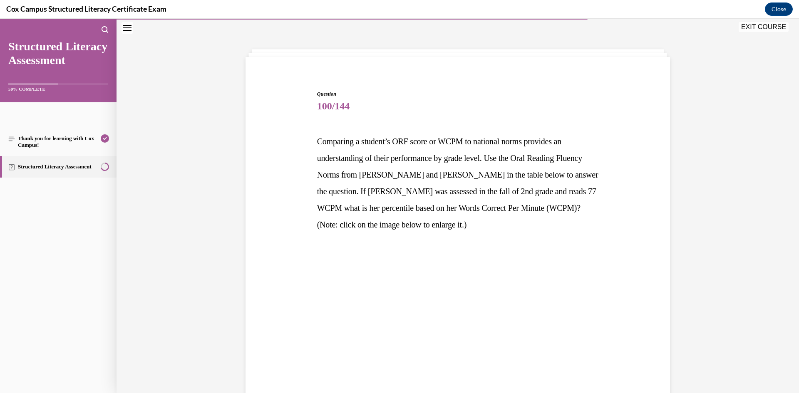
scroll to position [234, 0]
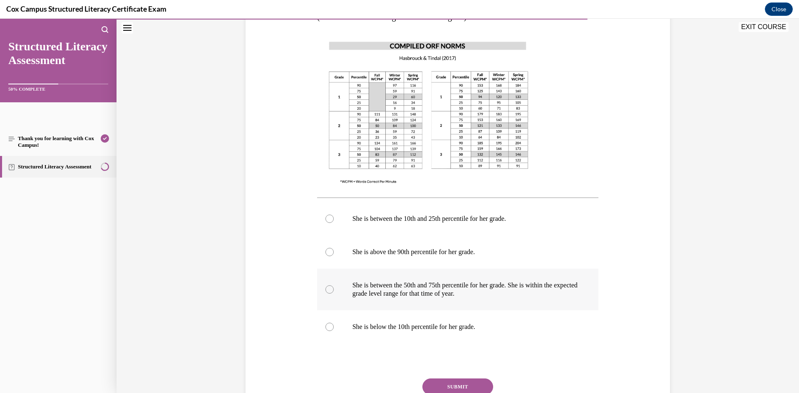
click at [448, 306] on label "She is between the 50th and 75th percentile for her grade. She is within the ex…" at bounding box center [458, 290] width 282 height 42
click at [334, 294] on input "She is between the 50th and 75th percentile for her grade. She is within the ex…" at bounding box center [330, 290] width 8 height 8
radio input "true"
click at [448, 385] on button "SUBMIT" at bounding box center [458, 387] width 71 height 17
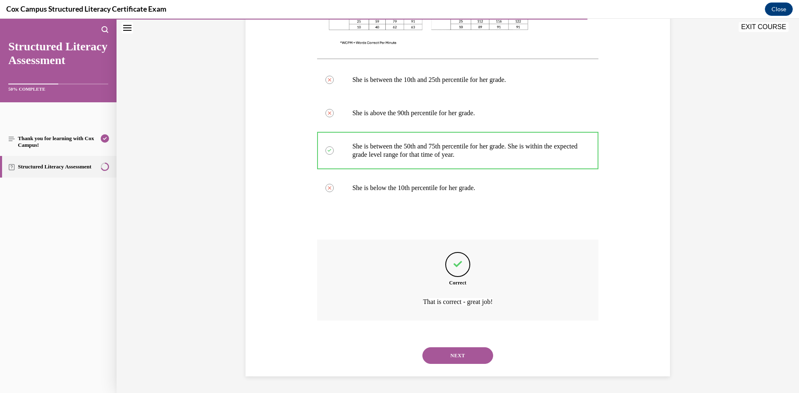
click at [451, 357] on button "NEXT" at bounding box center [458, 356] width 71 height 17
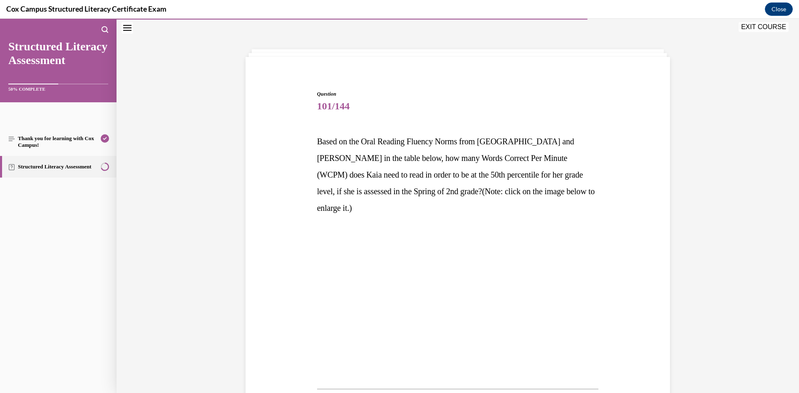
scroll to position [192, 0]
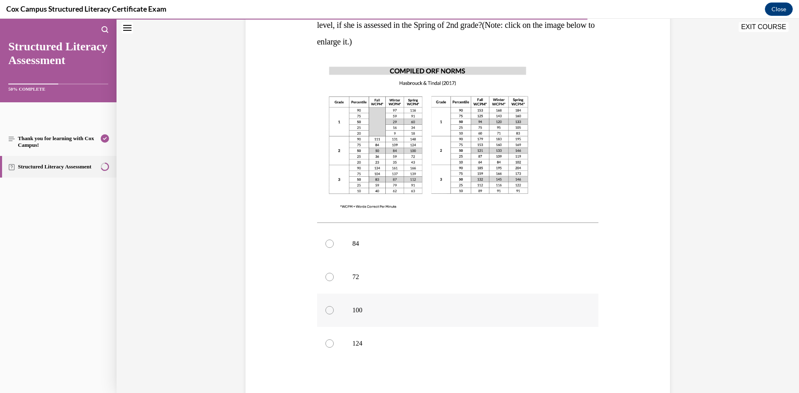
click at [347, 303] on label "100" at bounding box center [458, 310] width 282 height 33
click at [334, 306] on input "100" at bounding box center [330, 310] width 8 height 8
radio input "true"
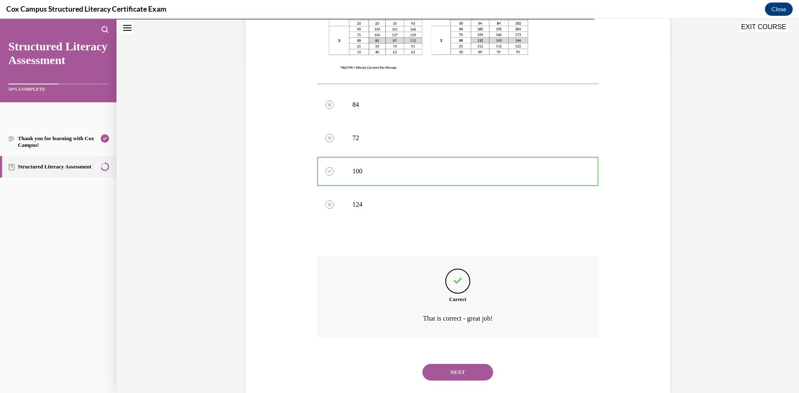
click at [452, 364] on button "NEXT" at bounding box center [458, 372] width 71 height 17
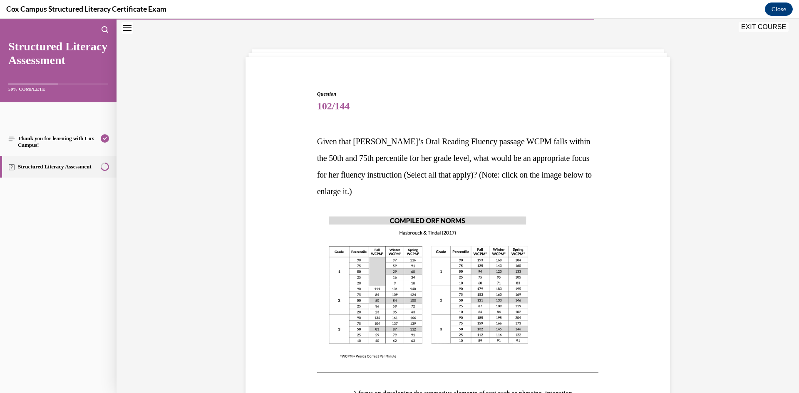
scroll to position [150, 0]
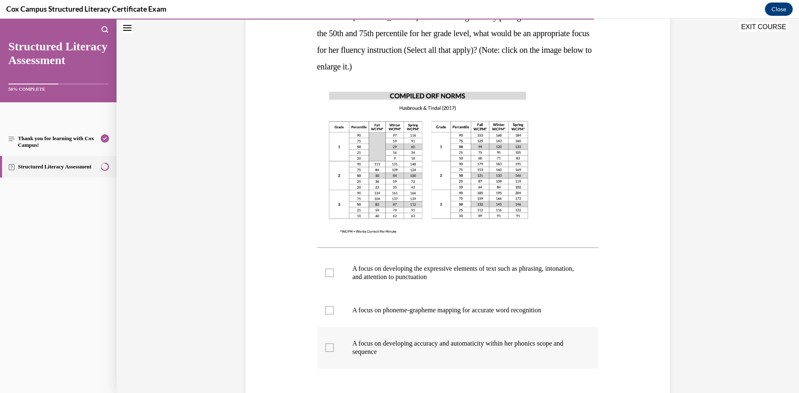
click at [428, 341] on p "A focus on developing accuracy and automaticity within her phonics scope and se…" at bounding box center [466, 348] width 226 height 17
click at [334, 344] on input "A focus on developing accuracy and automaticity within her phonics scope and se…" at bounding box center [330, 348] width 8 height 8
checkbox input "true"
click at [421, 259] on label "A focus on developing the expressive elements of text such as phrasing, intonat…" at bounding box center [458, 273] width 282 height 42
click at [334, 269] on input "A focus on developing the expressive elements of text such as phrasing, intonat…" at bounding box center [330, 273] width 8 height 8
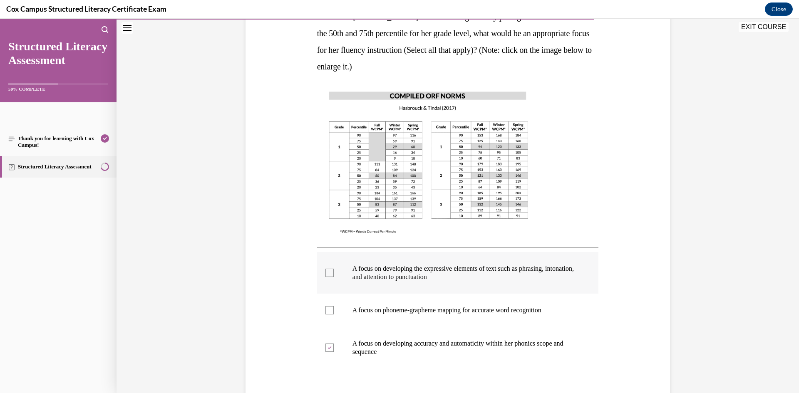
checkbox input "true"
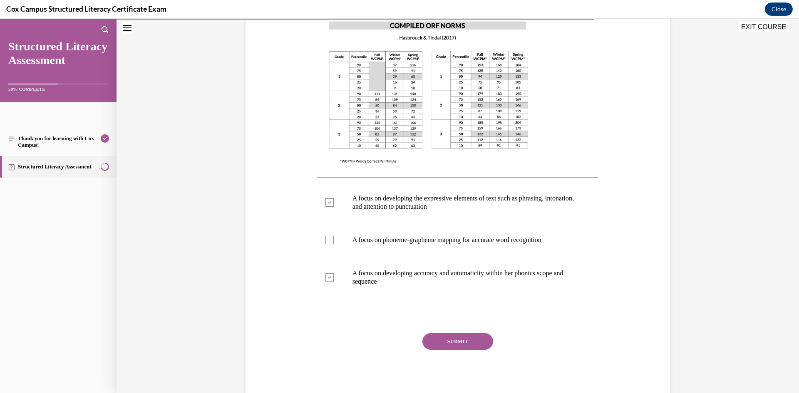
click at [444, 349] on button "SUBMIT" at bounding box center [458, 342] width 71 height 17
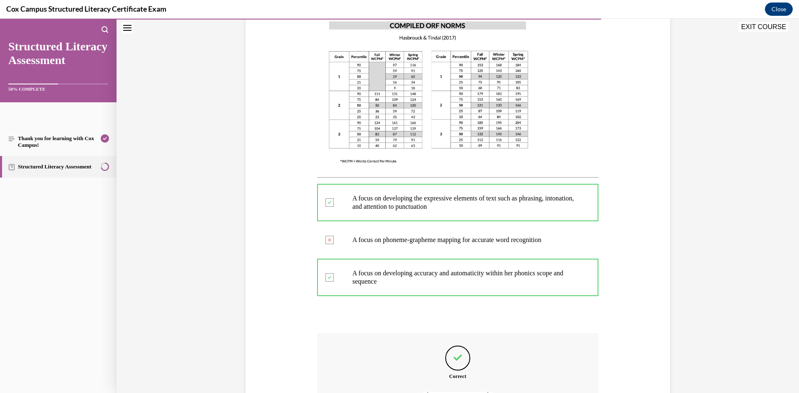
scroll to position [314, 0]
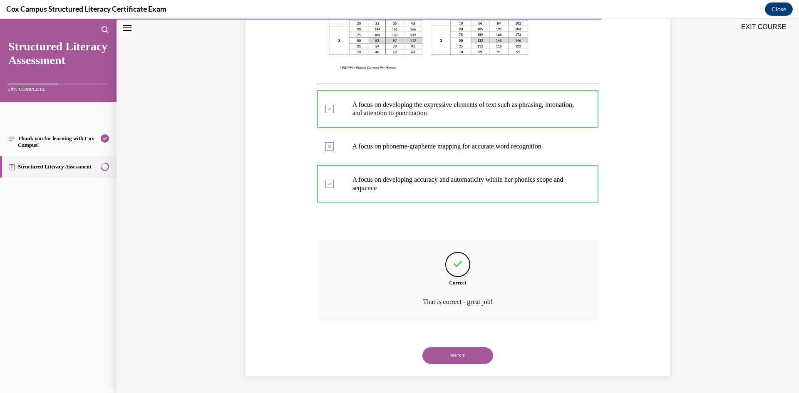
click at [443, 354] on button "NEXT" at bounding box center [458, 356] width 71 height 17
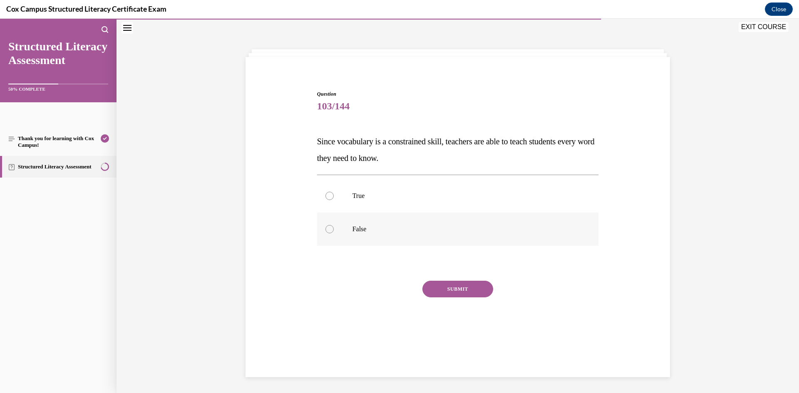
click at [394, 237] on label "False" at bounding box center [458, 229] width 282 height 33
click at [334, 234] on input "False" at bounding box center [330, 229] width 8 height 8
radio input "true"
click at [423, 283] on button "SUBMIT" at bounding box center [458, 289] width 71 height 17
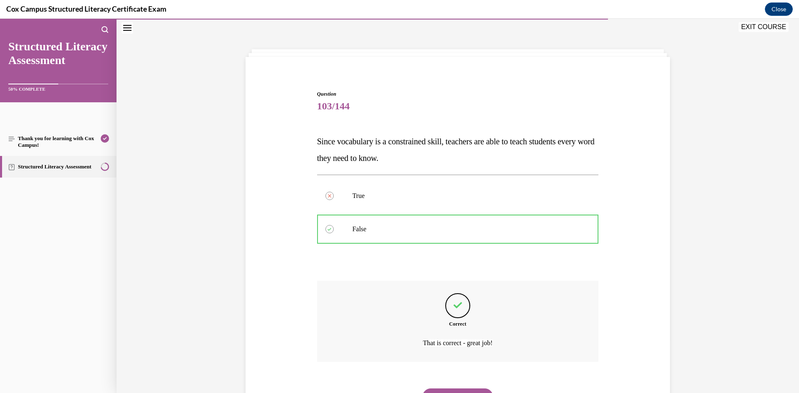
scroll to position [67, 0]
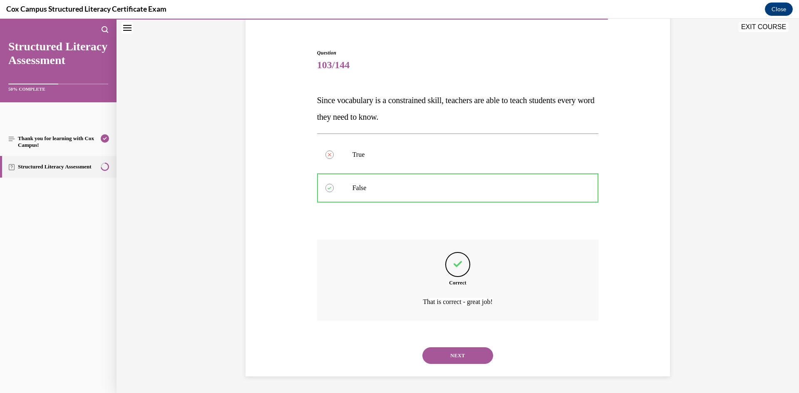
click at [445, 362] on button "NEXT" at bounding box center [458, 356] width 71 height 17
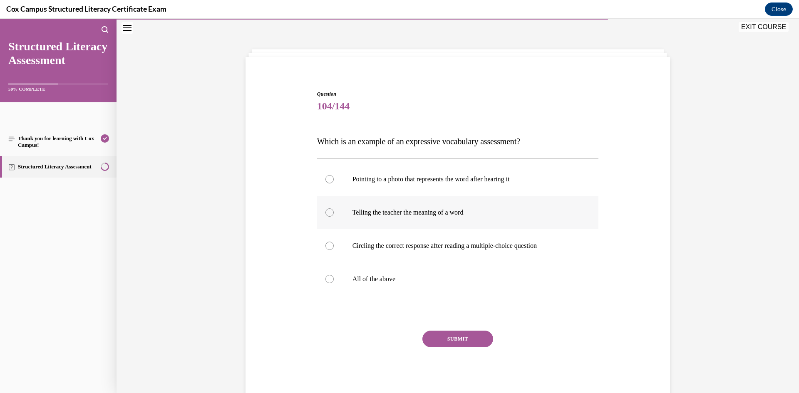
click at [404, 204] on label "Telling the teacher the meaning of a word" at bounding box center [458, 212] width 282 height 33
click at [334, 209] on input "Telling the teacher the meaning of a word" at bounding box center [330, 213] width 8 height 8
radio input "true"
click at [453, 344] on button "SUBMIT" at bounding box center [458, 339] width 71 height 17
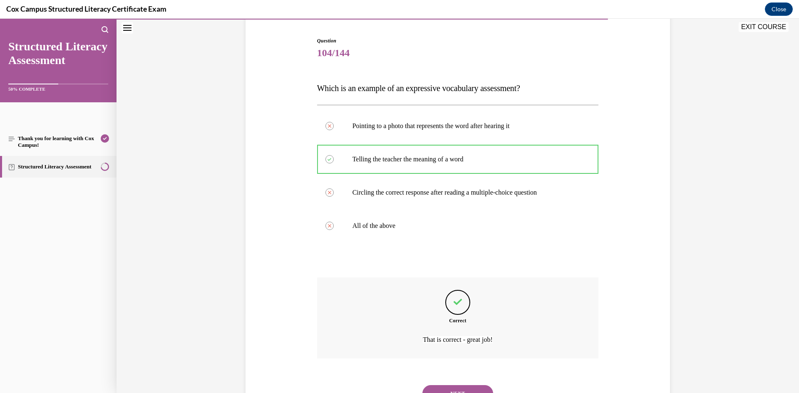
scroll to position [117, 0]
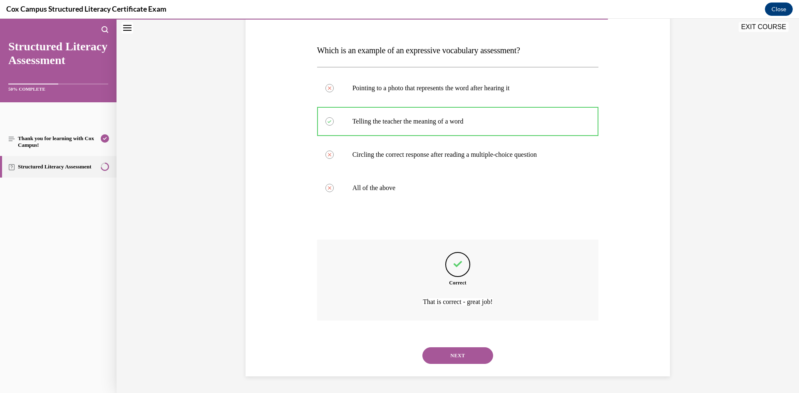
click at [441, 368] on div "NEXT" at bounding box center [458, 355] width 282 height 33
click at [442, 355] on button "NEXT" at bounding box center [458, 356] width 71 height 17
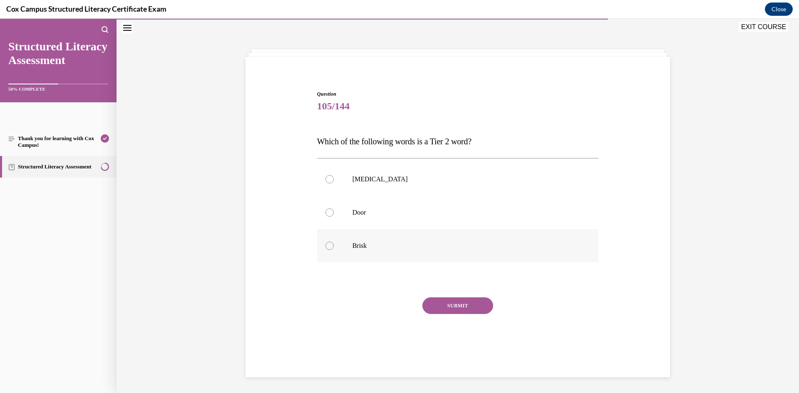
click at [383, 234] on label "Brisk" at bounding box center [458, 245] width 282 height 33
click at [334, 242] on input "Brisk" at bounding box center [330, 246] width 8 height 8
radio input "true"
click at [464, 308] on button "SUBMIT" at bounding box center [458, 306] width 71 height 17
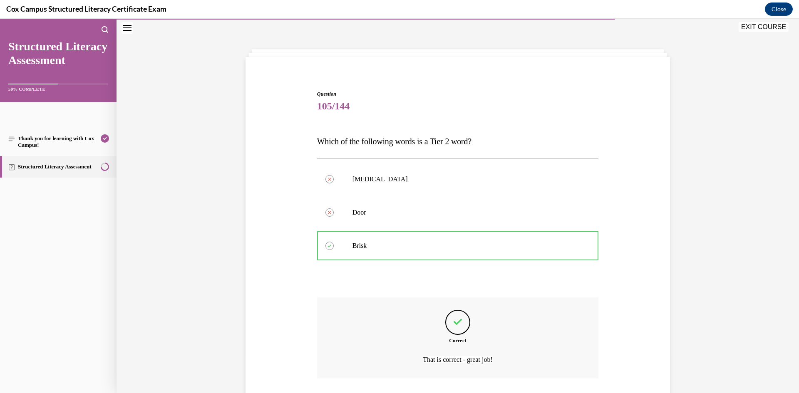
scroll to position [83, 0]
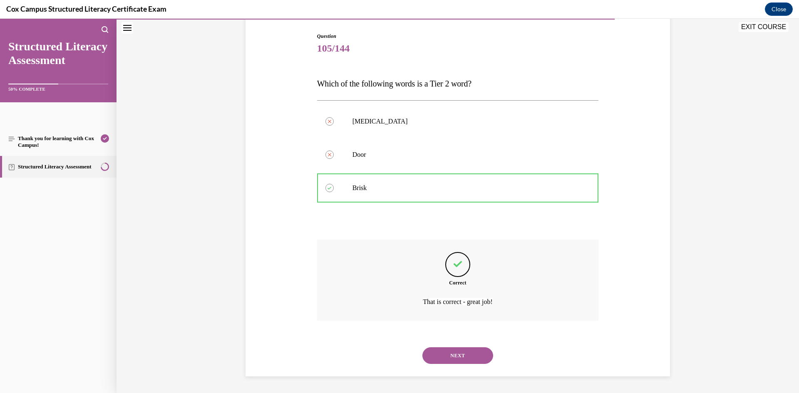
click at [477, 357] on button "NEXT" at bounding box center [458, 356] width 71 height 17
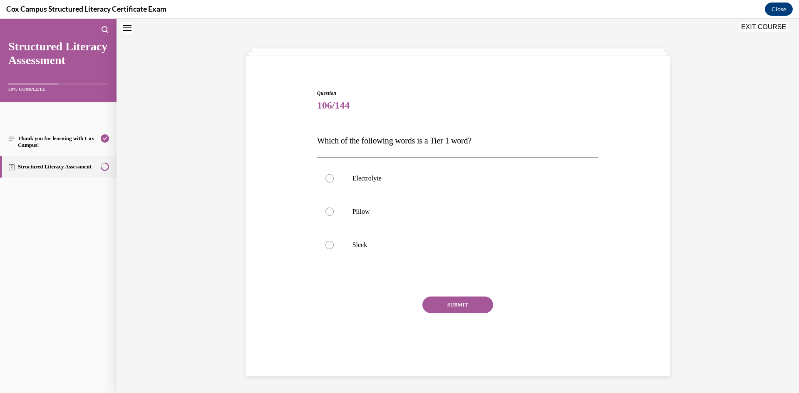
scroll to position [25, 0]
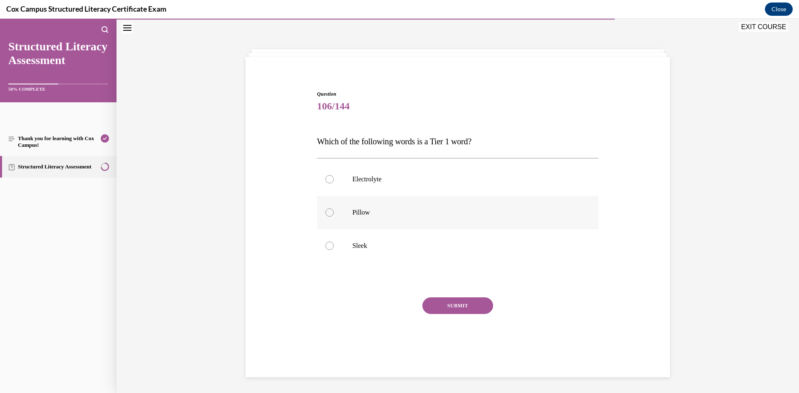
click at [436, 217] on label "Pillow" at bounding box center [458, 212] width 282 height 33
click at [334, 217] on input "Pillow" at bounding box center [330, 213] width 8 height 8
radio input "true"
click at [451, 306] on button "SUBMIT" at bounding box center [458, 306] width 71 height 17
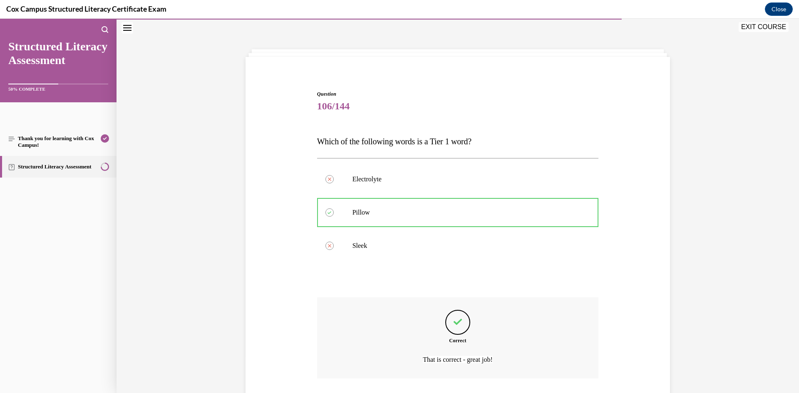
scroll to position [83, 0]
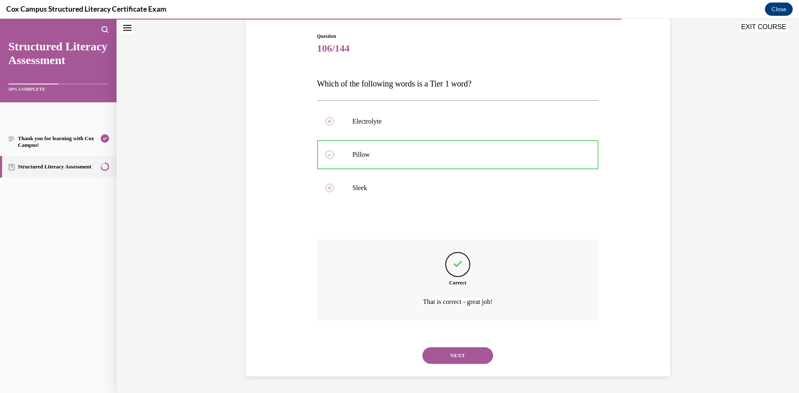
click at [460, 353] on button "NEXT" at bounding box center [458, 356] width 71 height 17
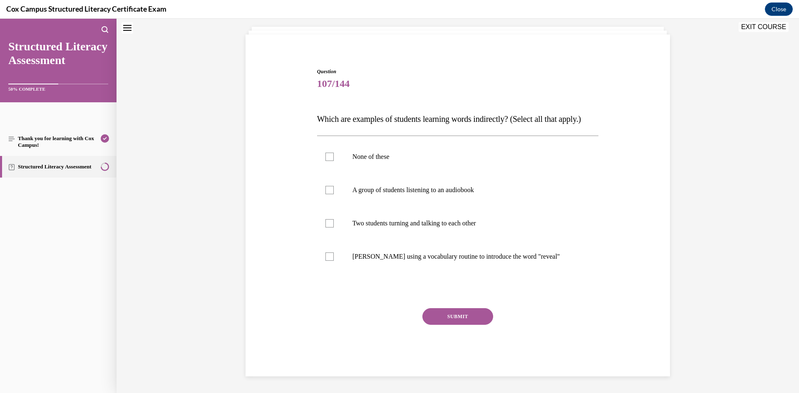
scroll to position [25, 0]
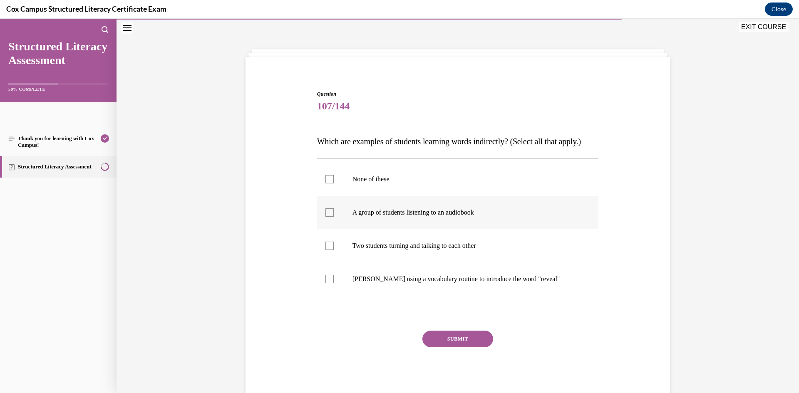
click at [463, 229] on label "A group of students listening to an audiobook" at bounding box center [458, 212] width 282 height 33
click at [334, 217] on input "A group of students listening to an audiobook" at bounding box center [330, 213] width 8 height 8
checkbox input "true"
drag, startPoint x: 451, startPoint y: 260, endPoint x: 457, endPoint y: 350, distance: 90.2
click at [452, 250] on p "Two students turning and talking to each other" at bounding box center [466, 246] width 226 height 8
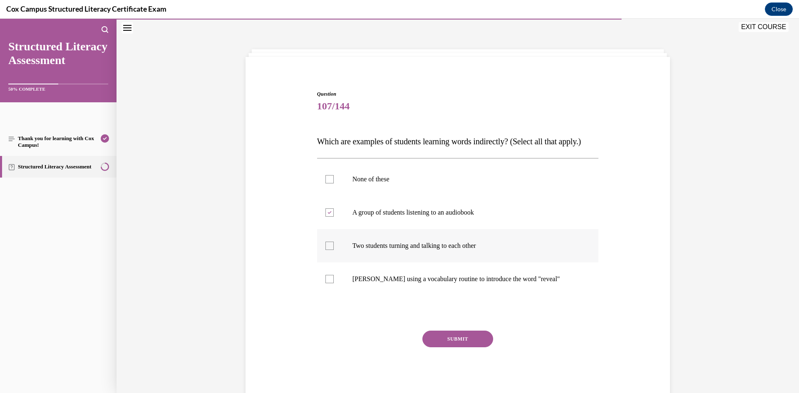
click at [412, 250] on p "Two students turning and talking to each other" at bounding box center [466, 246] width 226 height 8
click at [334, 250] on input "Two students turning and talking to each other" at bounding box center [330, 246] width 8 height 8
checkbox input "true"
click at [464, 348] on button "SUBMIT" at bounding box center [458, 339] width 71 height 17
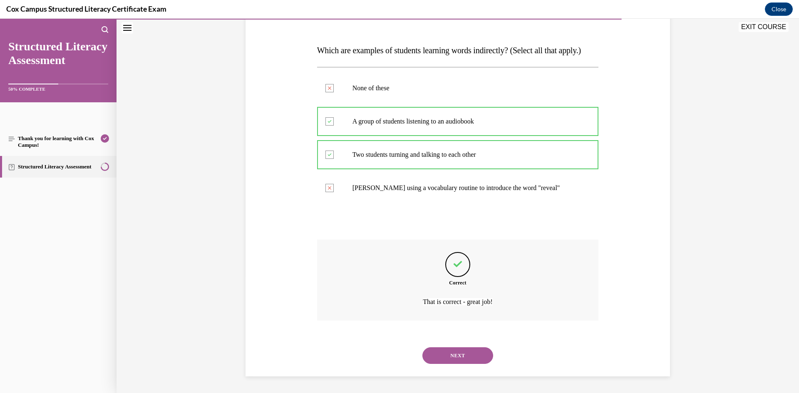
click at [463, 363] on button "NEXT" at bounding box center [458, 356] width 71 height 17
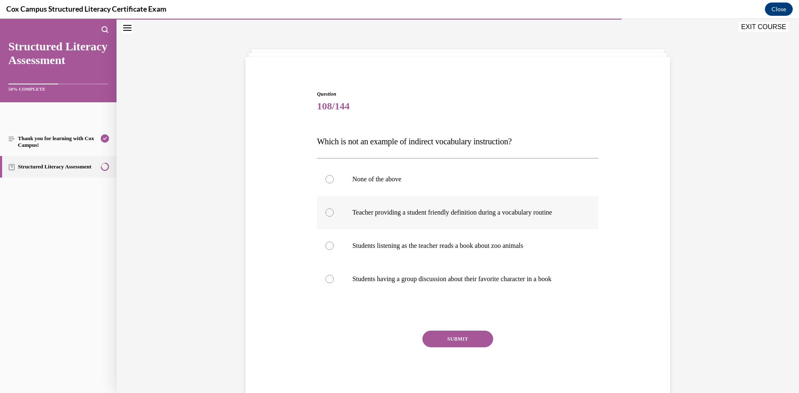
click at [424, 200] on label "Teacher providing a student friendly definition during a vocabulary routine" at bounding box center [458, 212] width 282 height 33
click at [334, 209] on input "Teacher providing a student friendly definition during a vocabulary routine" at bounding box center [330, 213] width 8 height 8
radio input "true"
click at [463, 333] on button "SUBMIT" at bounding box center [458, 339] width 71 height 17
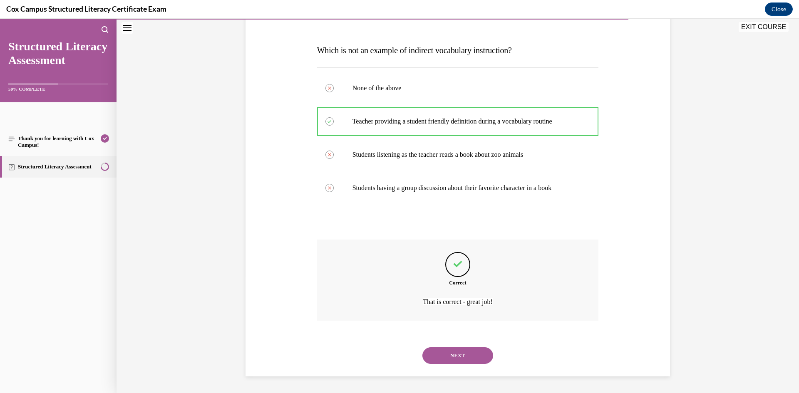
click at [463, 354] on button "NEXT" at bounding box center [458, 356] width 71 height 17
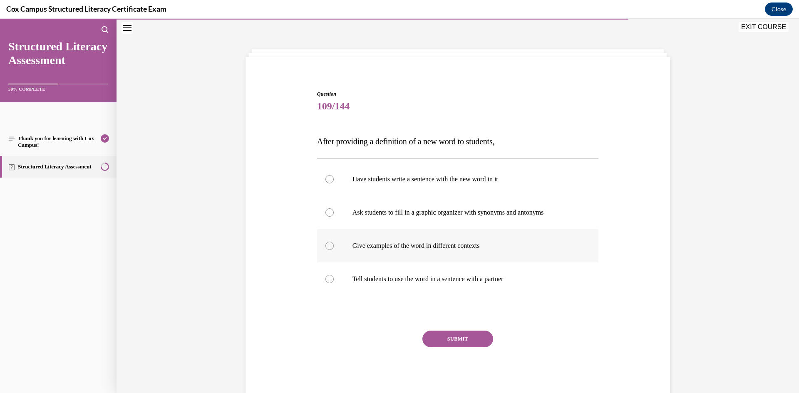
click at [498, 240] on label "Give examples of the word in different contexts" at bounding box center [458, 245] width 282 height 33
click at [334, 242] on input "Give examples of the word in different contexts" at bounding box center [330, 246] width 8 height 8
radio input "true"
click at [458, 338] on button "SUBMIT" at bounding box center [458, 339] width 71 height 17
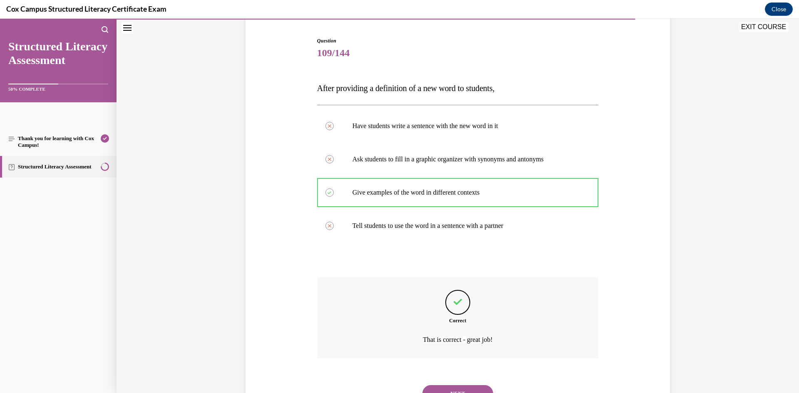
scroll to position [117, 0]
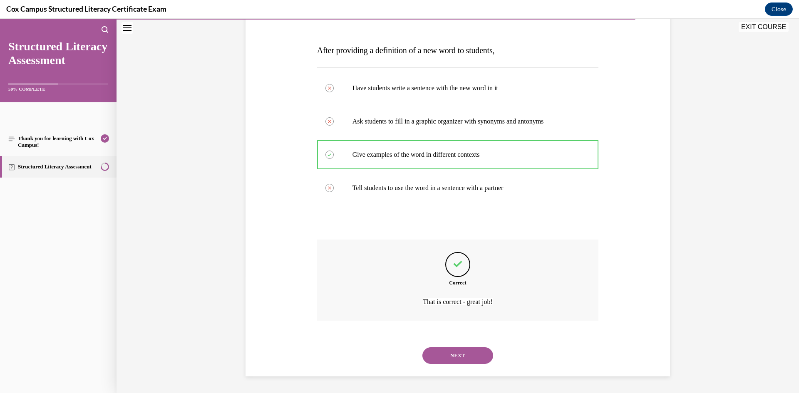
click at [473, 366] on div "NEXT" at bounding box center [458, 355] width 282 height 33
click at [467, 353] on button "NEXT" at bounding box center [458, 356] width 71 height 17
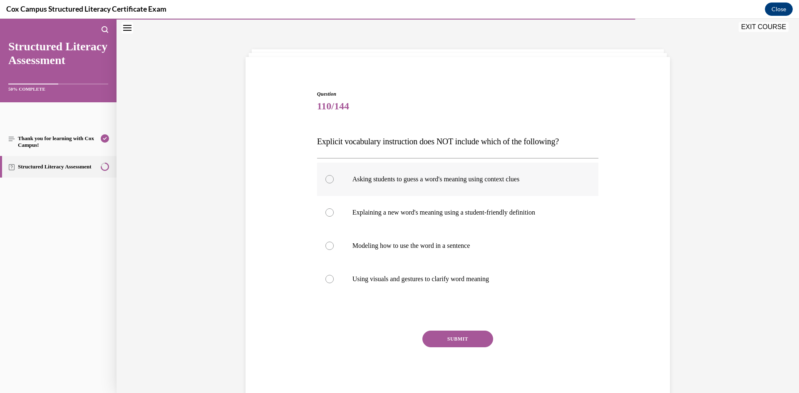
click at [420, 184] on label "Asking students to guess a word's meaning using context clues" at bounding box center [458, 179] width 282 height 33
click at [334, 184] on input "Asking students to guess a word's meaning using context clues" at bounding box center [330, 179] width 8 height 8
radio input "true"
click at [446, 344] on button "SUBMIT" at bounding box center [458, 339] width 71 height 17
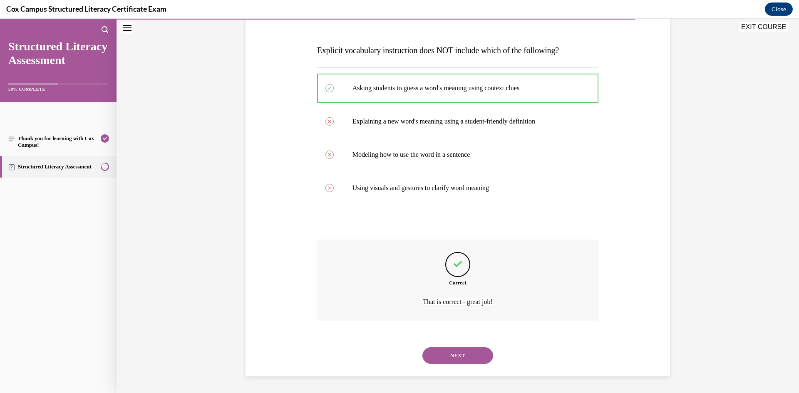
click at [486, 360] on button "NEXT" at bounding box center [458, 356] width 71 height 17
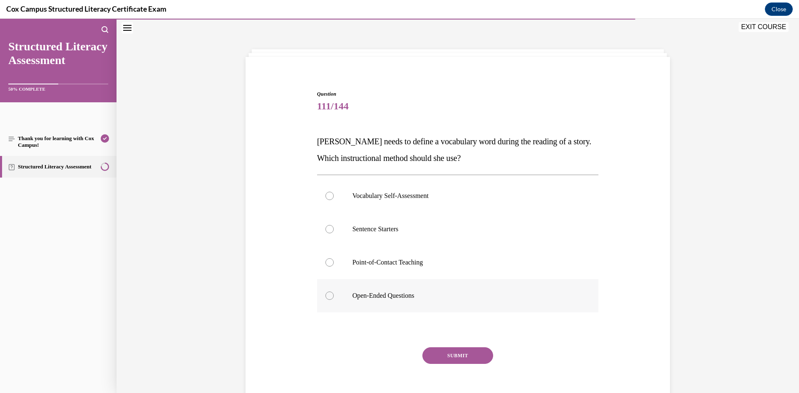
drag, startPoint x: 412, startPoint y: 271, endPoint x: 414, endPoint y: 302, distance: 30.9
click at [412, 271] on label "Point-of-Contact Teaching" at bounding box center [458, 262] width 282 height 33
click at [334, 267] on input "Point-of-Contact Teaching" at bounding box center [330, 263] width 8 height 8
radio input "true"
click at [448, 366] on div "SUBMIT NEXT" at bounding box center [458, 382] width 282 height 68
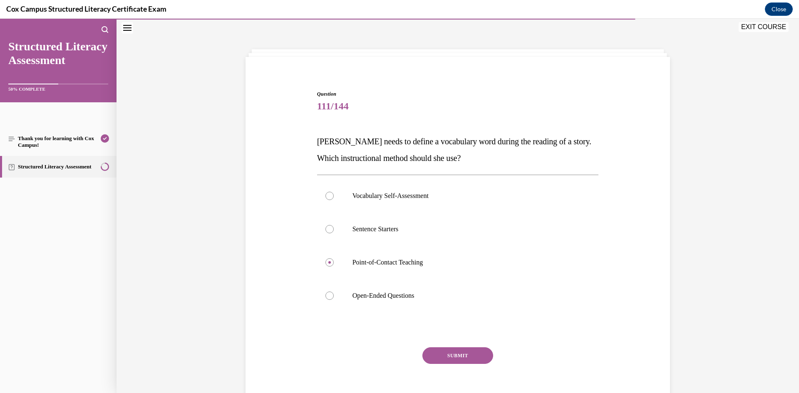
click at [449, 356] on button "SUBMIT" at bounding box center [458, 356] width 71 height 17
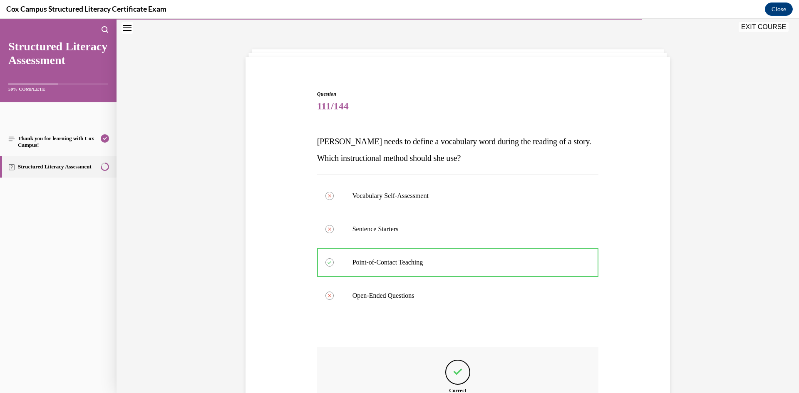
scroll to position [133, 0]
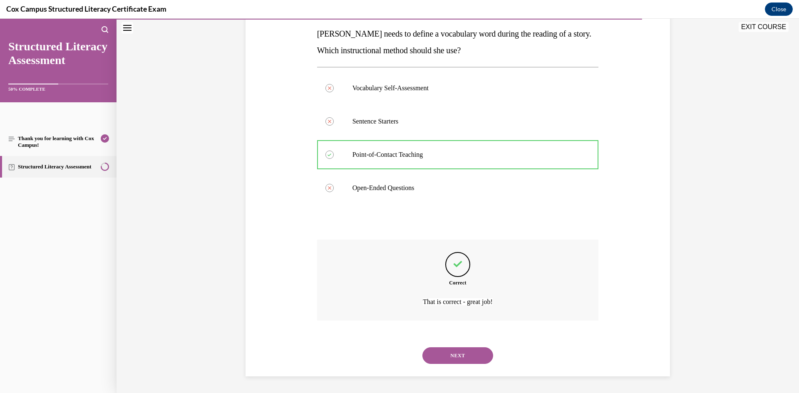
click at [448, 356] on button "NEXT" at bounding box center [458, 356] width 71 height 17
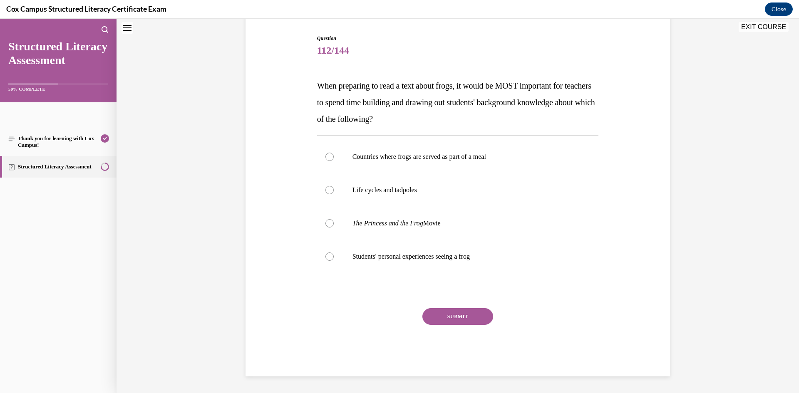
scroll to position [25, 0]
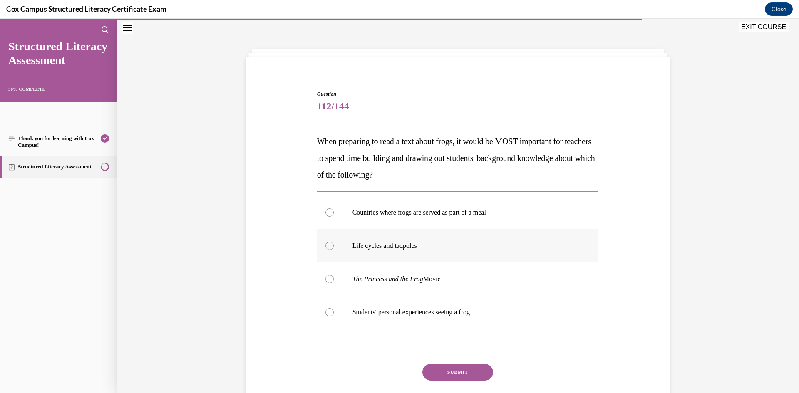
click at [487, 256] on label "Life cycles and tadpoles" at bounding box center [458, 245] width 282 height 33
click at [334, 250] on input "Life cycles and tadpoles" at bounding box center [330, 246] width 8 height 8
radio input "true"
click at [488, 371] on button "SUBMIT" at bounding box center [458, 372] width 71 height 17
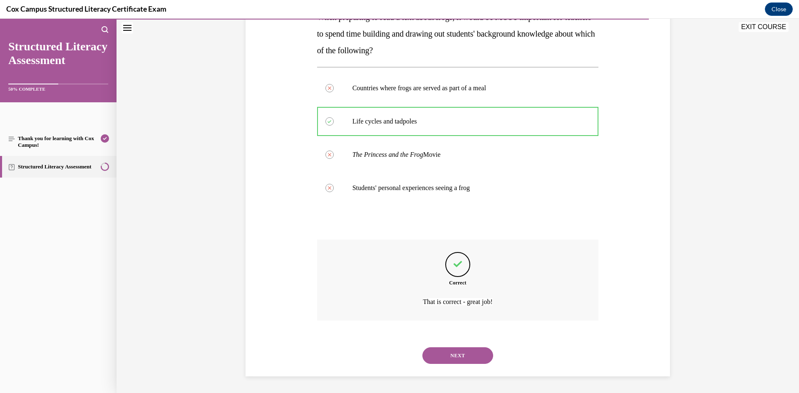
click at [478, 354] on button "NEXT" at bounding box center [458, 356] width 71 height 17
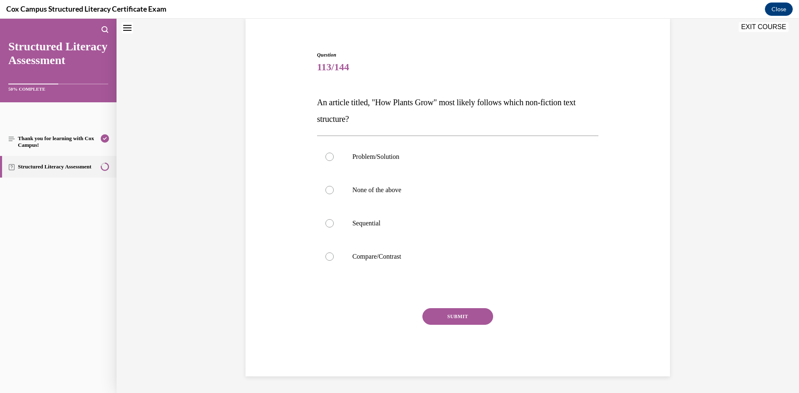
scroll to position [25, 0]
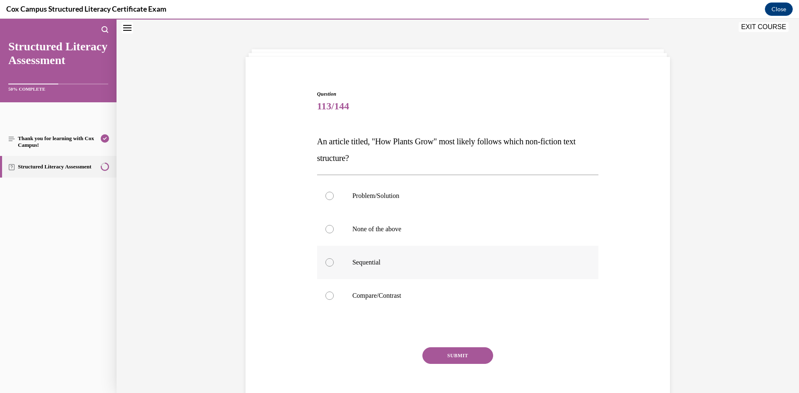
click at [459, 257] on label "Sequential" at bounding box center [458, 262] width 282 height 33
click at [334, 259] on input "Sequential" at bounding box center [330, 263] width 8 height 8
radio input "true"
click at [442, 351] on button "SUBMIT" at bounding box center [458, 356] width 71 height 17
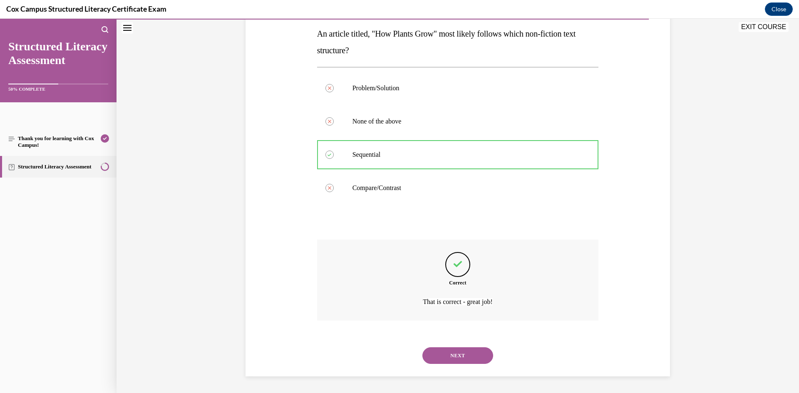
click at [464, 349] on button "NEXT" at bounding box center [458, 356] width 71 height 17
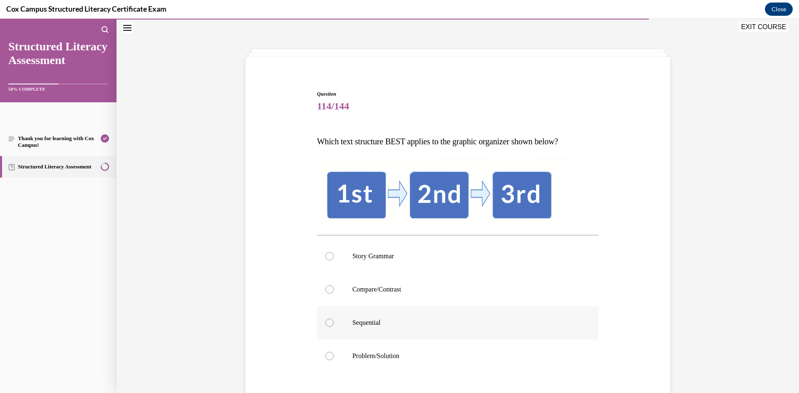
click at [347, 319] on label "Sequential" at bounding box center [458, 322] width 282 height 33
click at [334, 319] on input "Sequential" at bounding box center [330, 323] width 8 height 8
radio input "true"
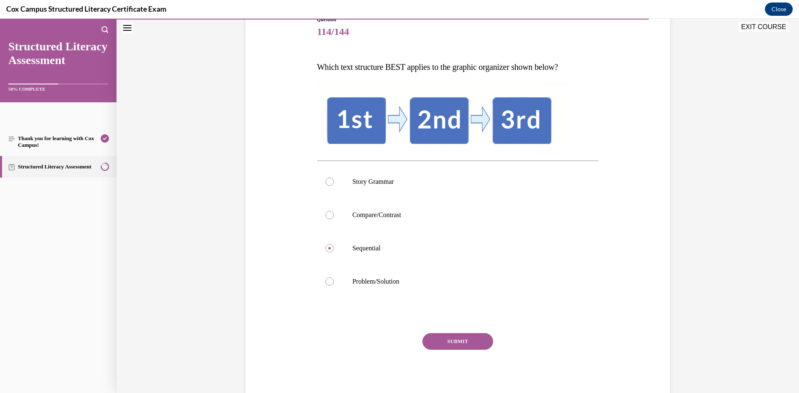
click at [447, 346] on button "SUBMIT" at bounding box center [458, 342] width 71 height 17
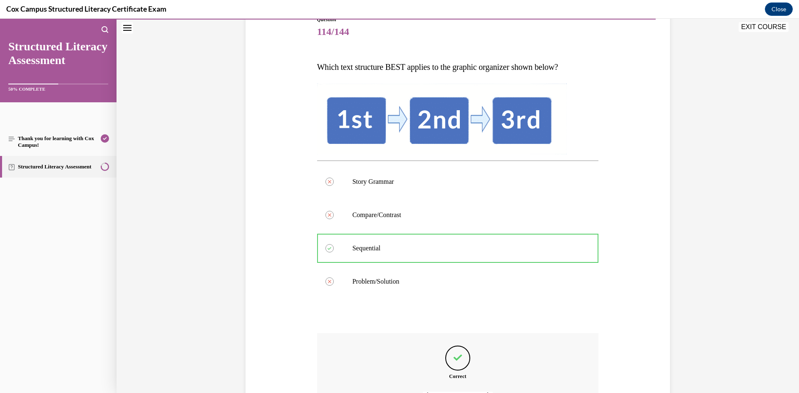
scroll to position [194, 0]
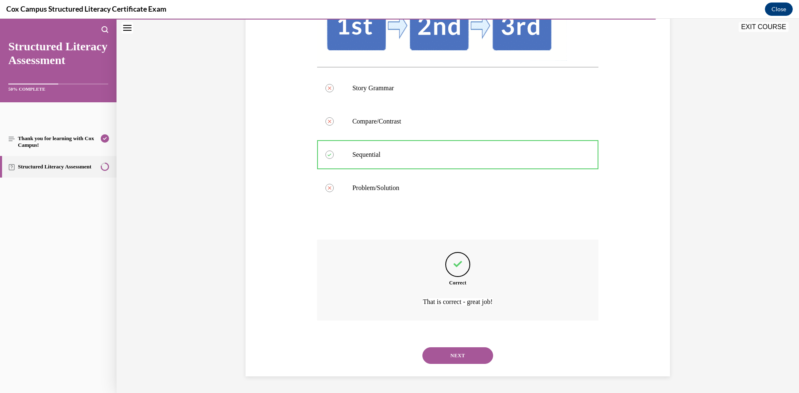
click at [482, 360] on button "NEXT" at bounding box center [458, 356] width 71 height 17
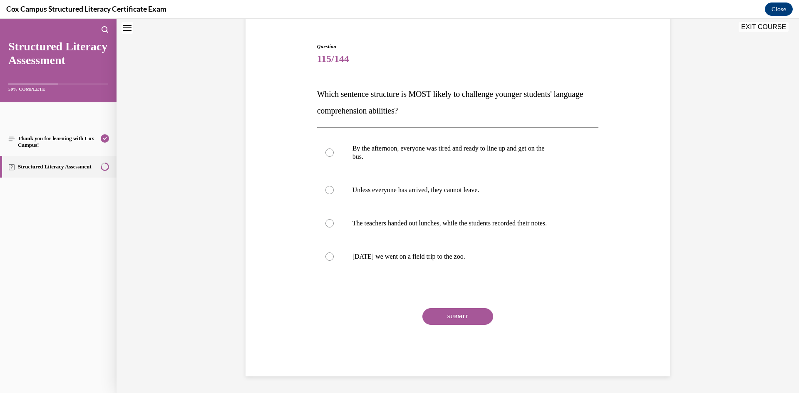
scroll to position [25, 0]
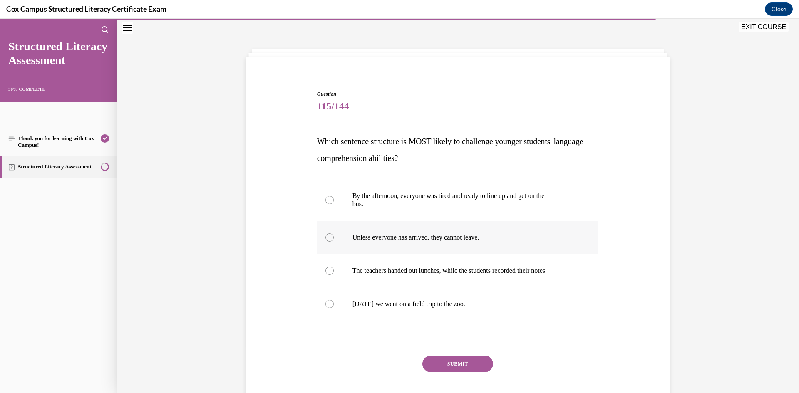
click at [482, 240] on p "Unless everyone has arrived, they cannot leave." at bounding box center [466, 238] width 226 height 8
click at [334, 240] on input "Unless everyone has arrived, they cannot leave." at bounding box center [330, 238] width 8 height 8
radio input "true"
click at [459, 355] on div "Question 115/144 Which sentence structure is MOST likely to challenge younger s…" at bounding box center [458, 257] width 282 height 334
click at [450, 356] on button "SUBMIT" at bounding box center [458, 364] width 71 height 17
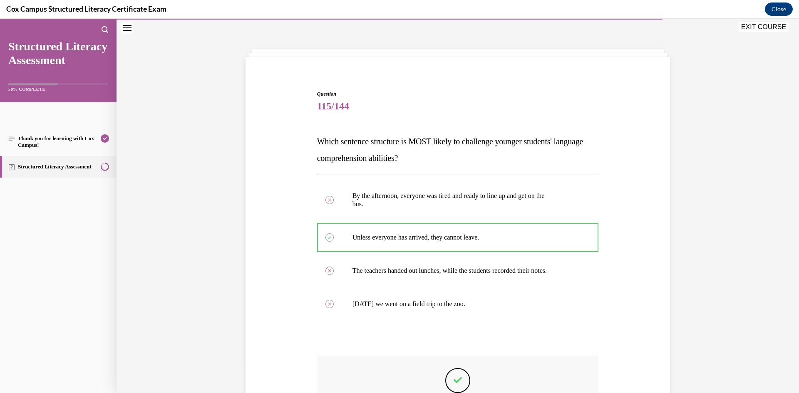
scroll to position [125, 0]
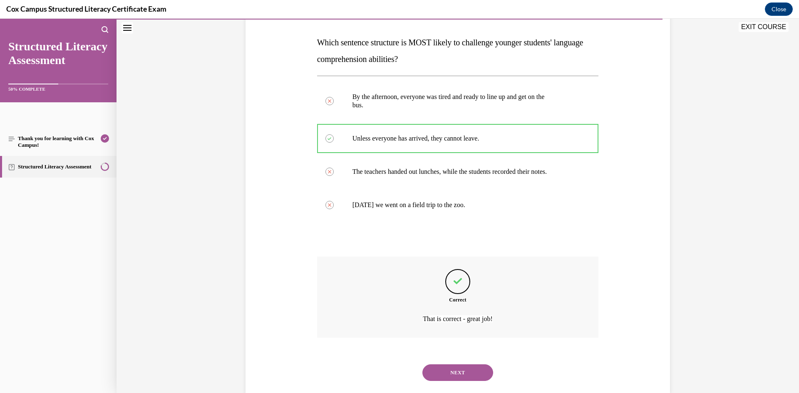
click at [448, 371] on button "NEXT" at bounding box center [458, 373] width 71 height 17
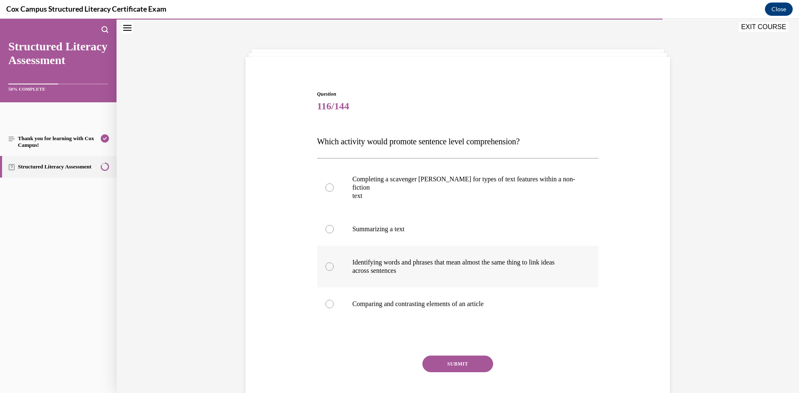
click at [412, 259] on p "Identifying words and phrases that mean almost the same thing to link ideas" at bounding box center [466, 263] width 226 height 8
click at [334, 263] on input "Identifying words and phrases that mean almost the same thing to link ideas acr…" at bounding box center [330, 267] width 8 height 8
radio input "true"
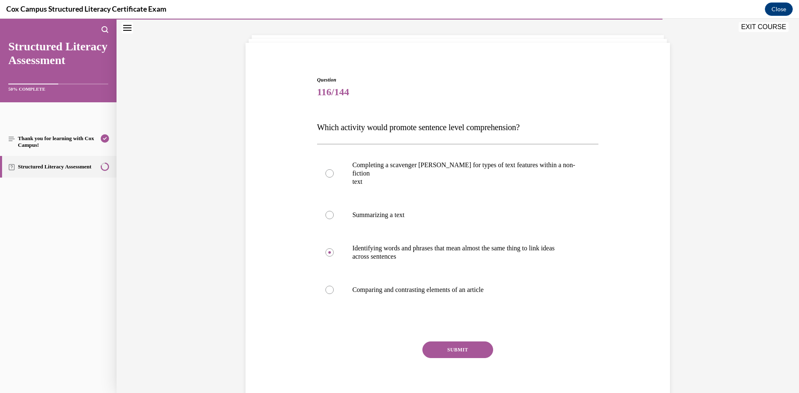
click at [465, 342] on button "SUBMIT" at bounding box center [458, 350] width 71 height 17
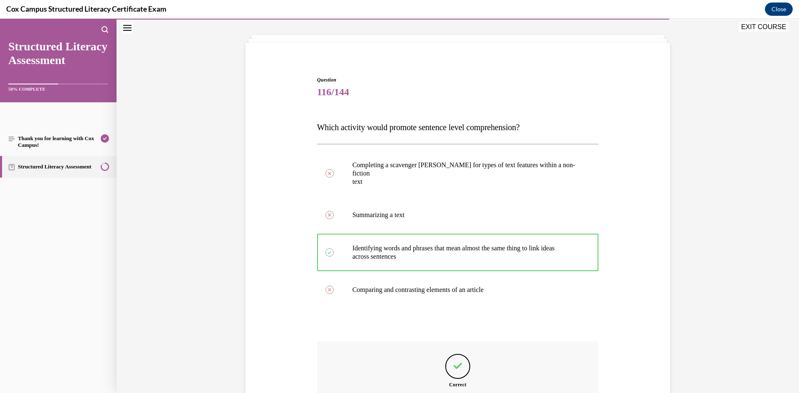
scroll to position [133, 0]
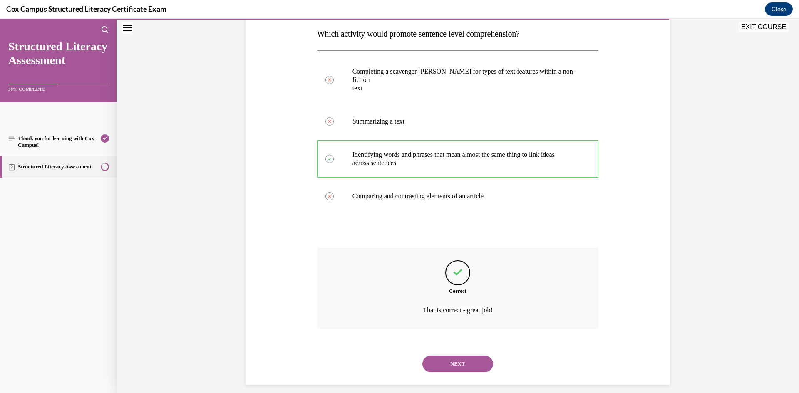
click at [466, 359] on button "NEXT" at bounding box center [458, 364] width 71 height 17
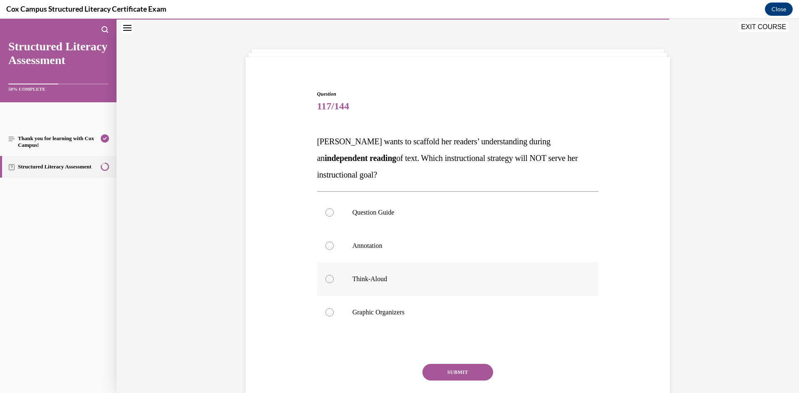
click at [398, 284] on label "Think-Aloud" at bounding box center [458, 279] width 282 height 33
click at [334, 284] on input "Think-Aloud" at bounding box center [330, 279] width 8 height 8
radio input "true"
click at [442, 369] on button "SUBMIT" at bounding box center [458, 372] width 71 height 17
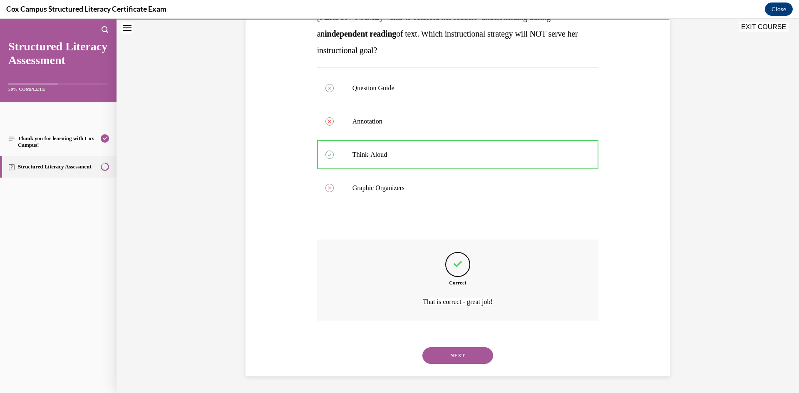
click at [452, 358] on button "NEXT" at bounding box center [458, 356] width 71 height 17
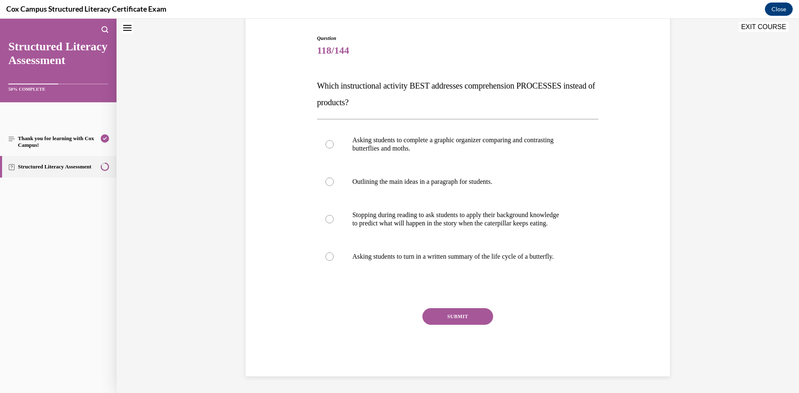
scroll to position [25, 0]
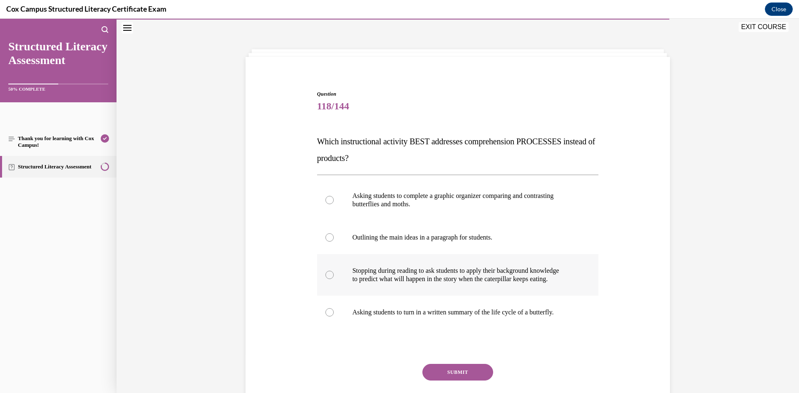
click at [460, 285] on label "Stopping during reading to ask students to apply their background knowledge to …" at bounding box center [458, 275] width 282 height 42
click at [334, 279] on input "Stopping during reading to ask students to apply their background knowledge to …" at bounding box center [330, 275] width 8 height 8
radio input "true"
click at [453, 361] on div "Question 118/144 Which instructional activity BEST addresses comprehension PROC…" at bounding box center [458, 261] width 282 height 342
click at [454, 369] on button "SUBMIT" at bounding box center [458, 372] width 71 height 17
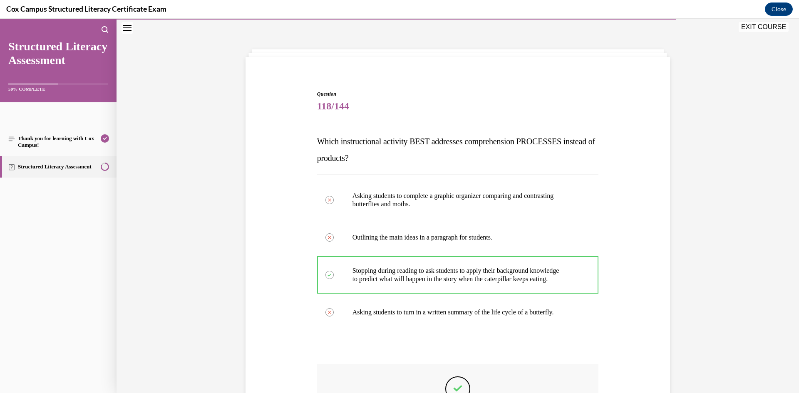
scroll to position [150, 0]
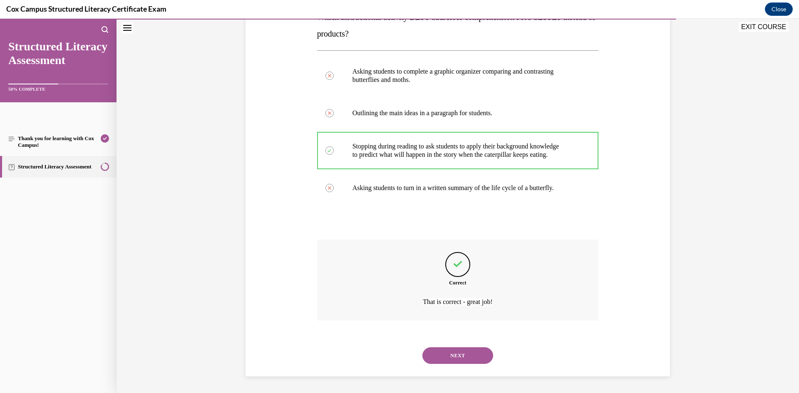
click at [452, 348] on div "NEXT" at bounding box center [458, 355] width 282 height 33
click at [452, 348] on button "NEXT" at bounding box center [458, 356] width 71 height 17
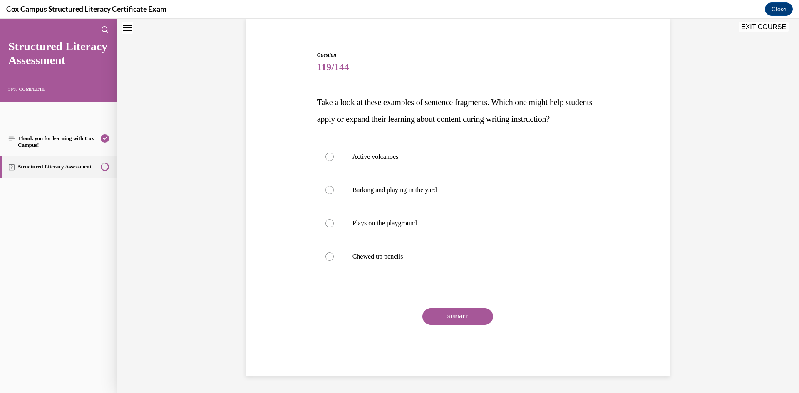
scroll to position [25, 0]
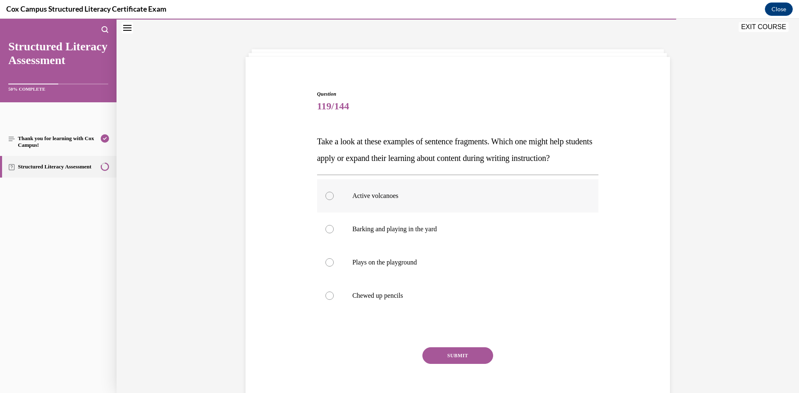
click at [403, 213] on label "Active volcanoes" at bounding box center [458, 195] width 282 height 33
click at [334, 200] on input "Active volcanoes" at bounding box center [330, 196] width 8 height 8
radio input "true"
click at [444, 364] on button "SUBMIT" at bounding box center [458, 356] width 71 height 17
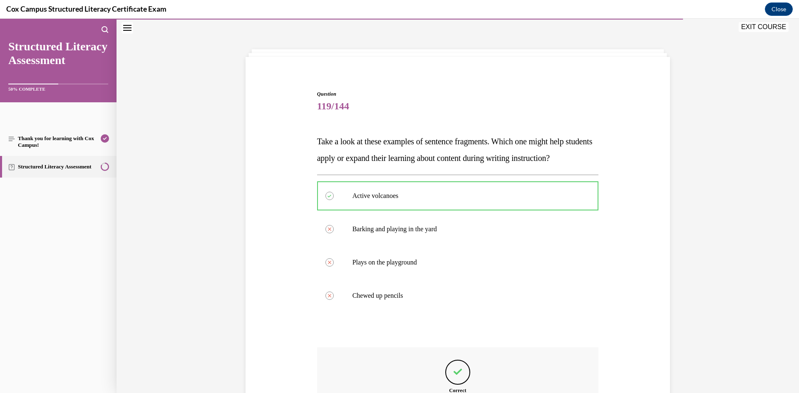
scroll to position [150, 0]
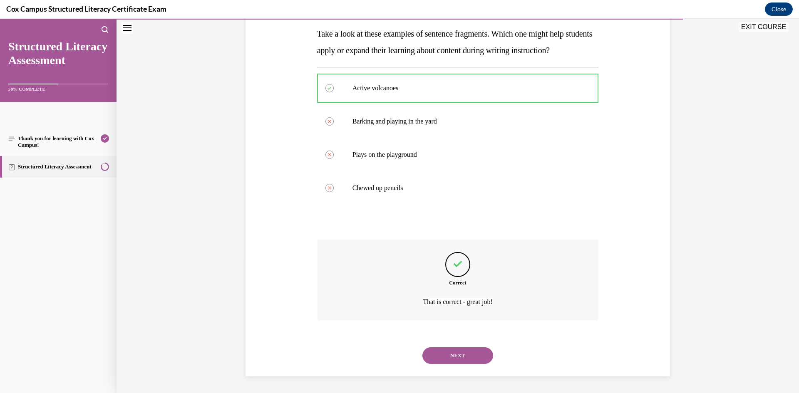
click at [443, 364] on button "NEXT" at bounding box center [458, 356] width 71 height 17
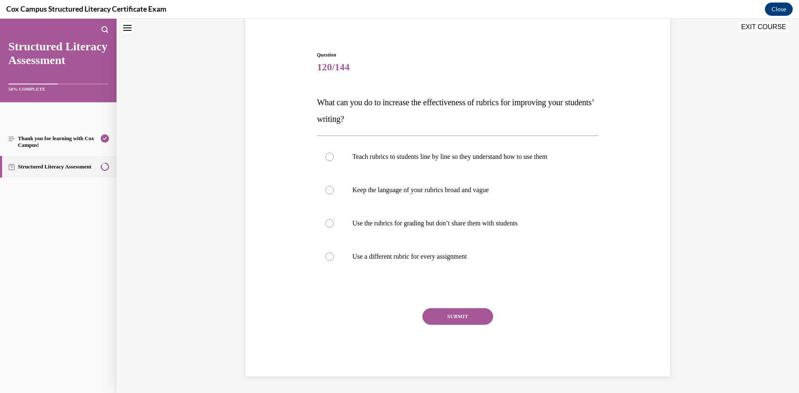
scroll to position [25, 0]
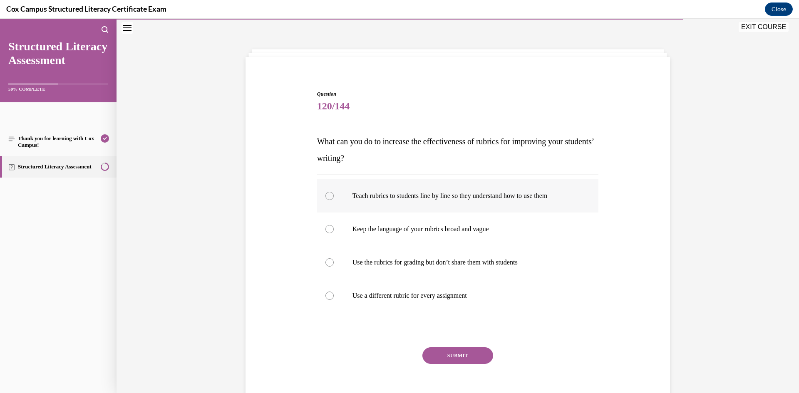
click at [436, 200] on label "Teach rubrics to students line by line so they understand how to use them" at bounding box center [458, 195] width 282 height 33
click at [334, 200] on input "Teach rubrics to students line by line so they understand how to use them" at bounding box center [330, 196] width 8 height 8
radio input "true"
click at [434, 351] on button "SUBMIT" at bounding box center [458, 356] width 71 height 17
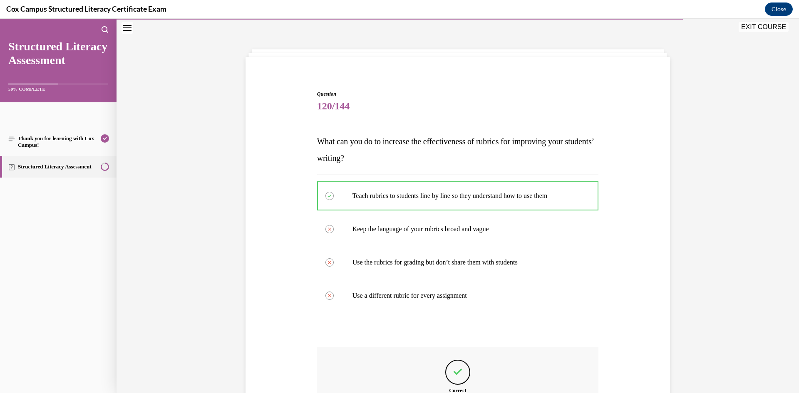
scroll to position [81, 0]
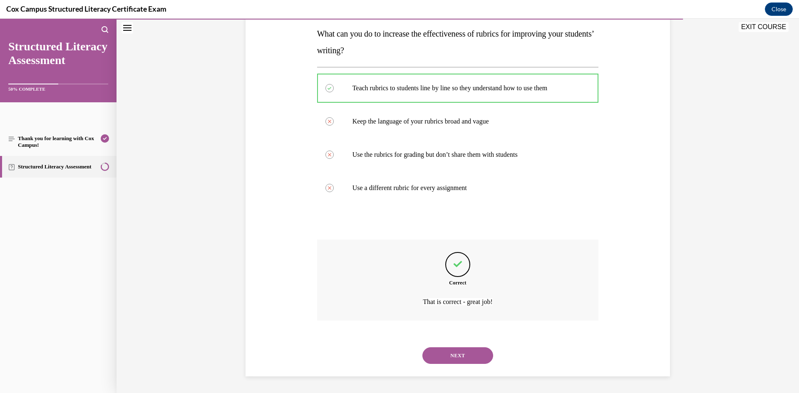
click at [430, 359] on button "NEXT" at bounding box center [458, 356] width 71 height 17
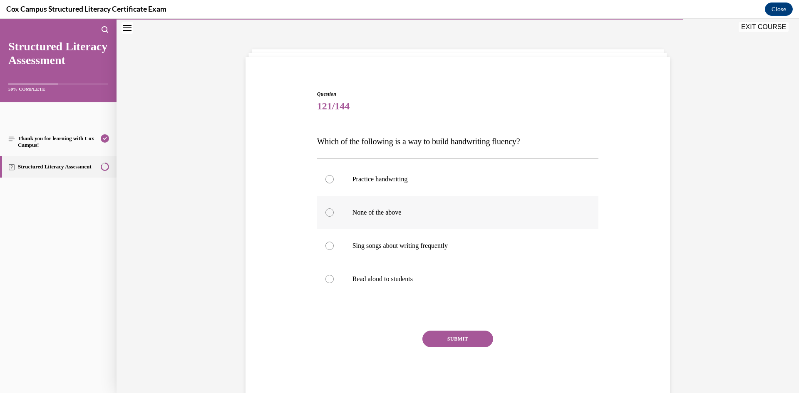
click at [429, 223] on label "None of the above" at bounding box center [458, 212] width 282 height 33
click at [334, 217] on input "None of the above" at bounding box center [330, 213] width 8 height 8
radio input "true"
click at [467, 341] on button "SUBMIT" at bounding box center [458, 339] width 71 height 17
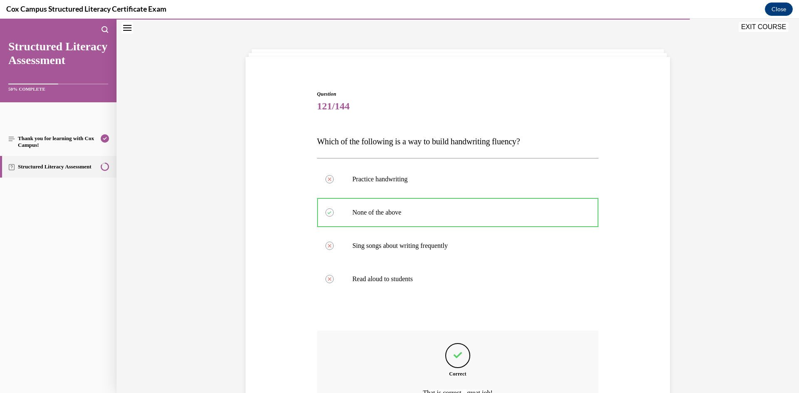
scroll to position [117, 0]
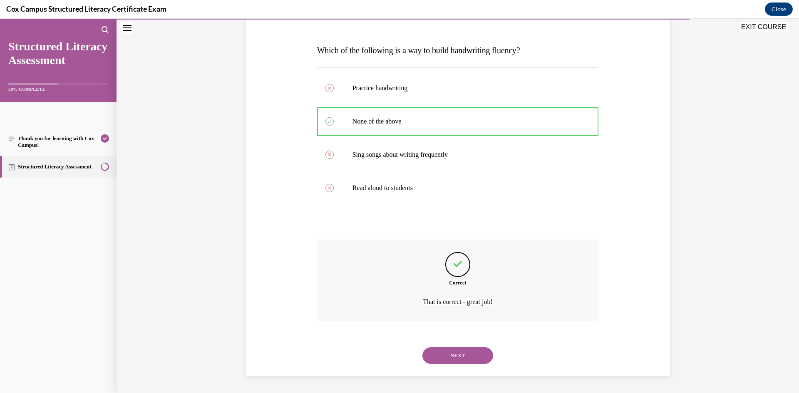
click at [489, 354] on button "NEXT" at bounding box center [458, 356] width 71 height 17
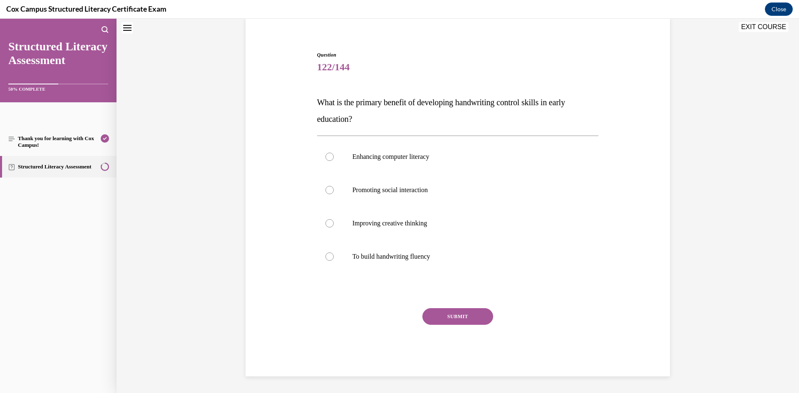
scroll to position [25, 0]
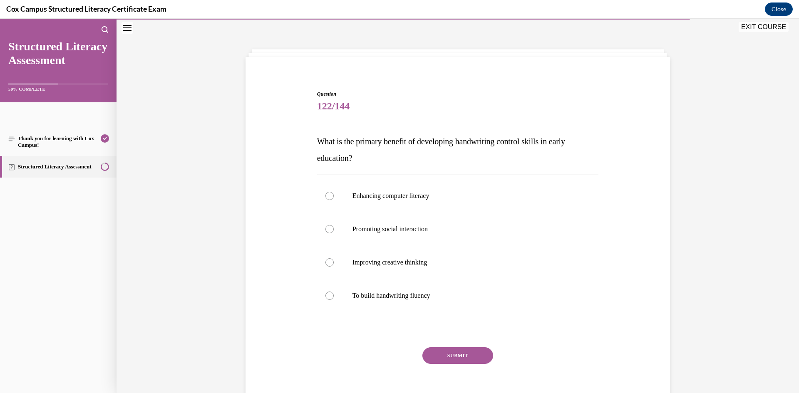
click at [483, 358] on button "SUBMIT" at bounding box center [458, 356] width 71 height 17
click at [446, 300] on p "To build handwriting fluency" at bounding box center [466, 296] width 226 height 8
click at [334, 300] on input "To build handwriting fluency" at bounding box center [330, 296] width 8 height 8
radio input "true"
click at [445, 352] on button "SUBMIT" at bounding box center [458, 356] width 71 height 17
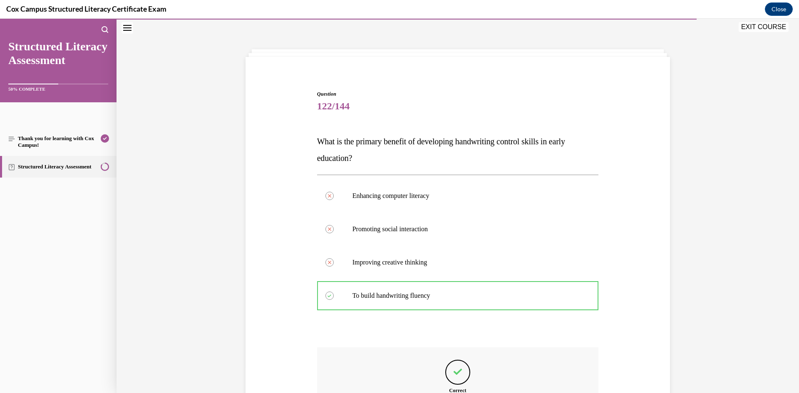
scroll to position [133, 0]
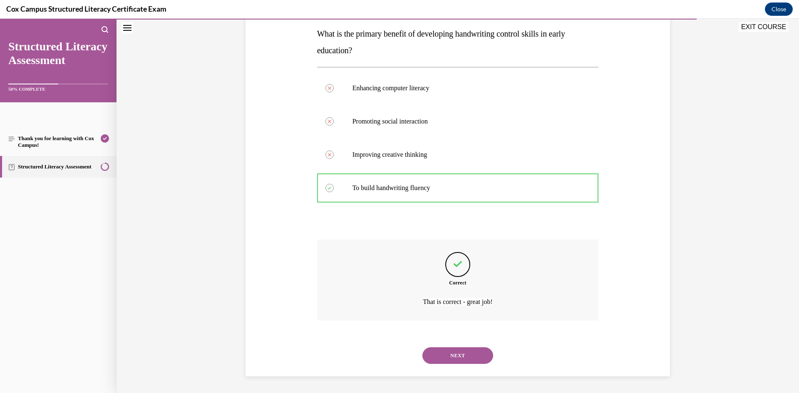
click at [446, 353] on button "NEXT" at bounding box center [458, 356] width 71 height 17
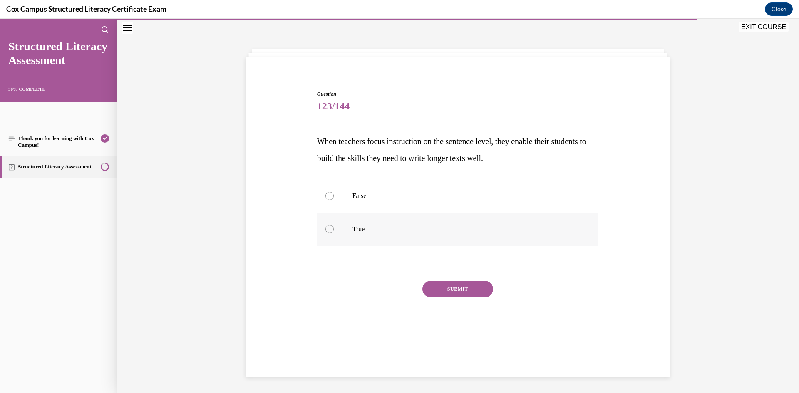
click at [373, 233] on p "True" at bounding box center [466, 229] width 226 height 8
click at [334, 233] on input "True" at bounding box center [330, 229] width 8 height 8
radio input "true"
click at [472, 288] on button "SUBMIT" at bounding box center [458, 289] width 71 height 17
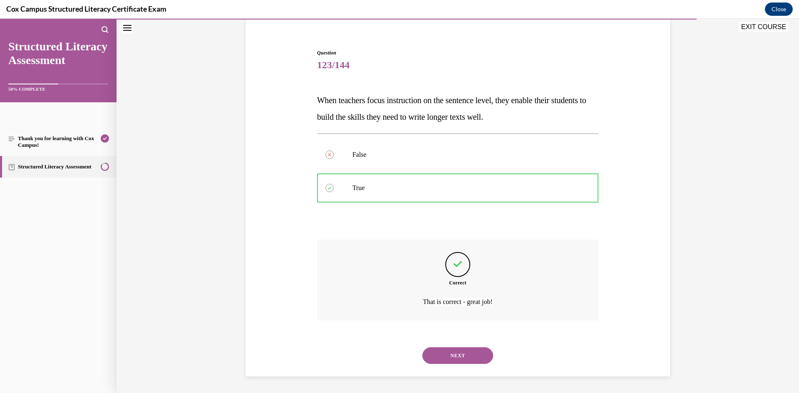
click at [448, 356] on button "NEXT" at bounding box center [458, 356] width 71 height 17
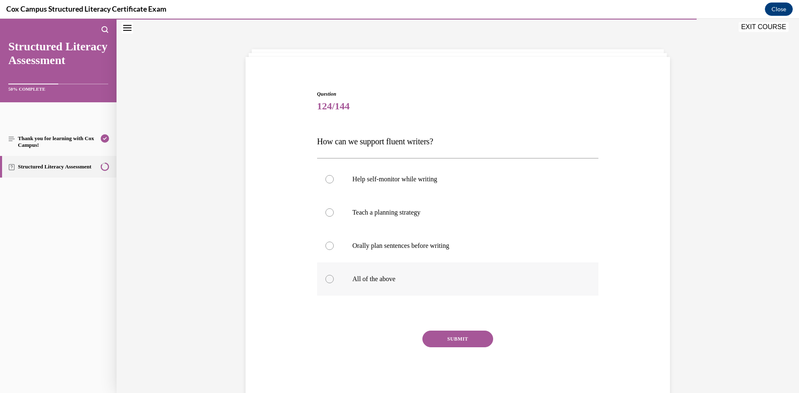
click at [354, 288] on label "All of the above" at bounding box center [458, 279] width 282 height 33
click at [334, 284] on input "All of the above" at bounding box center [330, 279] width 8 height 8
radio input "true"
click at [460, 347] on button "SUBMIT" at bounding box center [458, 339] width 71 height 17
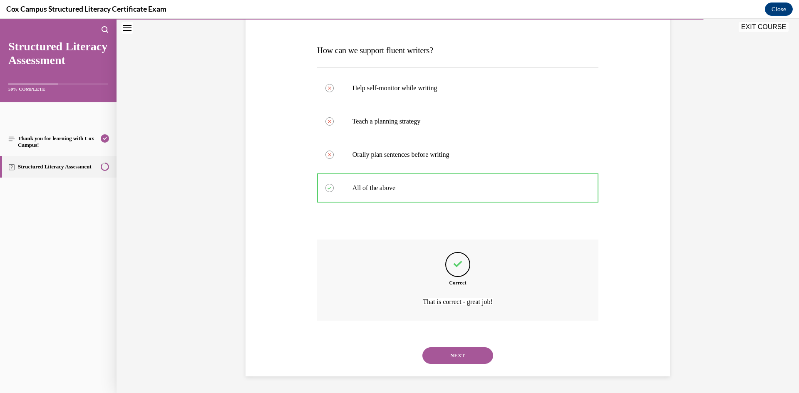
click at [436, 353] on button "NEXT" at bounding box center [458, 356] width 71 height 17
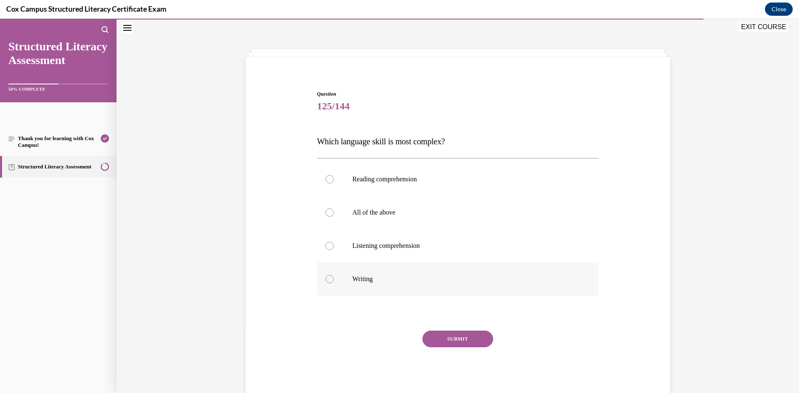
click at [382, 273] on label "Writing" at bounding box center [458, 279] width 282 height 33
click at [334, 275] on input "Writing" at bounding box center [330, 279] width 8 height 8
radio input "true"
click at [438, 340] on button "SUBMIT" at bounding box center [458, 339] width 71 height 17
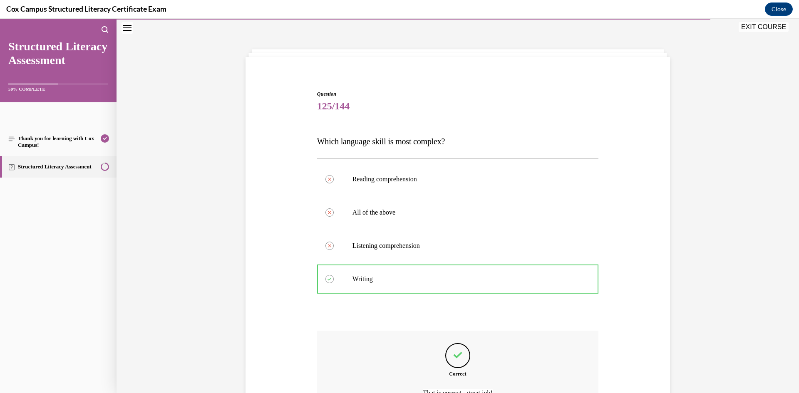
scroll to position [117, 0]
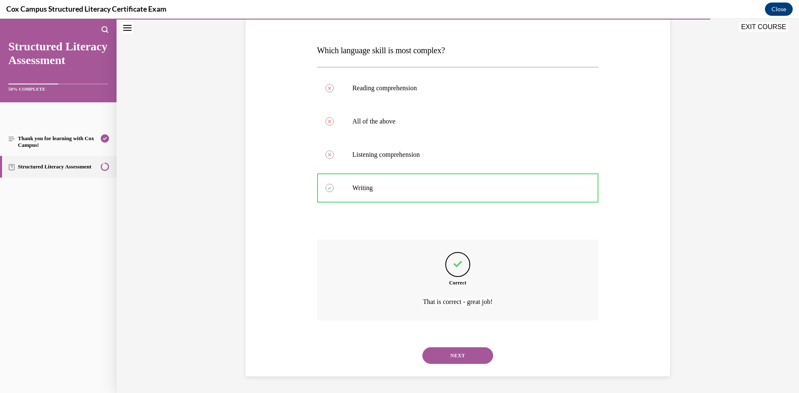
click at [444, 362] on button "NEXT" at bounding box center [458, 356] width 71 height 17
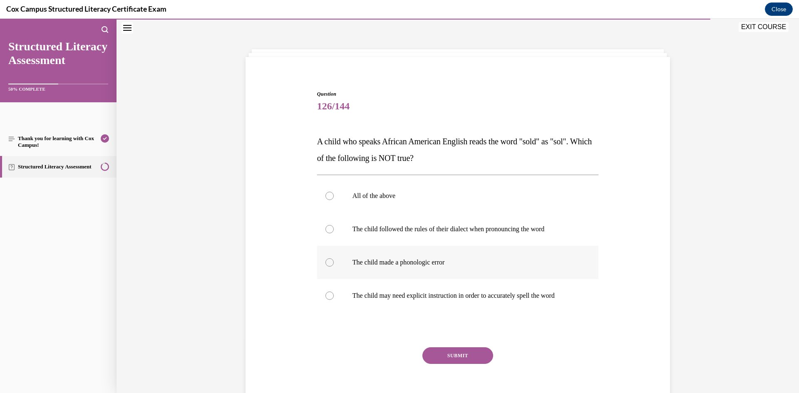
click at [432, 261] on p "The child made a phonologic error" at bounding box center [466, 263] width 226 height 8
click at [334, 261] on input "The child made a phonologic error" at bounding box center [330, 263] width 8 height 8
radio input "true"
click at [457, 364] on button "SUBMIT" at bounding box center [458, 356] width 71 height 17
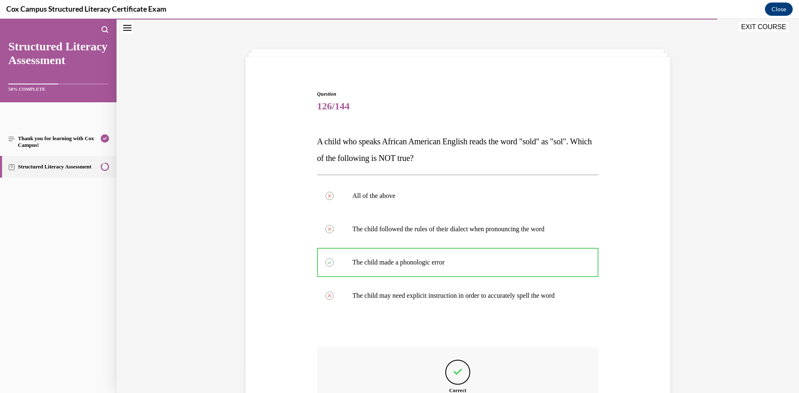
scroll to position [130, 0]
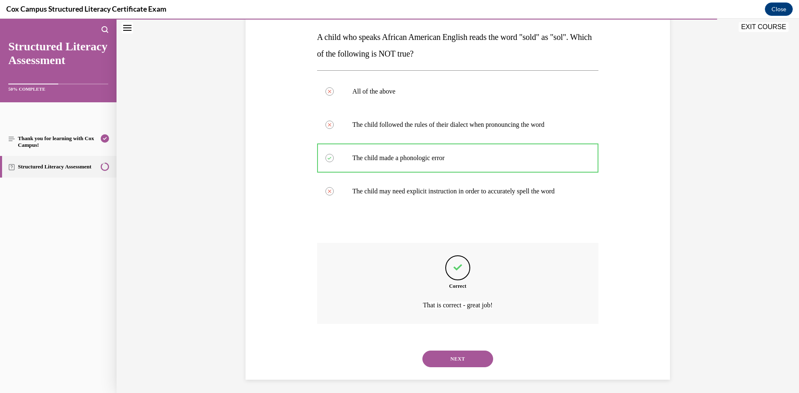
click at [456, 364] on button "NEXT" at bounding box center [458, 359] width 71 height 17
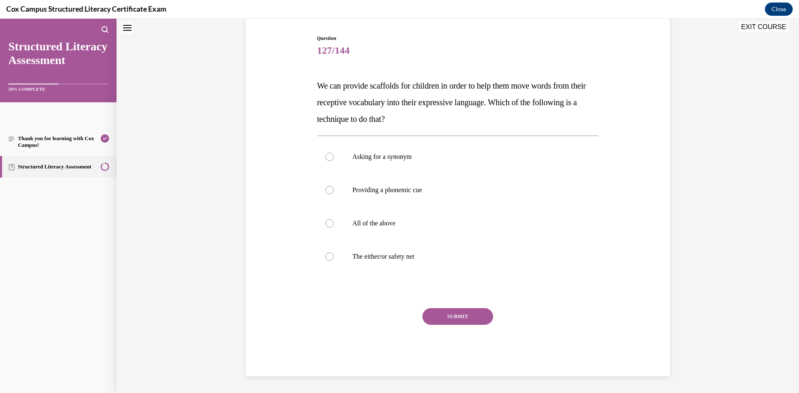
scroll to position [25, 0]
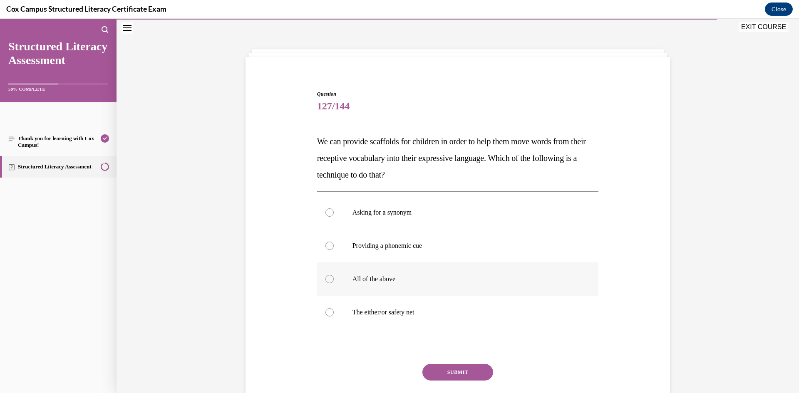
click at [364, 270] on label "All of the above" at bounding box center [458, 279] width 282 height 33
click at [334, 275] on input "All of the above" at bounding box center [330, 279] width 8 height 8
radio input "true"
click at [487, 369] on button "SUBMIT" at bounding box center [458, 372] width 71 height 17
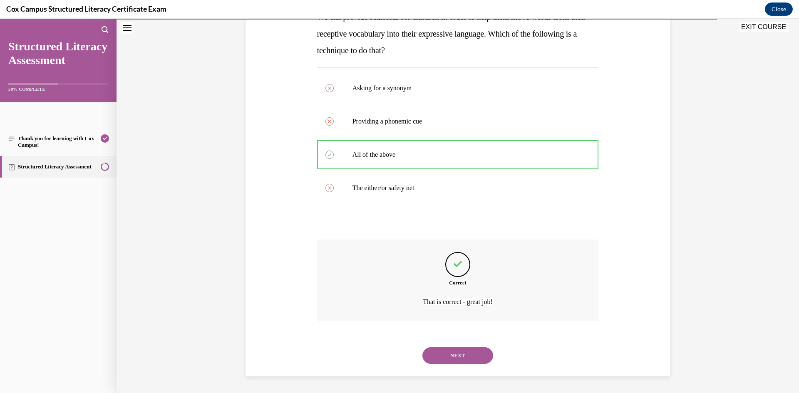
click at [467, 356] on button "NEXT" at bounding box center [458, 356] width 71 height 17
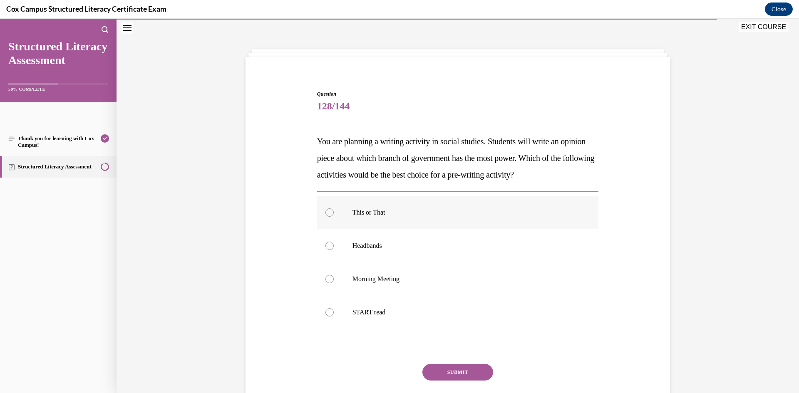
click at [400, 219] on label "This or That" at bounding box center [458, 212] width 282 height 33
click at [334, 217] on input "This or That" at bounding box center [330, 213] width 8 height 8
radio input "true"
click at [436, 369] on button "SUBMIT" at bounding box center [458, 372] width 71 height 17
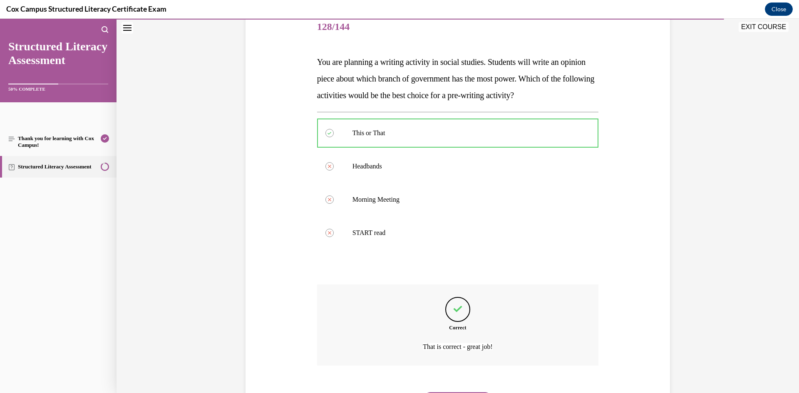
scroll to position [150, 0]
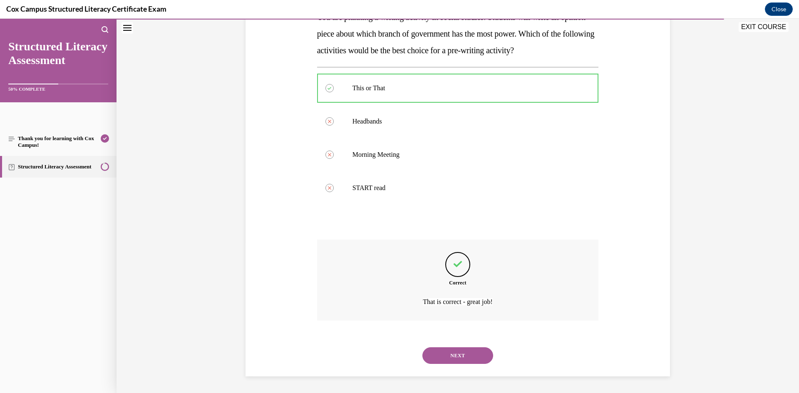
click at [436, 369] on div "NEXT" at bounding box center [458, 355] width 282 height 33
click at [436, 348] on button "NEXT" at bounding box center [458, 356] width 71 height 17
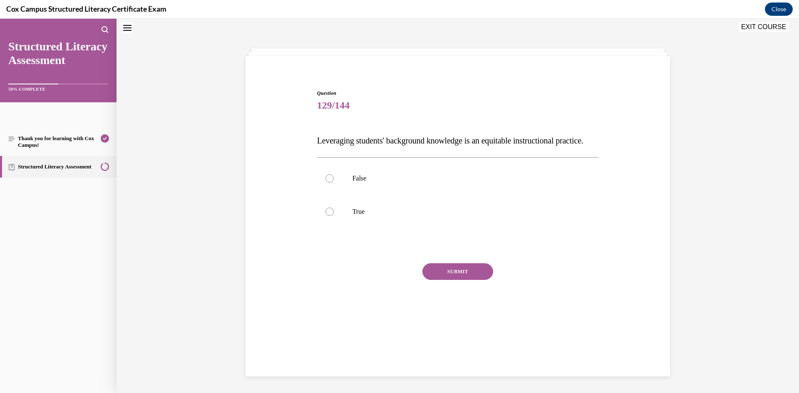
scroll to position [25, 0]
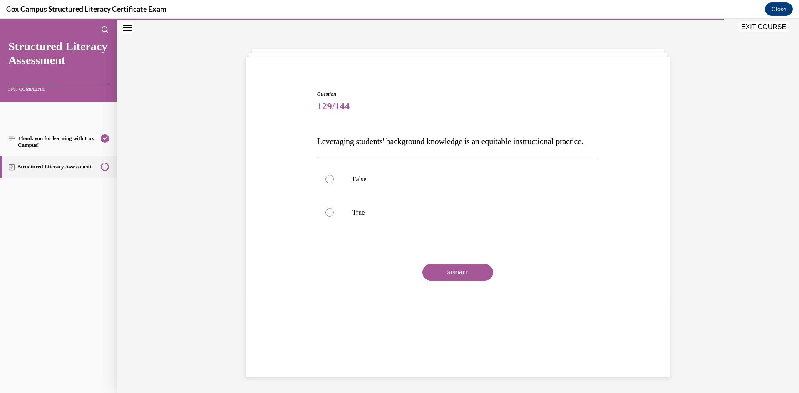
click at [339, 234] on div "False True" at bounding box center [458, 195] width 282 height 75
click at [340, 229] on label "True" at bounding box center [458, 212] width 282 height 33
click at [334, 217] on input "True" at bounding box center [330, 213] width 8 height 8
radio input "true"
click at [463, 281] on button "SUBMIT" at bounding box center [458, 272] width 71 height 17
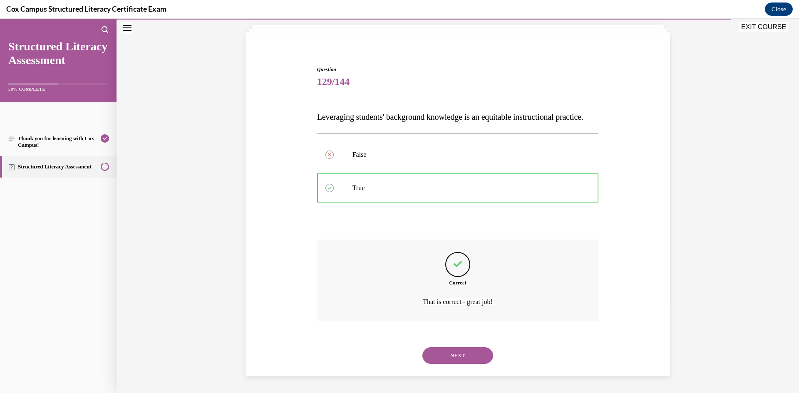
click at [462, 361] on button "NEXT" at bounding box center [458, 356] width 71 height 17
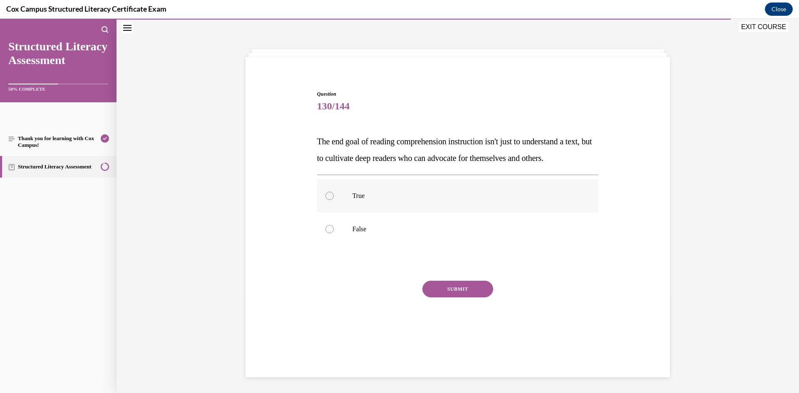
click at [356, 200] on p "True" at bounding box center [466, 196] width 226 height 8
click at [334, 200] on input "True" at bounding box center [330, 196] width 8 height 8
radio input "true"
click at [449, 298] on button "SUBMIT" at bounding box center [458, 289] width 71 height 17
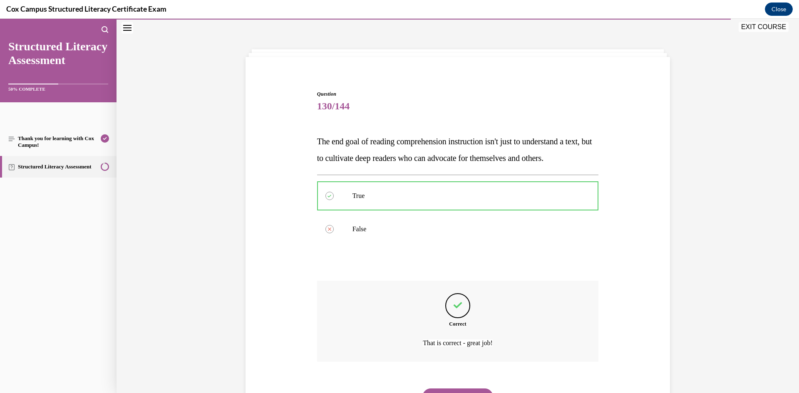
scroll to position [83, 0]
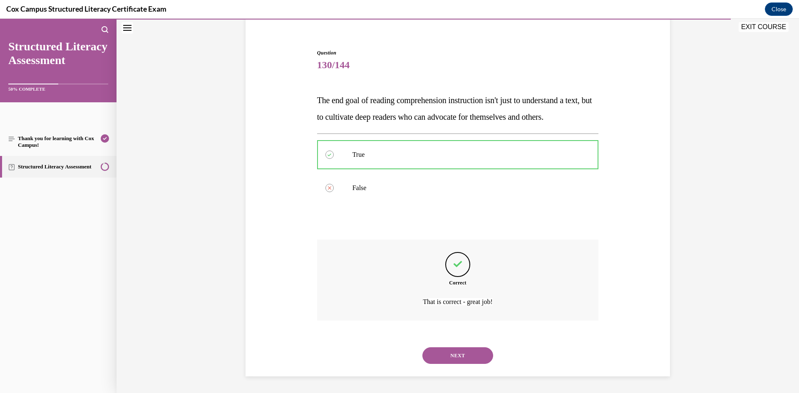
click at [433, 356] on button "NEXT" at bounding box center [458, 356] width 71 height 17
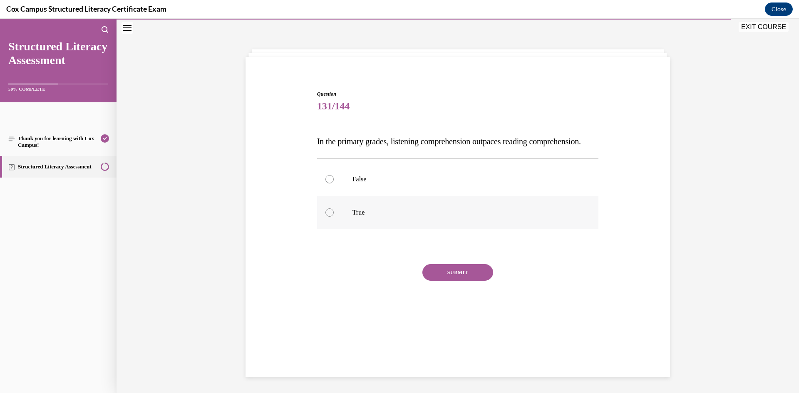
click at [381, 217] on p "True" at bounding box center [466, 213] width 226 height 8
click at [334, 217] on input "True" at bounding box center [330, 213] width 8 height 8
radio input "true"
click at [471, 281] on button "SUBMIT" at bounding box center [458, 272] width 71 height 17
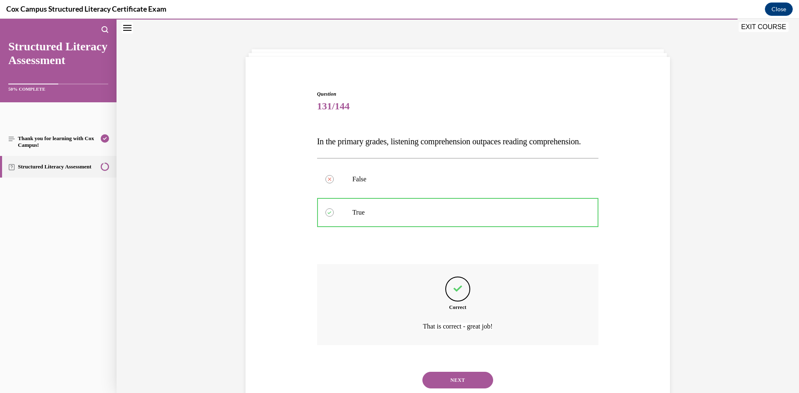
scroll to position [42, 0]
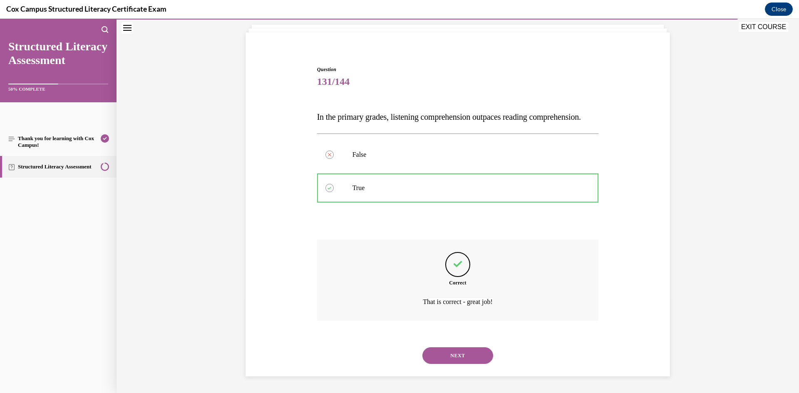
click at [470, 368] on div "NEXT" at bounding box center [458, 355] width 282 height 33
click at [469, 358] on button "NEXT" at bounding box center [458, 356] width 71 height 17
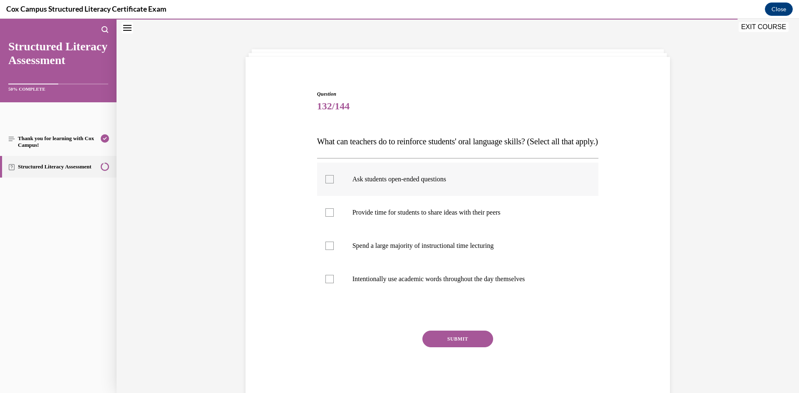
click at [374, 184] on p "Ask students open-ended questions" at bounding box center [466, 179] width 226 height 8
click at [334, 184] on input "Ask students open-ended questions" at bounding box center [330, 179] width 8 height 8
checkbox input "true"
click at [370, 217] on p "Provide time for students to share ideas with their peers" at bounding box center [466, 213] width 226 height 8
click at [334, 217] on input "Provide time for students to share ideas with their peers" at bounding box center [330, 213] width 8 height 8
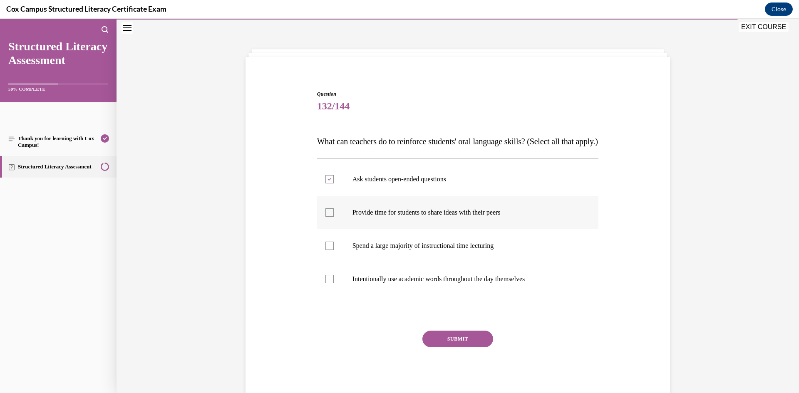
checkbox input "true"
click at [378, 284] on p "Intentionally use academic words throughout the day themselves" at bounding box center [466, 279] width 226 height 8
click at [334, 284] on input "Intentionally use academic words throughout the day themselves" at bounding box center [330, 279] width 8 height 8
checkbox input "true"
click at [458, 348] on button "SUBMIT" at bounding box center [458, 339] width 71 height 17
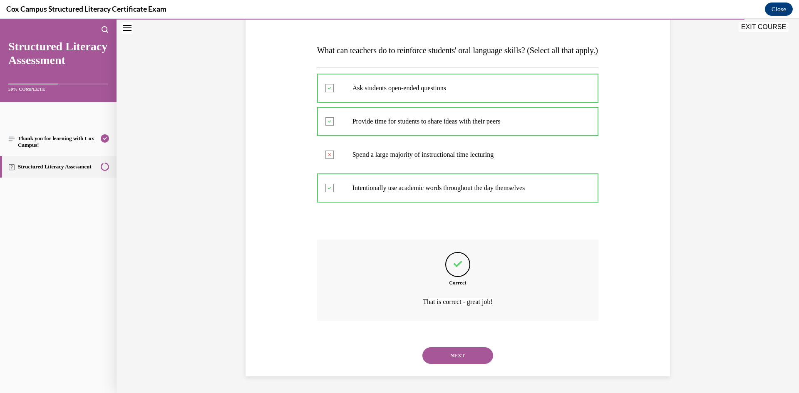
click at [459, 352] on button "NEXT" at bounding box center [458, 356] width 71 height 17
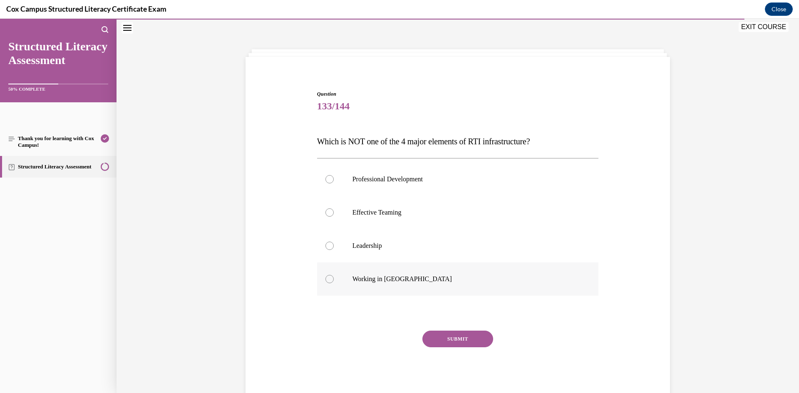
click at [343, 278] on label "Working in [GEOGRAPHIC_DATA]" at bounding box center [458, 279] width 282 height 33
click at [334, 278] on input "Working in [GEOGRAPHIC_DATA]" at bounding box center [330, 279] width 8 height 8
radio input "true"
click at [468, 348] on div "SUBMIT NEXT" at bounding box center [458, 365] width 282 height 68
click at [465, 340] on button "SUBMIT" at bounding box center [458, 339] width 71 height 17
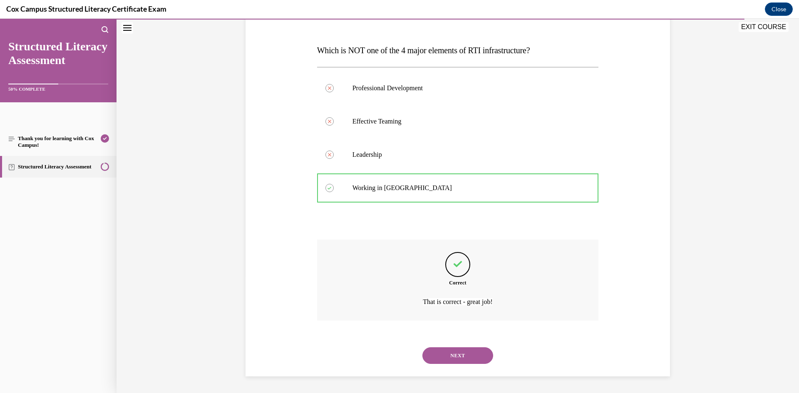
click at [460, 360] on button "NEXT" at bounding box center [458, 356] width 71 height 17
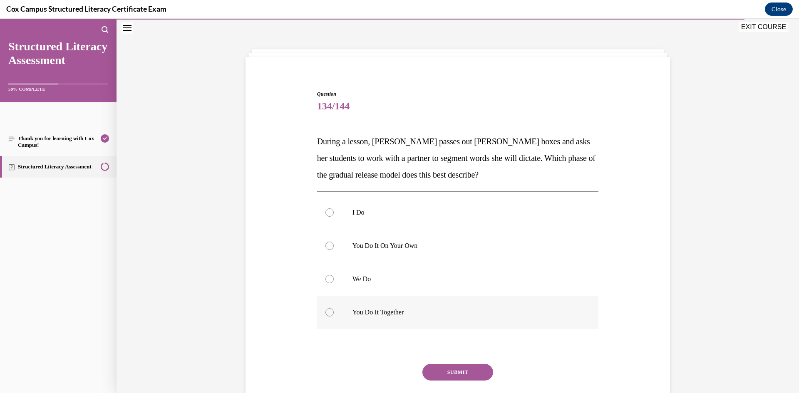
click at [404, 299] on label "You Do It Together" at bounding box center [458, 312] width 282 height 33
click at [334, 309] on input "You Do It Together" at bounding box center [330, 313] width 8 height 8
radio input "true"
click at [444, 366] on button "SUBMIT" at bounding box center [458, 372] width 71 height 17
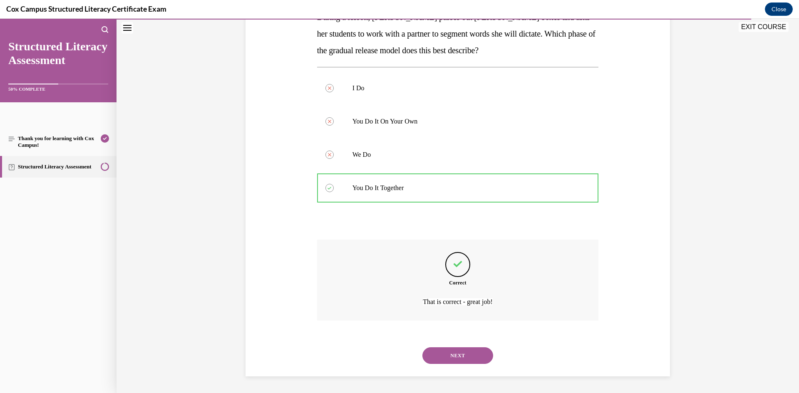
click at [446, 360] on button "NEXT" at bounding box center [458, 356] width 71 height 17
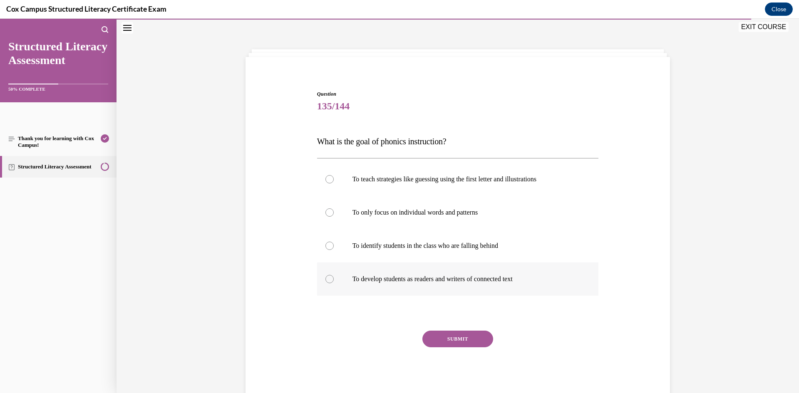
click at [411, 280] on p "To develop students as readers and writers of connected text" at bounding box center [466, 279] width 226 height 8
click at [334, 280] on input "To develop students as readers and writers of connected text" at bounding box center [330, 279] width 8 height 8
radio input "true"
click at [455, 347] on button "SUBMIT" at bounding box center [458, 339] width 71 height 17
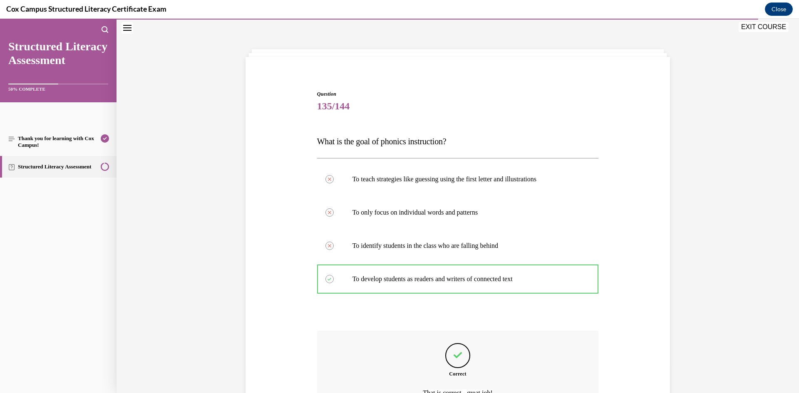
scroll to position [117, 0]
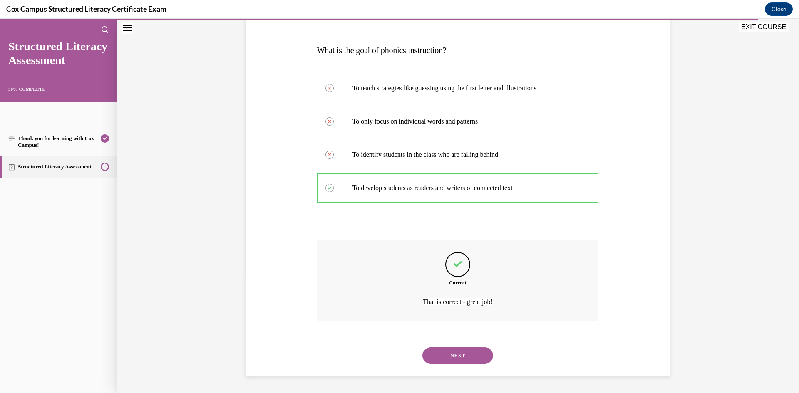
click at [455, 347] on div "NEXT" at bounding box center [458, 355] width 282 height 33
click at [456, 352] on button "NEXT" at bounding box center [458, 356] width 71 height 17
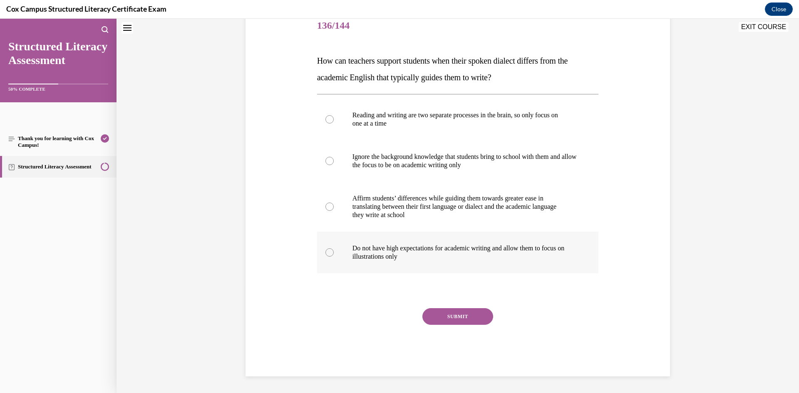
scroll to position [25, 0]
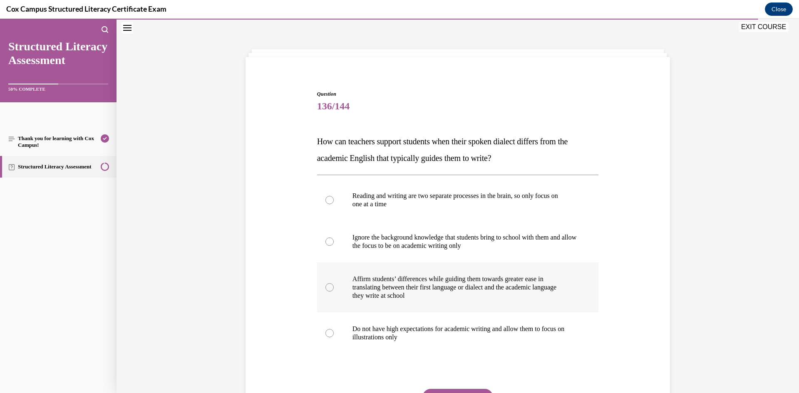
click at [389, 291] on p "translating between their first language or dialect and the academic language" at bounding box center [466, 288] width 226 height 8
click at [334, 291] on input "Affirm students’ differences while guiding them towards greater ease in transla…" at bounding box center [330, 288] width 8 height 8
radio input "true"
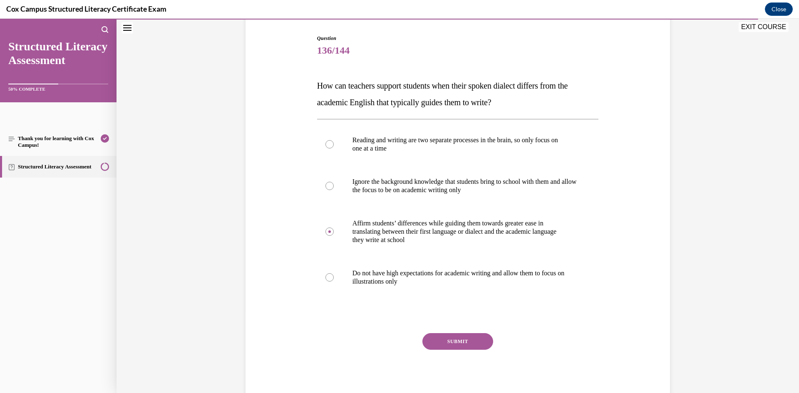
click at [457, 337] on button "SUBMIT" at bounding box center [458, 342] width 71 height 17
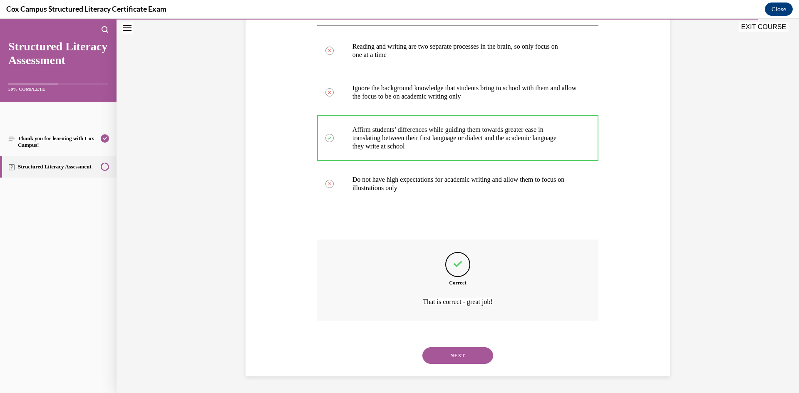
click at [448, 350] on button "NEXT" at bounding box center [458, 356] width 71 height 17
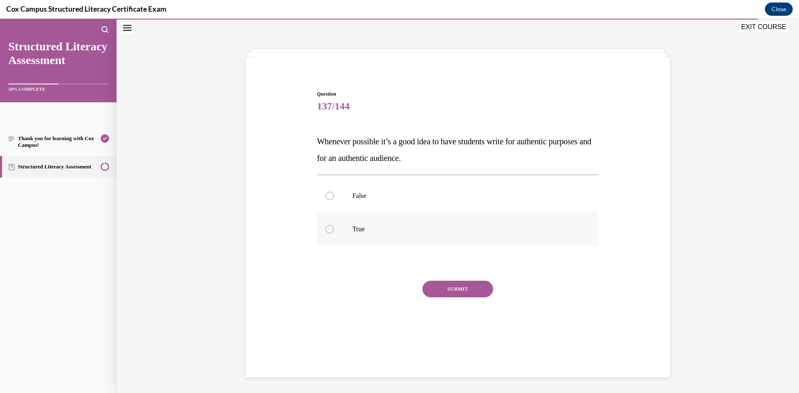
click at [364, 235] on label "True" at bounding box center [458, 229] width 282 height 33
click at [334, 234] on input "True" at bounding box center [330, 229] width 8 height 8
radio input "true"
click at [425, 278] on div "Question 137/144 Whenever possible it’s a good idea to have students write for …" at bounding box center [458, 219] width 282 height 259
click at [446, 294] on button "SUBMIT" at bounding box center [458, 289] width 71 height 17
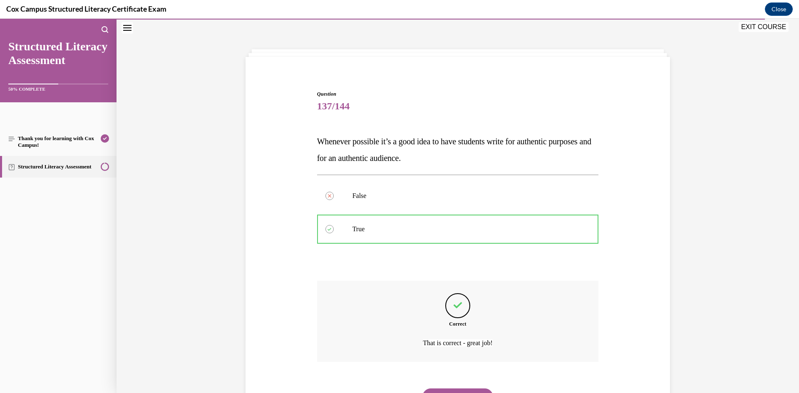
scroll to position [67, 0]
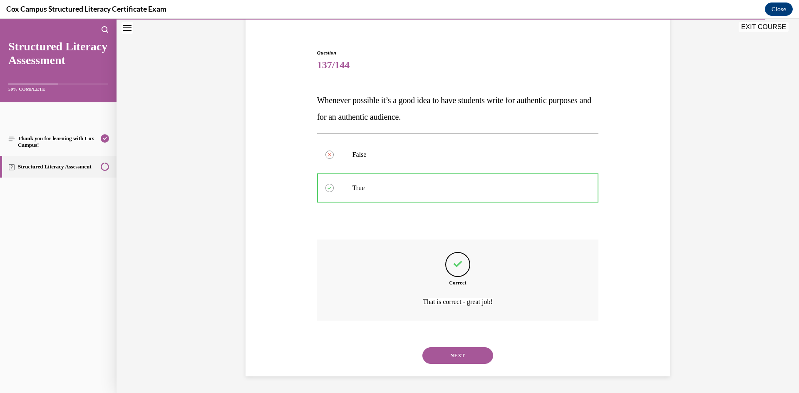
click at [455, 348] on div "NEXT" at bounding box center [458, 355] width 282 height 33
click at [457, 354] on button "NEXT" at bounding box center [458, 356] width 71 height 17
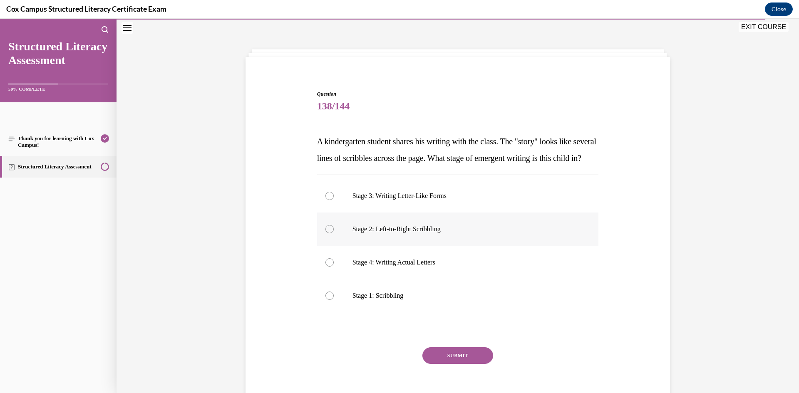
click at [363, 246] on label "Stage 2: Left-to-Right Scribbling" at bounding box center [458, 229] width 282 height 33
click at [334, 234] on input "Stage 2: Left-to-Right Scribbling" at bounding box center [330, 229] width 8 height 8
radio input "true"
click at [448, 364] on div "Question 138/144 A kindergarten student shares his writing with the class. The …" at bounding box center [458, 253] width 282 height 326
click at [461, 364] on button "SUBMIT" at bounding box center [458, 356] width 71 height 17
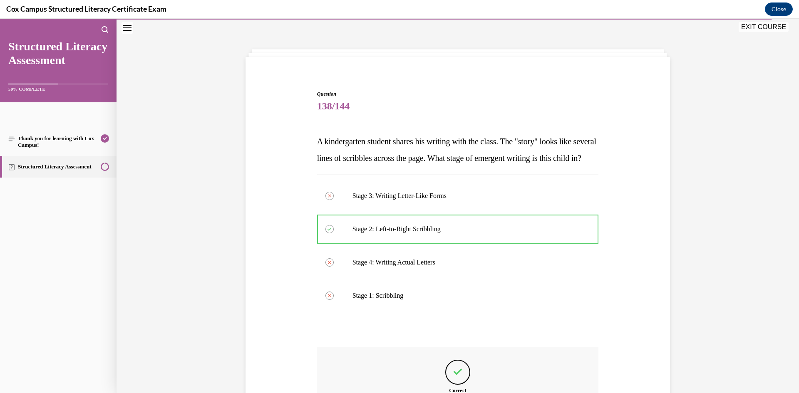
scroll to position [150, 0]
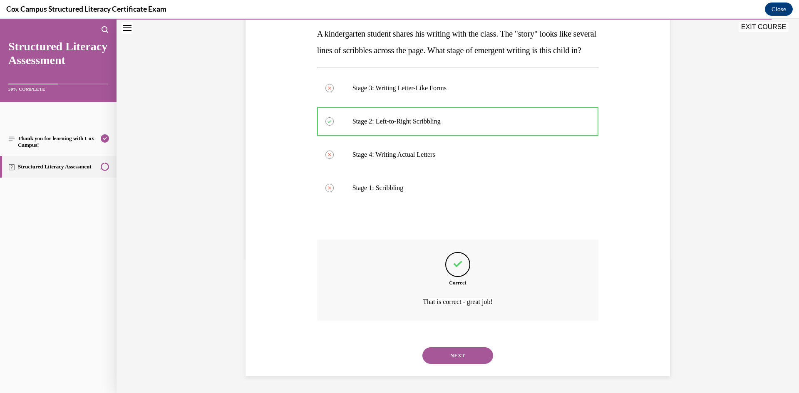
click at [453, 360] on button "NEXT" at bounding box center [458, 356] width 71 height 17
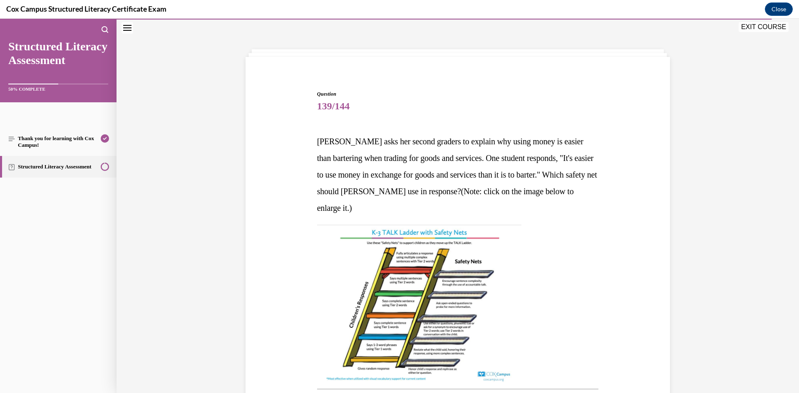
scroll to position [192, 0]
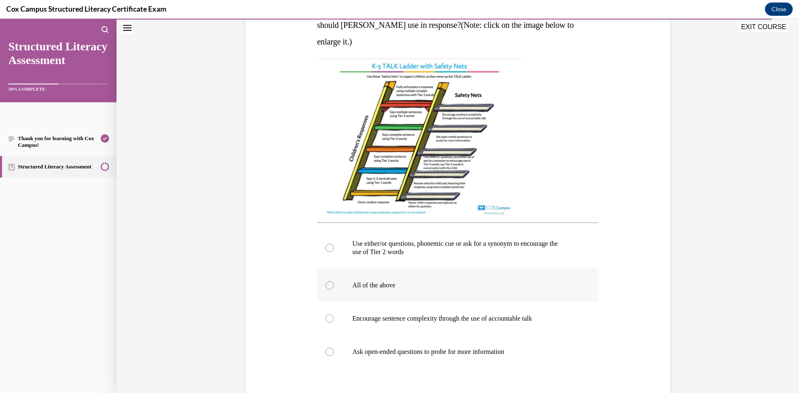
click at [362, 302] on label "All of the above" at bounding box center [458, 285] width 282 height 33
click at [334, 290] on input "All of the above" at bounding box center [330, 285] width 8 height 8
radio input "true"
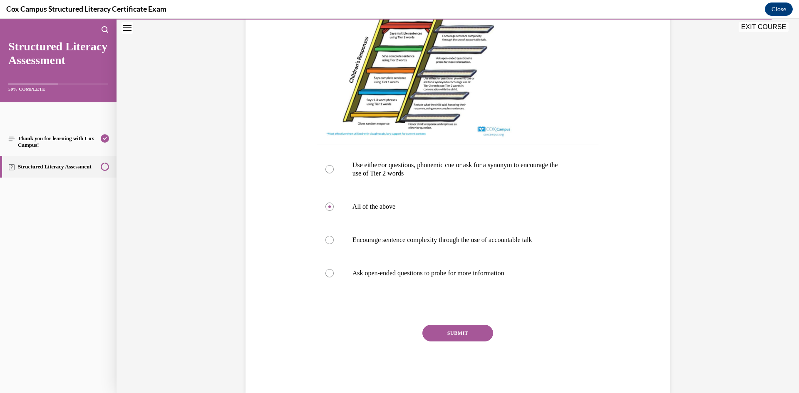
click at [455, 336] on button "SUBMIT" at bounding box center [458, 333] width 71 height 17
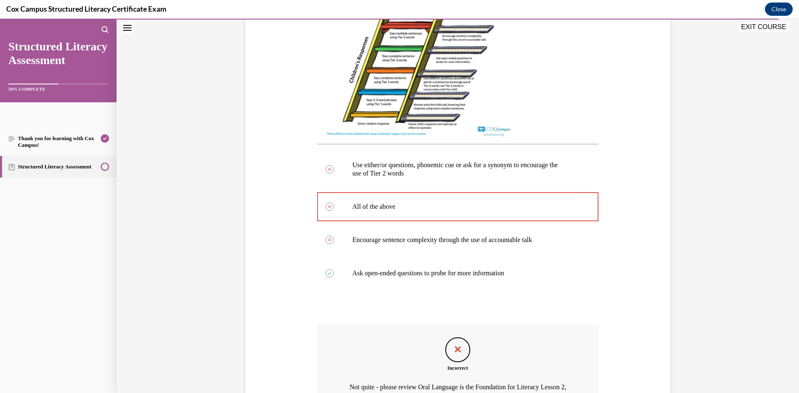
scroll to position [376, 0]
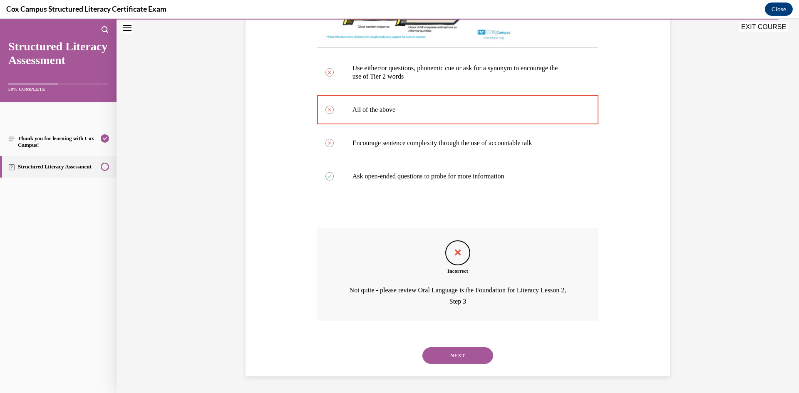
click at [446, 352] on button "NEXT" at bounding box center [458, 356] width 71 height 17
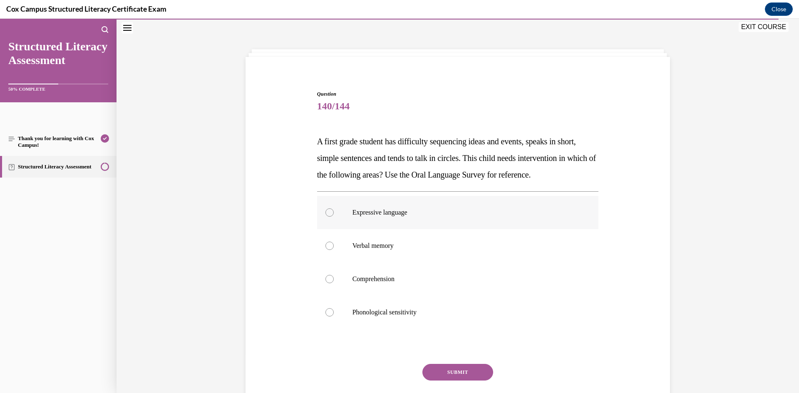
click at [436, 229] on label "Expressive language" at bounding box center [458, 212] width 282 height 33
click at [334, 217] on input "Expressive language" at bounding box center [330, 213] width 8 height 8
radio input "true"
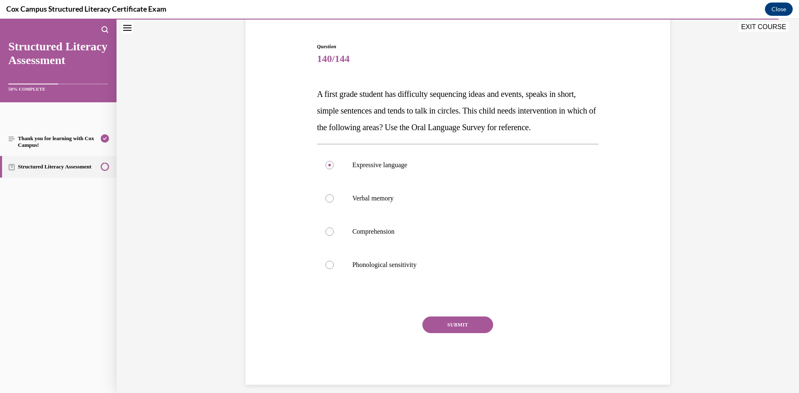
click at [466, 353] on div "SUBMIT NEXT" at bounding box center [458, 351] width 282 height 68
click at [469, 351] on div "SUBMIT NEXT" at bounding box center [458, 351] width 282 height 68
click at [469, 334] on button "SUBMIT" at bounding box center [458, 325] width 71 height 17
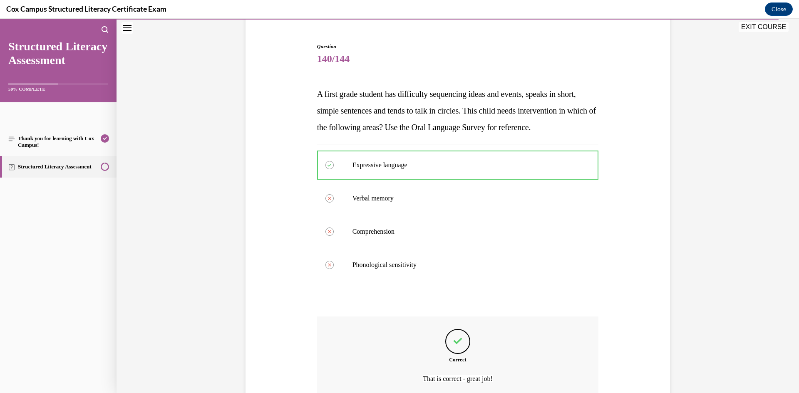
scroll to position [167, 0]
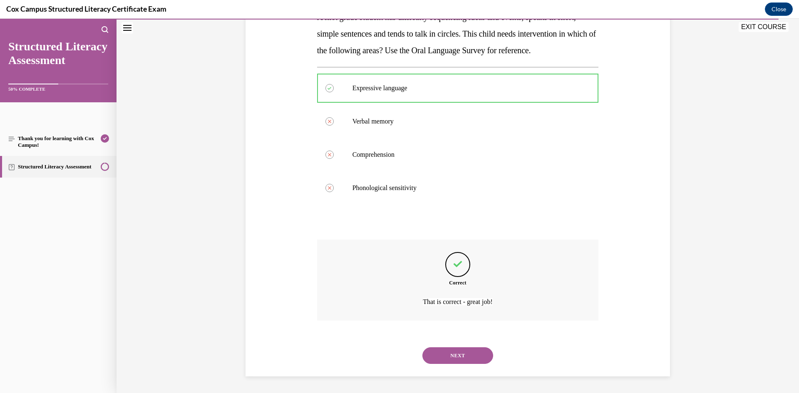
click at [456, 358] on button "NEXT" at bounding box center [458, 356] width 71 height 17
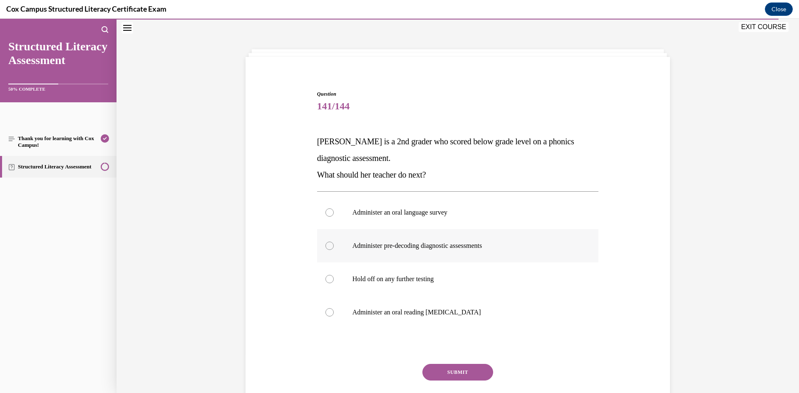
click at [427, 254] on label "Administer pre-decoding diagnostic assessments" at bounding box center [458, 245] width 282 height 33
click at [334, 250] on input "Administer pre-decoding diagnostic assessments" at bounding box center [330, 246] width 8 height 8
radio input "true"
click at [472, 376] on button "SUBMIT" at bounding box center [458, 372] width 71 height 17
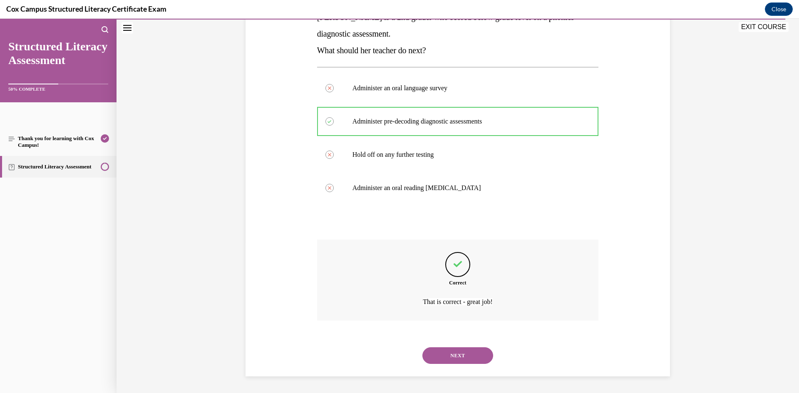
click at [454, 350] on button "NEXT" at bounding box center [458, 356] width 71 height 17
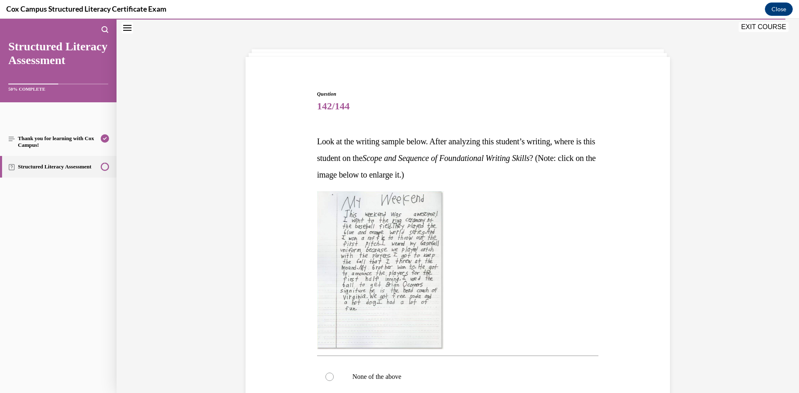
click at [392, 289] on img at bounding box center [380, 271] width 127 height 158
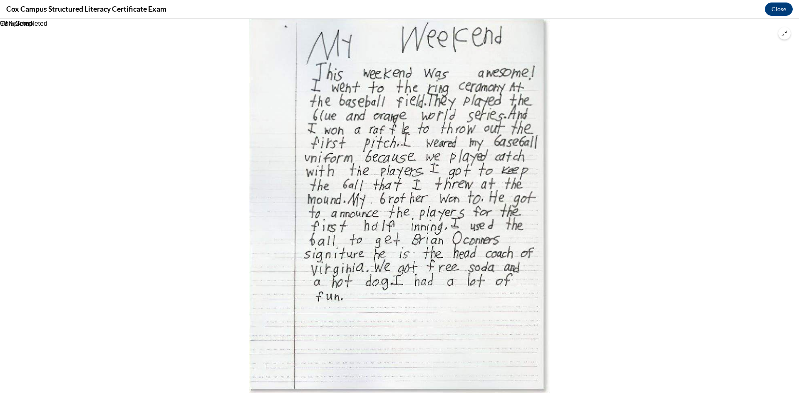
click at [784, 30] on button "Unzoom image" at bounding box center [785, 33] width 12 height 12
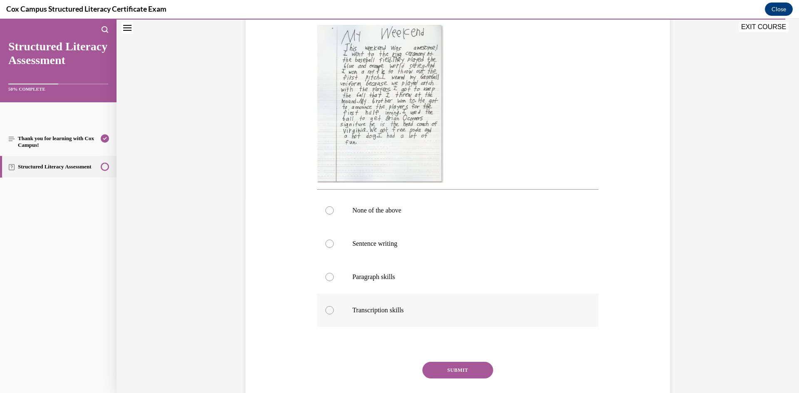
scroll to position [109, 0]
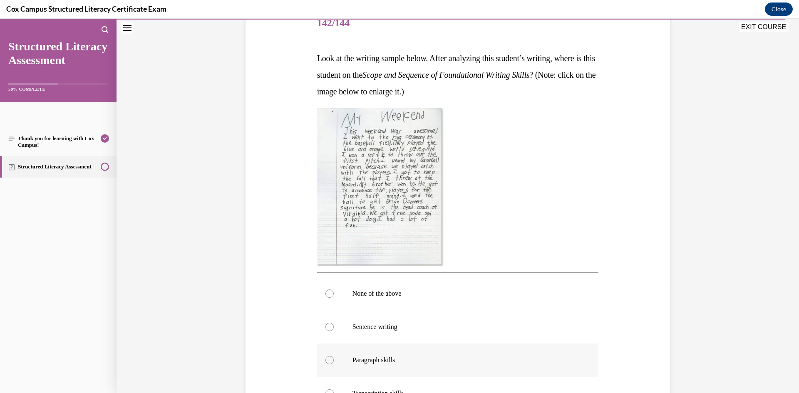
click at [398, 354] on label "Paragraph skills" at bounding box center [458, 360] width 282 height 33
click at [334, 356] on input "Paragraph skills" at bounding box center [330, 360] width 8 height 8
radio input "true"
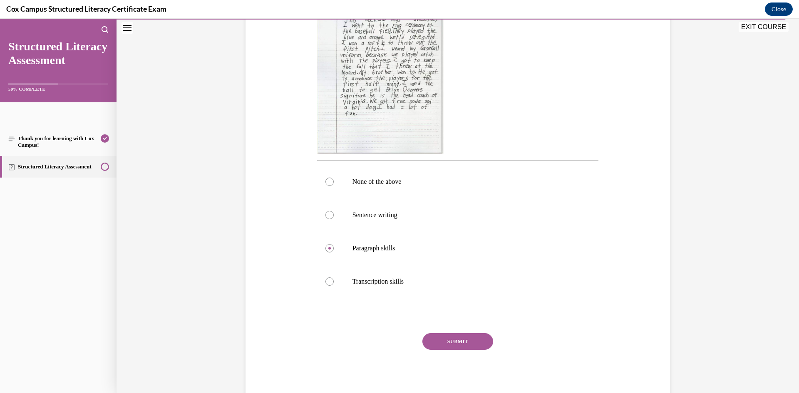
click at [453, 331] on div "Question 142/144 Look at the writing sample below. After analyzing this student…" at bounding box center [458, 148] width 282 height 507
click at [457, 343] on button "SUBMIT" at bounding box center [458, 342] width 71 height 17
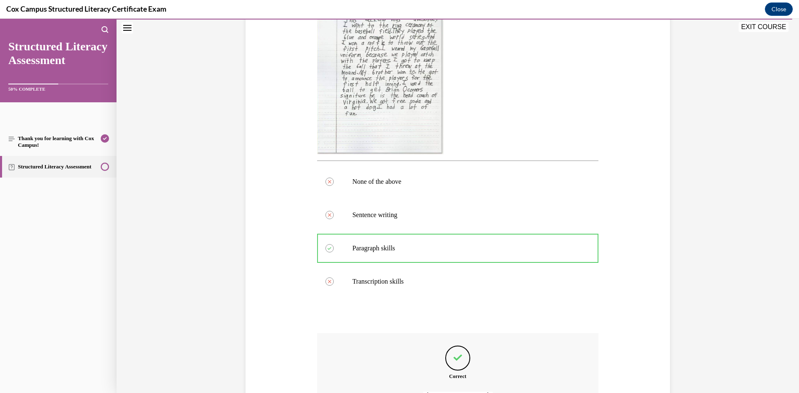
scroll to position [315, 0]
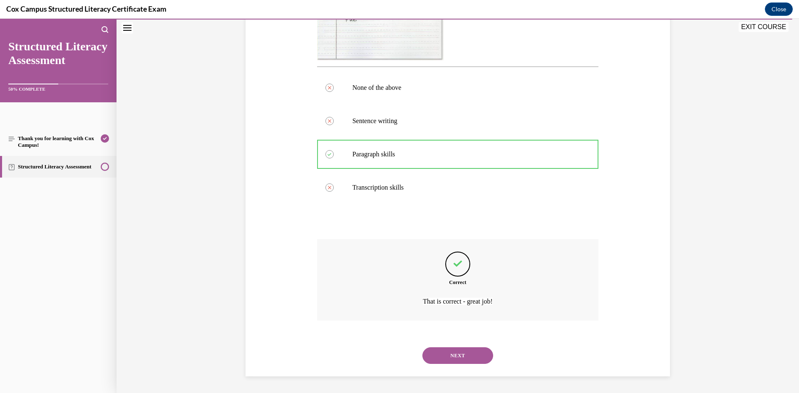
click at [468, 356] on button "NEXT" at bounding box center [458, 356] width 71 height 17
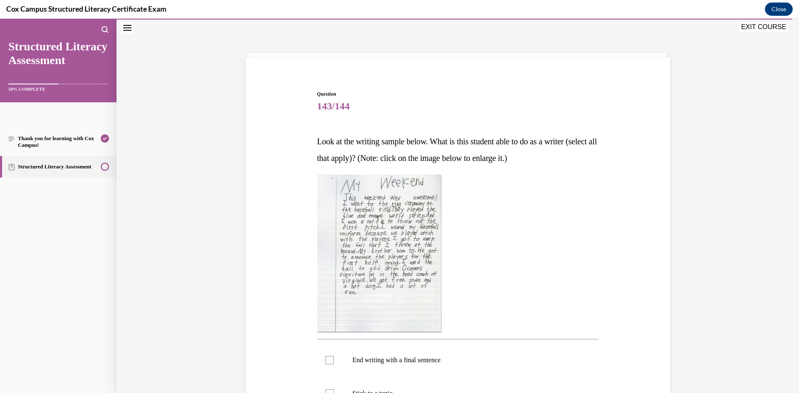
scroll to position [150, 0]
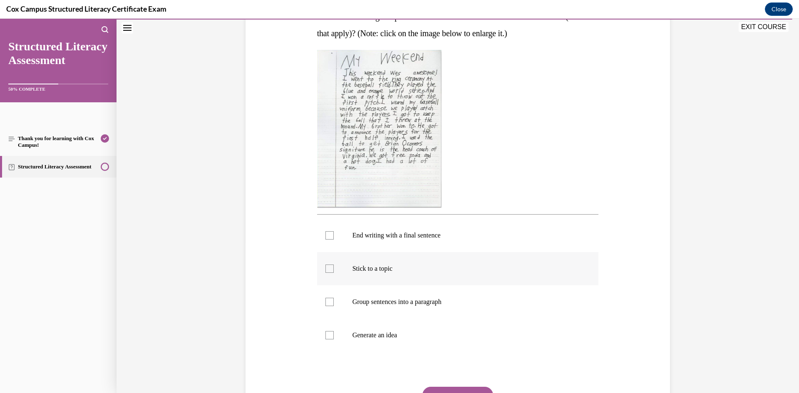
click at [414, 267] on p "Stick to a topic" at bounding box center [466, 269] width 226 height 8
click at [334, 267] on input "Stick to a topic" at bounding box center [330, 269] width 8 height 8
checkbox input "true"
click at [414, 239] on p "End writing with a final sentence" at bounding box center [466, 236] width 226 height 8
click at [334, 239] on input "End writing with a final sentence" at bounding box center [330, 236] width 8 height 8
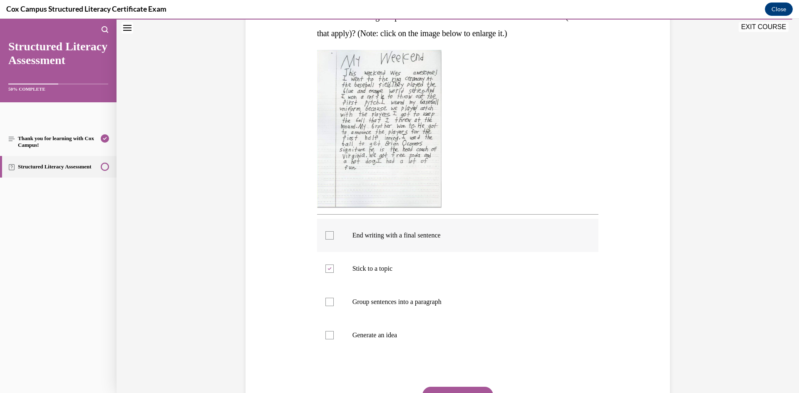
checkbox input "true"
click at [412, 300] on p "Group sentences into a paragraph" at bounding box center [466, 302] width 226 height 8
click at [334, 300] on input "Group sentences into a paragraph" at bounding box center [330, 302] width 8 height 8
checkbox input "true"
click at [410, 342] on label "Generate an idea" at bounding box center [458, 335] width 282 height 33
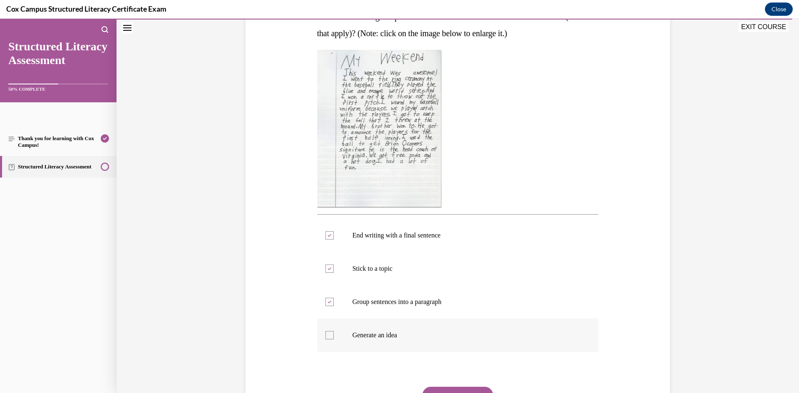
click at [334, 340] on input "Generate an idea" at bounding box center [330, 335] width 8 height 8
checkbox input "true"
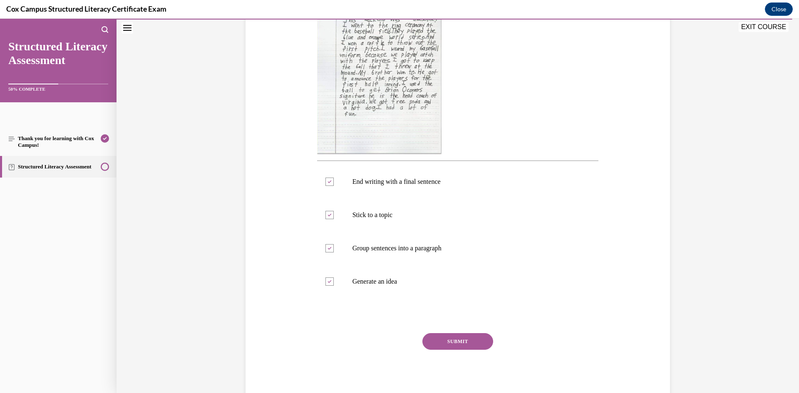
click at [443, 341] on button "SUBMIT" at bounding box center [458, 342] width 71 height 17
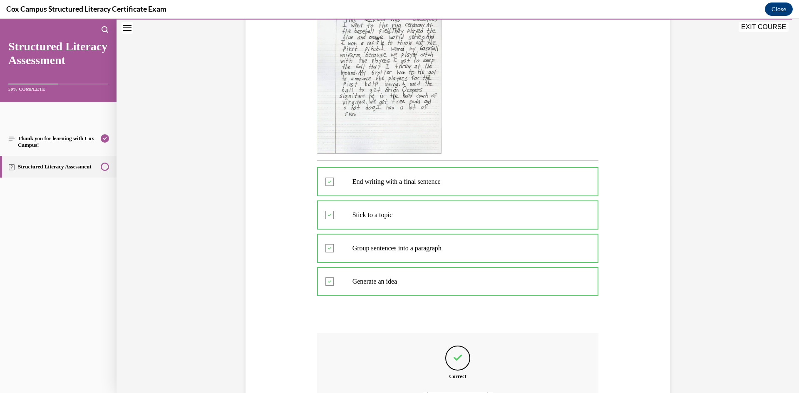
scroll to position [298, 0]
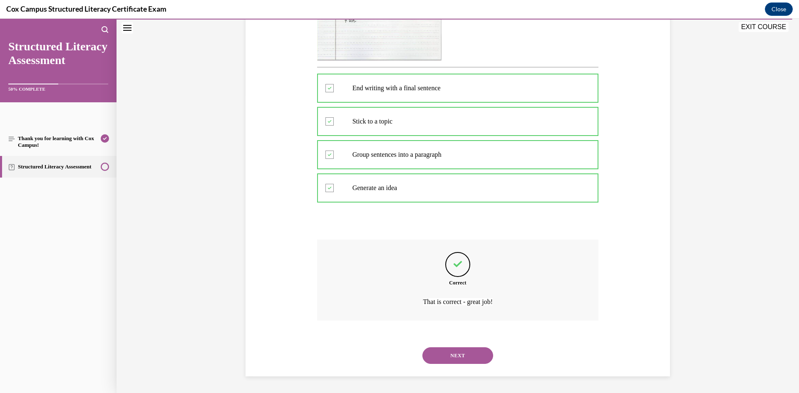
click at [451, 355] on button "NEXT" at bounding box center [458, 356] width 71 height 17
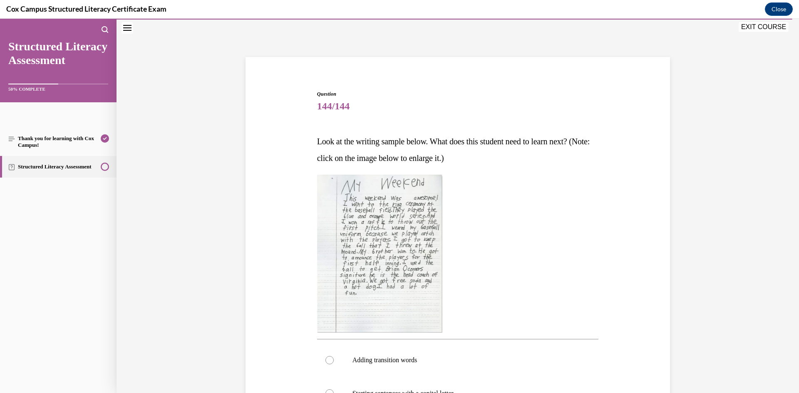
scroll to position [150, 0]
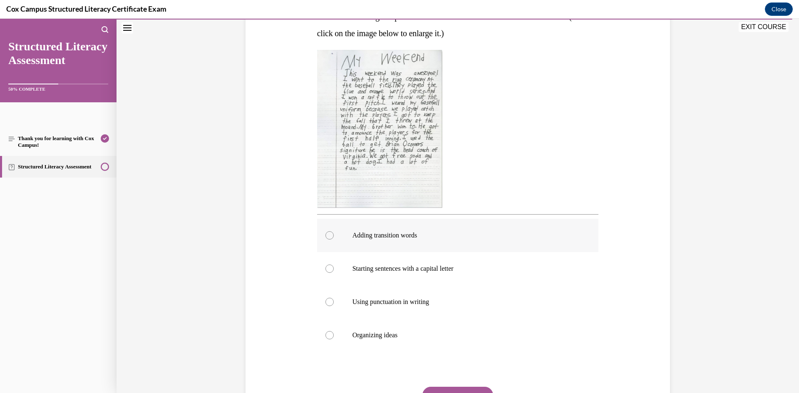
click at [442, 225] on label "Adding transition words" at bounding box center [458, 235] width 282 height 33
click at [334, 232] on input "Adding transition words" at bounding box center [330, 236] width 8 height 8
radio input "true"
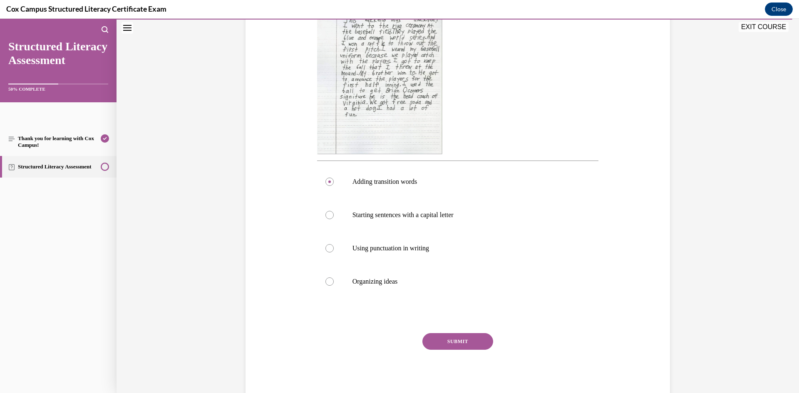
click at [473, 351] on div "SUBMIT NEXT" at bounding box center [458, 368] width 282 height 68
click at [471, 339] on button "SUBMIT" at bounding box center [458, 342] width 71 height 17
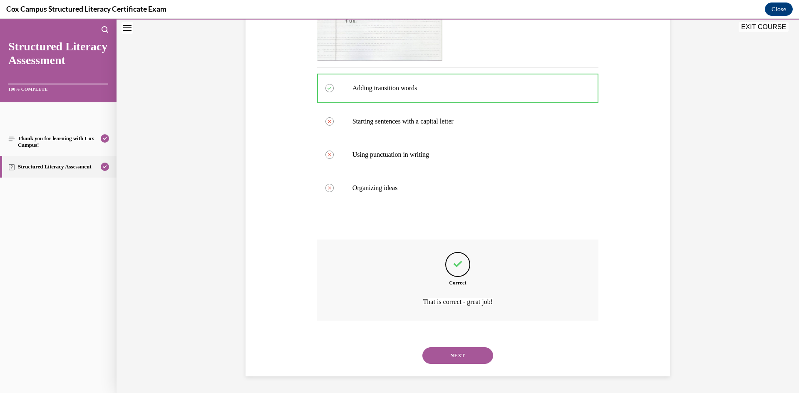
click at [468, 356] on button "NEXT" at bounding box center [458, 356] width 71 height 17
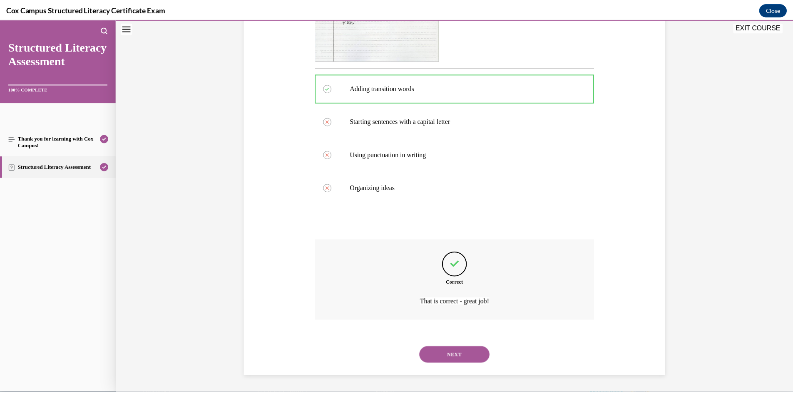
scroll to position [52, 0]
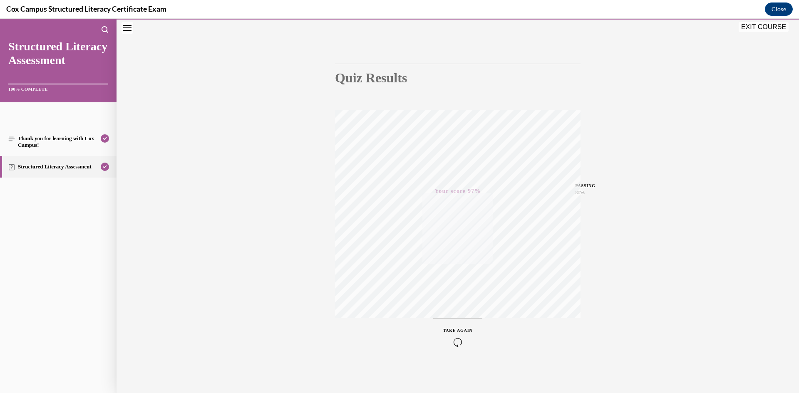
click at [766, 25] on button "EXIT COURSE" at bounding box center [764, 27] width 50 height 10
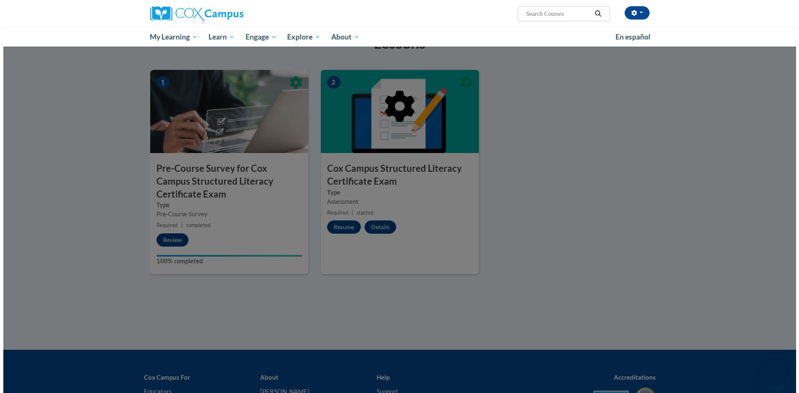
scroll to position [83, 0]
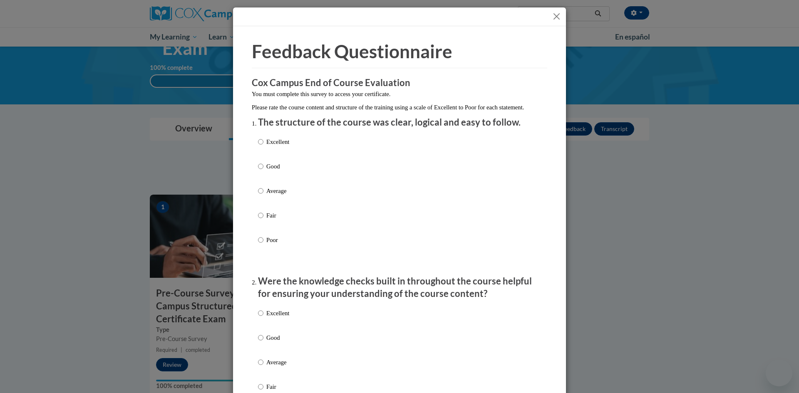
click at [278, 171] on p "Good" at bounding box center [277, 166] width 23 height 9
click at [264, 171] on input "Good" at bounding box center [260, 166] width 5 height 9
radio input "true"
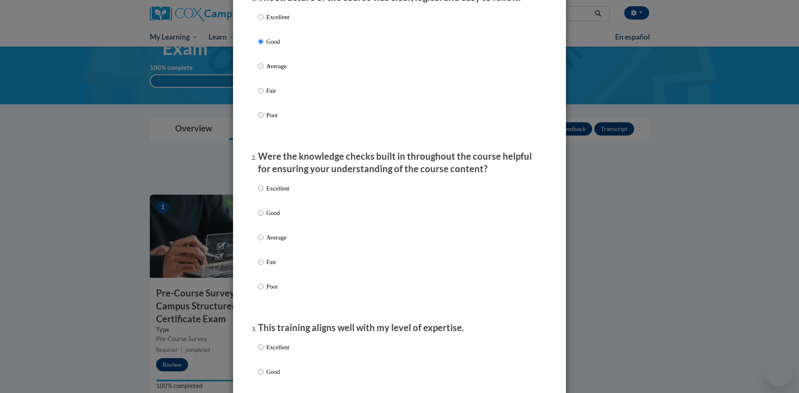
click at [277, 218] on p "Good" at bounding box center [277, 213] width 23 height 9
click at [264, 218] on input "Good" at bounding box center [260, 213] width 5 height 9
radio input "true"
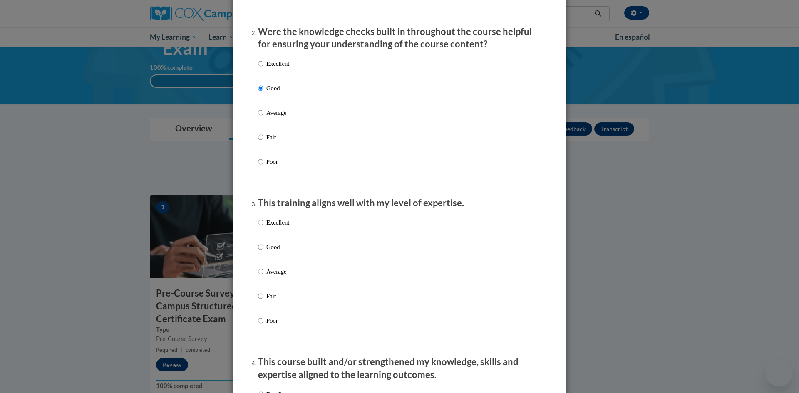
click at [283, 252] on p "Good" at bounding box center [277, 247] width 23 height 9
click at [264, 252] on input "Good" at bounding box center [260, 247] width 5 height 9
radio input "true"
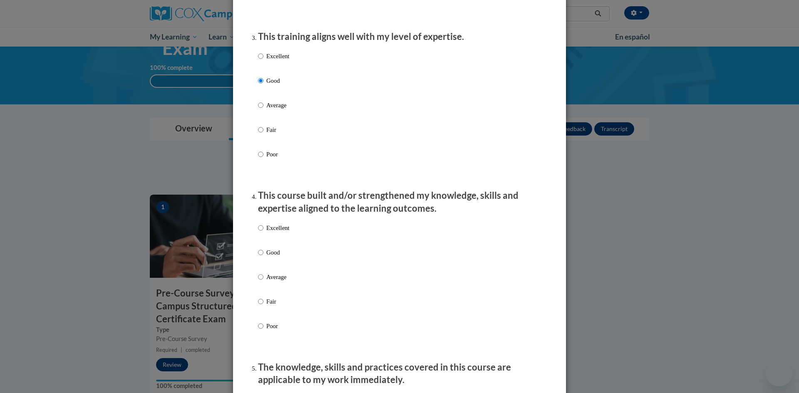
click at [280, 257] on p "Good" at bounding box center [277, 252] width 23 height 9
click at [264, 257] on input "Good" at bounding box center [260, 252] width 5 height 9
radio input "true"
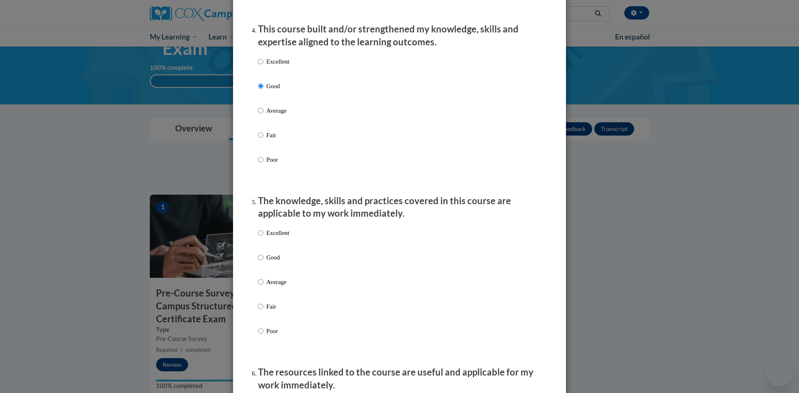
click at [278, 251] on label "Excellent" at bounding box center [273, 240] width 31 height 22
click at [264, 238] on input "Excellent" at bounding box center [260, 233] width 5 height 9
radio input "true"
click at [275, 262] on p "Good" at bounding box center [277, 257] width 23 height 9
click at [264, 262] on input "Good" at bounding box center [260, 257] width 5 height 9
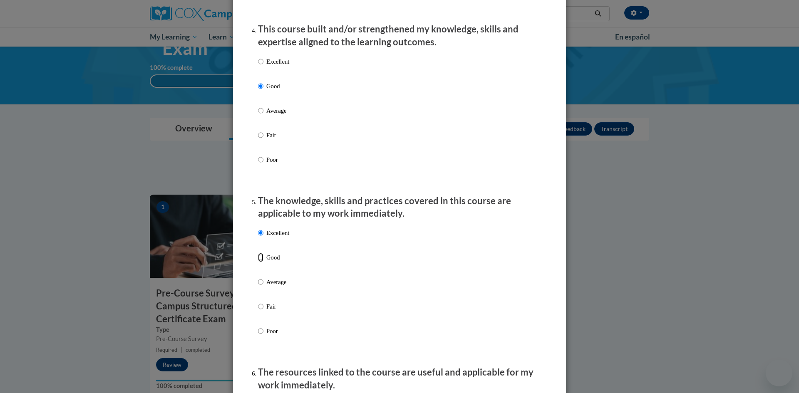
radio input "true"
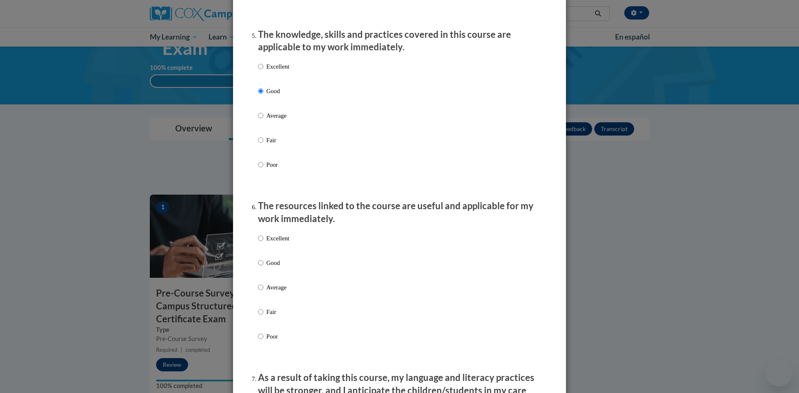
click at [267, 268] on p "Good" at bounding box center [277, 263] width 23 height 9
click at [264, 268] on input "Good" at bounding box center [260, 263] width 5 height 9
radio input "true"
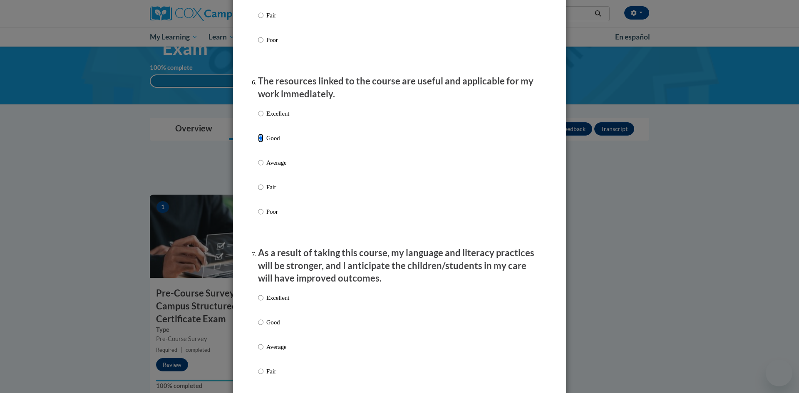
scroll to position [958, 0]
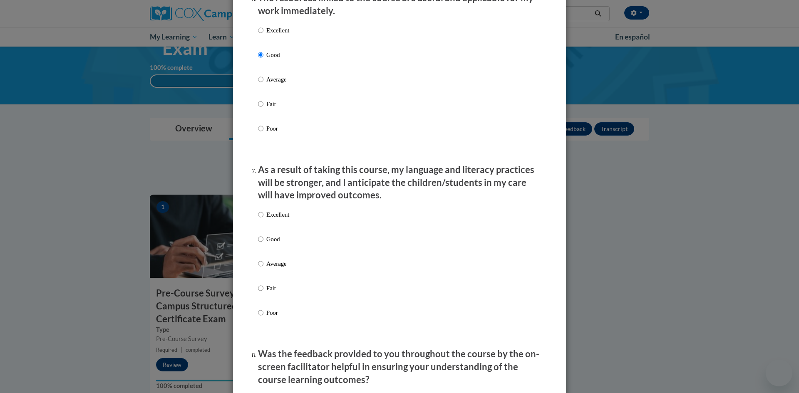
click at [274, 244] on p "Good" at bounding box center [277, 239] width 23 height 9
click at [264, 244] on input "Good" at bounding box center [260, 239] width 5 height 9
radio input "true"
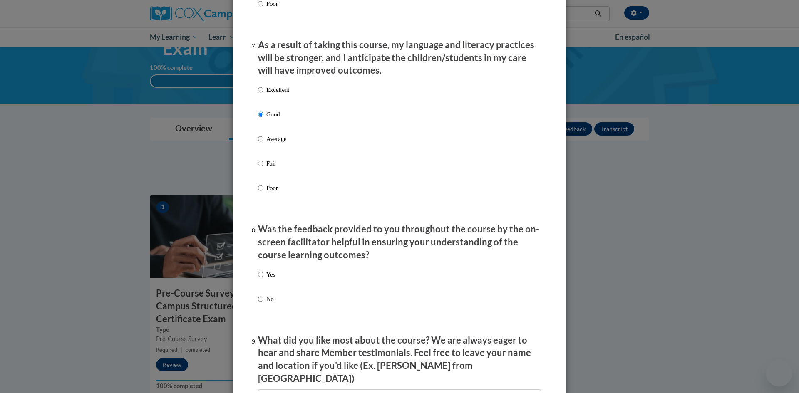
click at [273, 286] on div "Yes No" at bounding box center [399, 297] width 283 height 62
click at [266, 279] on p "Yes" at bounding box center [270, 274] width 9 height 9
click at [264, 279] on input "Yes" at bounding box center [260, 274] width 5 height 9
radio input "true"
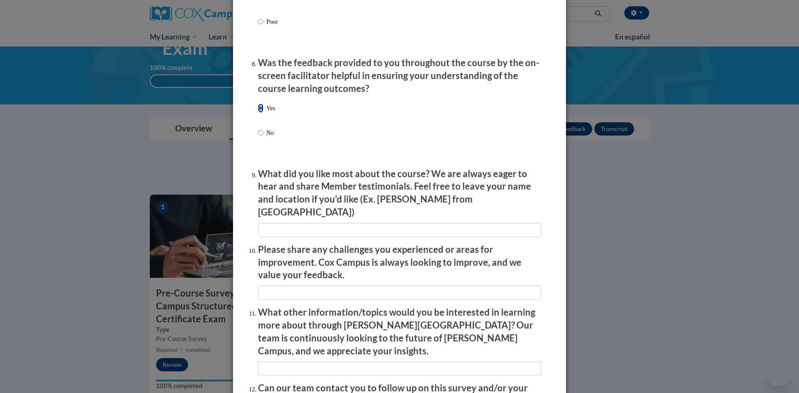
scroll to position [1291, 0]
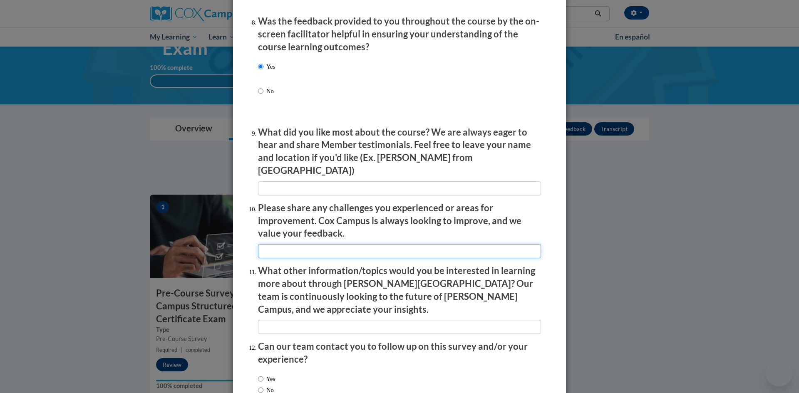
click at [335, 244] on input "textbox" at bounding box center [399, 251] width 283 height 14
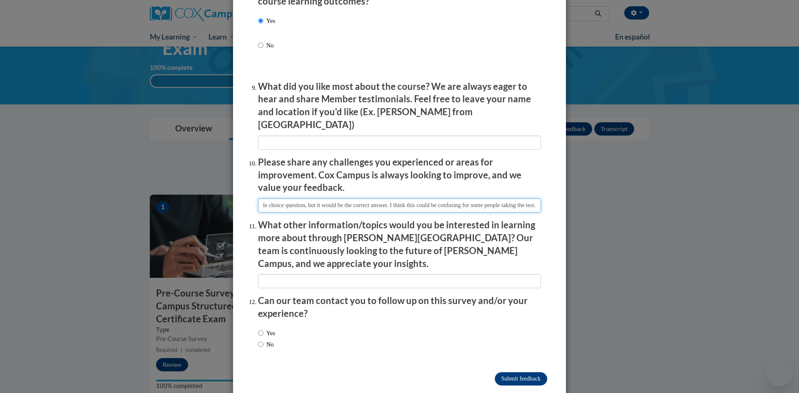
type input "During the final literacy exam, the option "All of the Above" was not always th…"
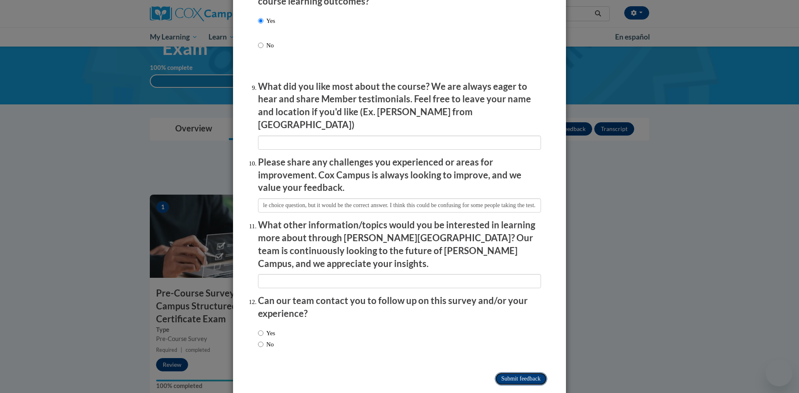
click at [514, 373] on input "Submit feedback" at bounding box center [521, 379] width 52 height 13
